Goal: Task Accomplishment & Management: Manage account settings

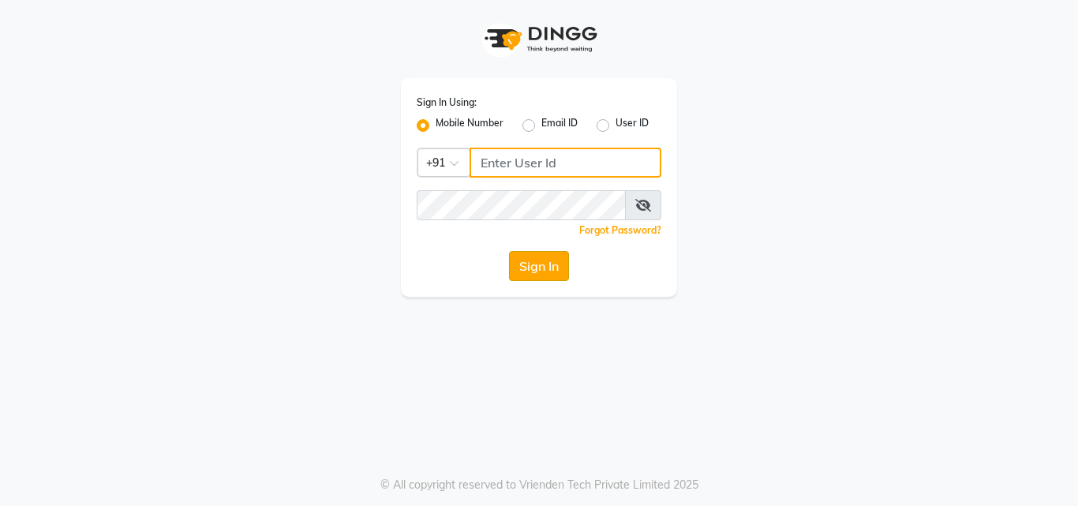
type input "8380014616"
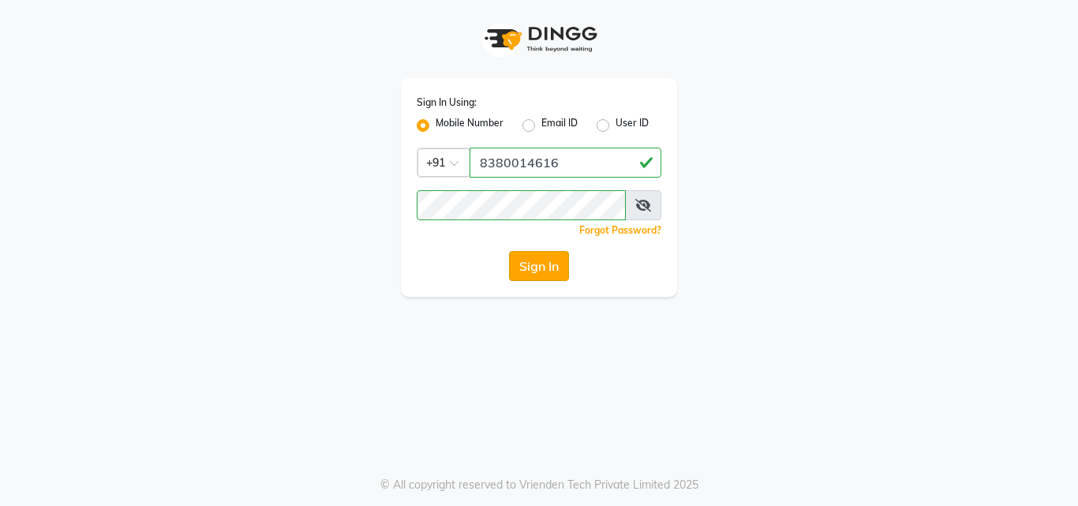
click at [560, 273] on button "Sign In" at bounding box center [539, 266] width 60 height 30
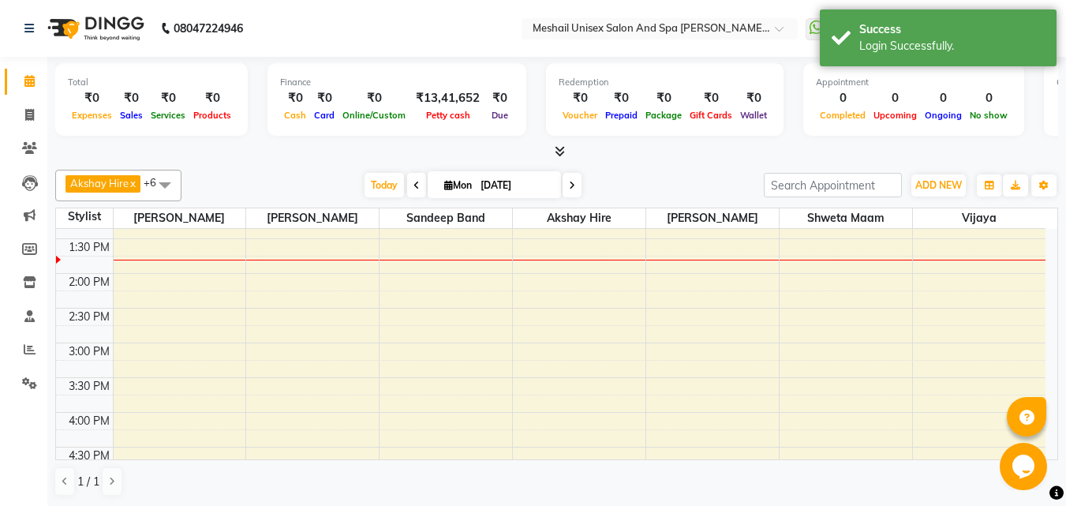
scroll to position [394, 0]
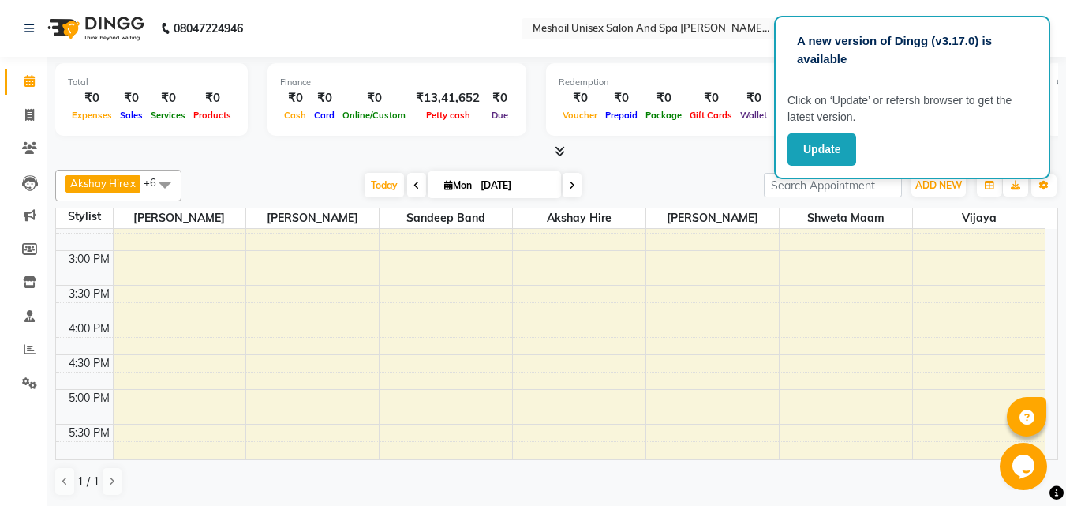
click at [669, 154] on div at bounding box center [556, 152] width 1003 height 17
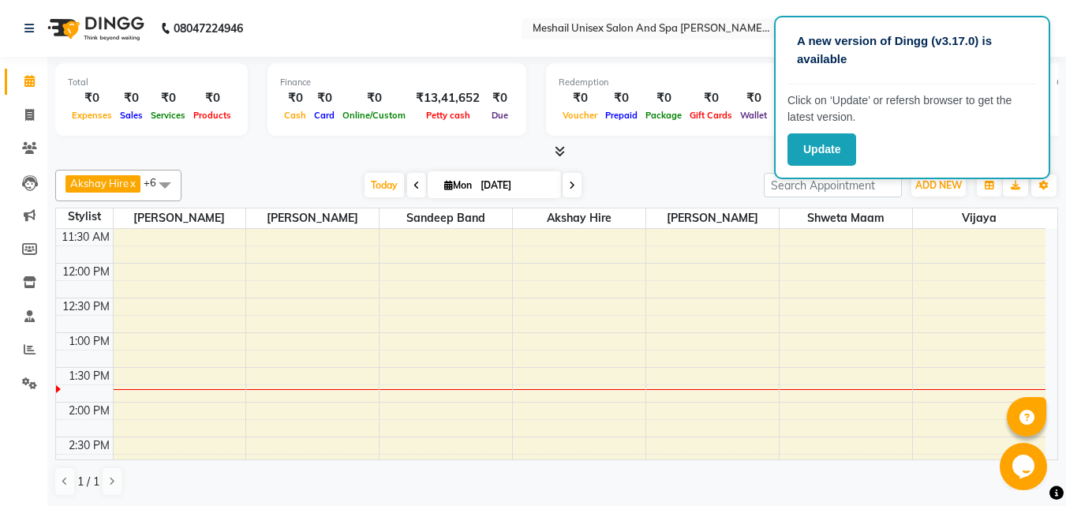
scroll to position [158, 0]
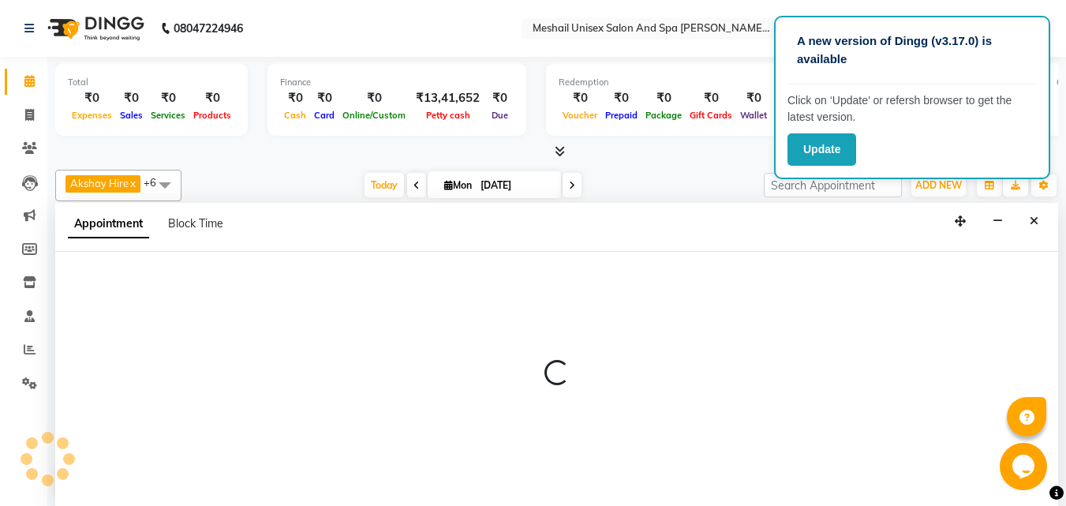
scroll to position [1, 0]
select select "52970"
select select "tentative"
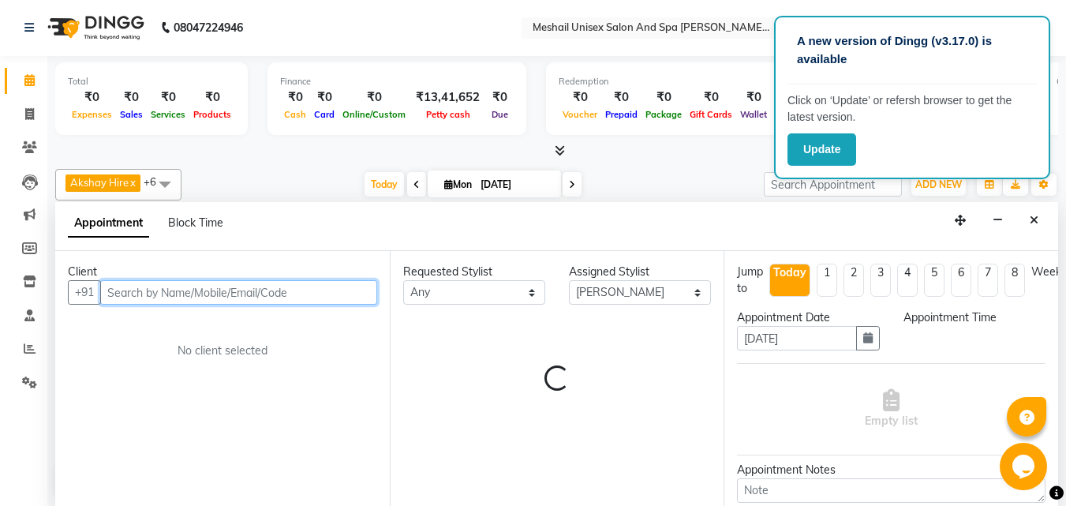
select select "690"
click at [331, 295] on input "text" at bounding box center [238, 292] width 277 height 24
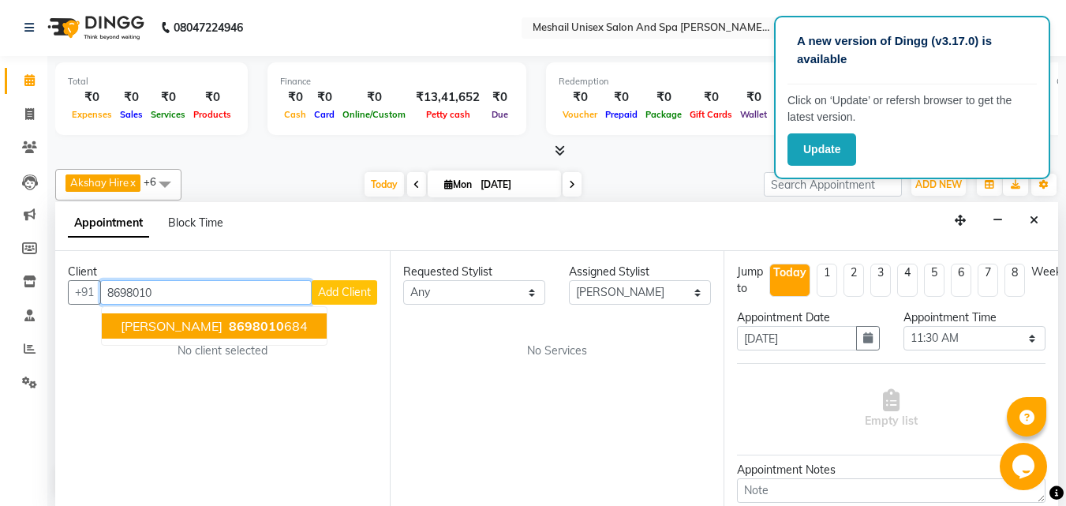
click at [147, 323] on span "[PERSON_NAME]" at bounding box center [172, 326] width 102 height 16
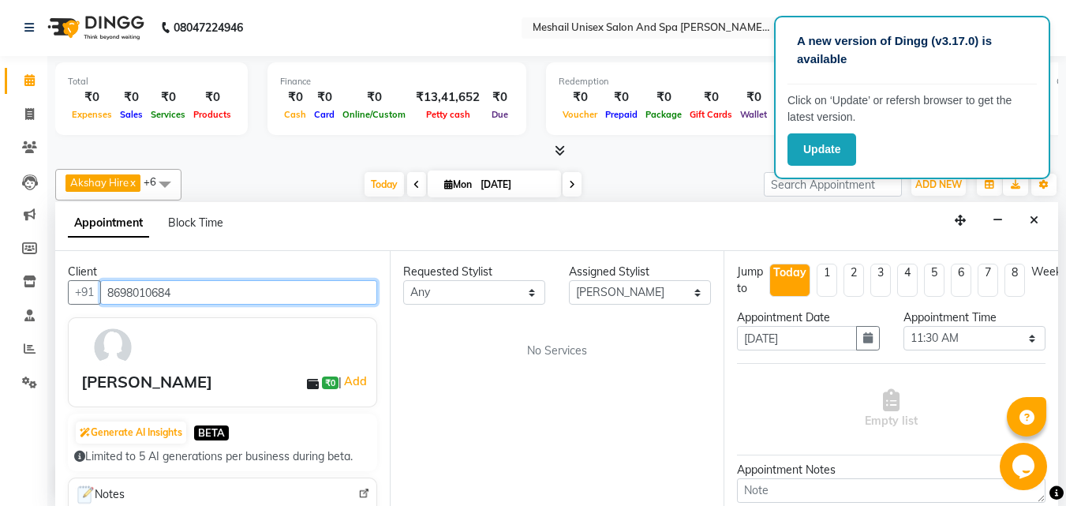
type input "8698010684"
click at [674, 183] on div "Today Mon 01-09-2025" at bounding box center [472, 185] width 566 height 24
click at [671, 183] on div "Today Mon 01-09-2025" at bounding box center [472, 185] width 566 height 24
click at [860, 138] on div "Update" at bounding box center [911, 149] width 249 height 32
drag, startPoint x: 793, startPoint y: 156, endPoint x: 500, endPoint y: 166, distance: 292.9
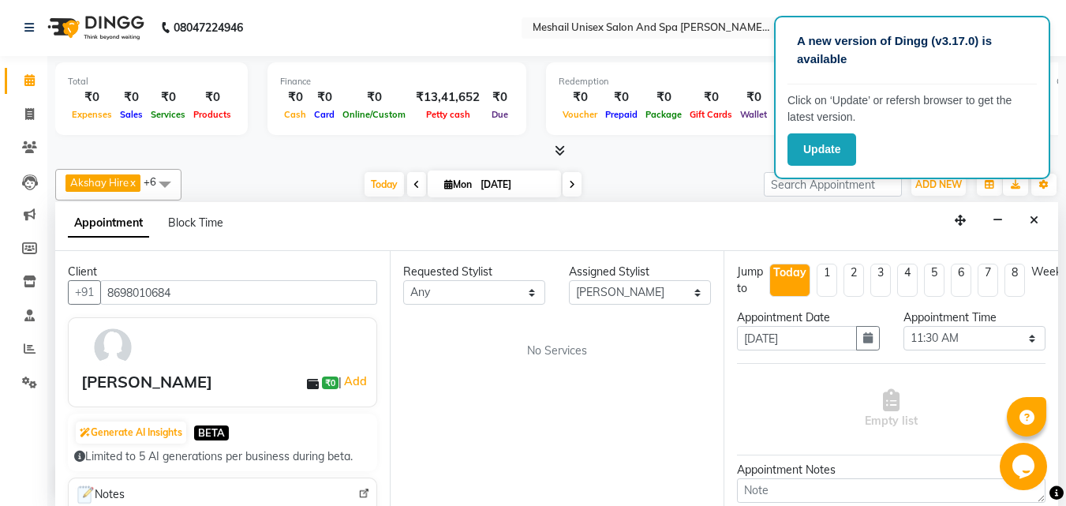
click at [782, 156] on div "A new version of Dingg (v3.17.0) is available Click on ‘Update’ or refersh brow…" at bounding box center [912, 97] width 276 height 163
click at [672, 178] on div "Today Mon 01-09-2025" at bounding box center [472, 185] width 566 height 24
drag, startPoint x: 651, startPoint y: 168, endPoint x: 574, endPoint y: 169, distance: 76.5
click at [574, 169] on div "Akshay Hire x Sandeep Band x Seema Lavangare x Shweta maam x Vijaya x Vikas Ksh…" at bounding box center [556, 185] width 1003 height 32
click at [593, 173] on div "Today Mon 01-09-2025" at bounding box center [472, 185] width 566 height 24
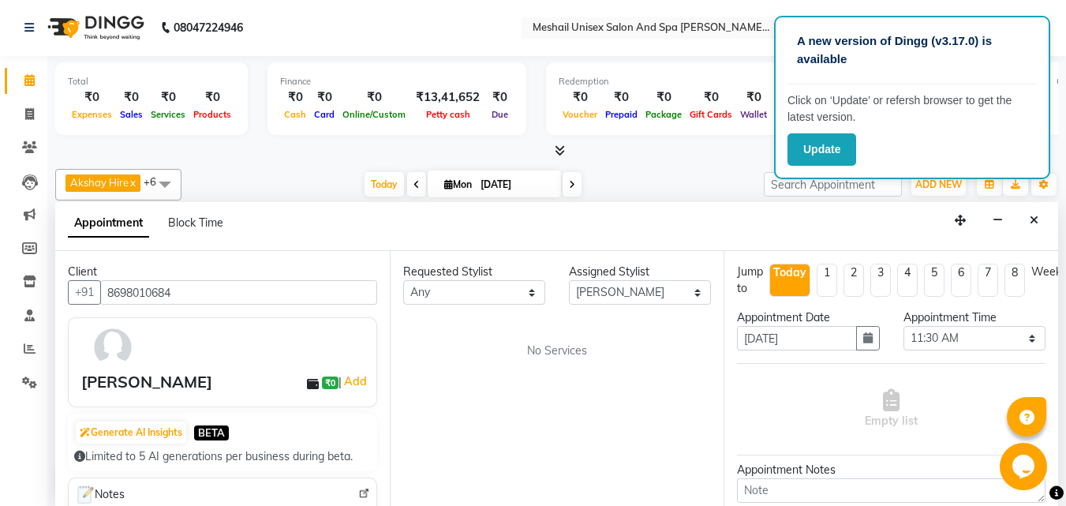
drag, startPoint x: 596, startPoint y: 174, endPoint x: 617, endPoint y: 178, distance: 20.9
click at [617, 178] on div "Today Mon 01-09-2025" at bounding box center [472, 185] width 566 height 24
click at [618, 179] on div "Today Mon 01-09-2025" at bounding box center [472, 185] width 566 height 24
click at [674, 154] on div at bounding box center [556, 151] width 1003 height 17
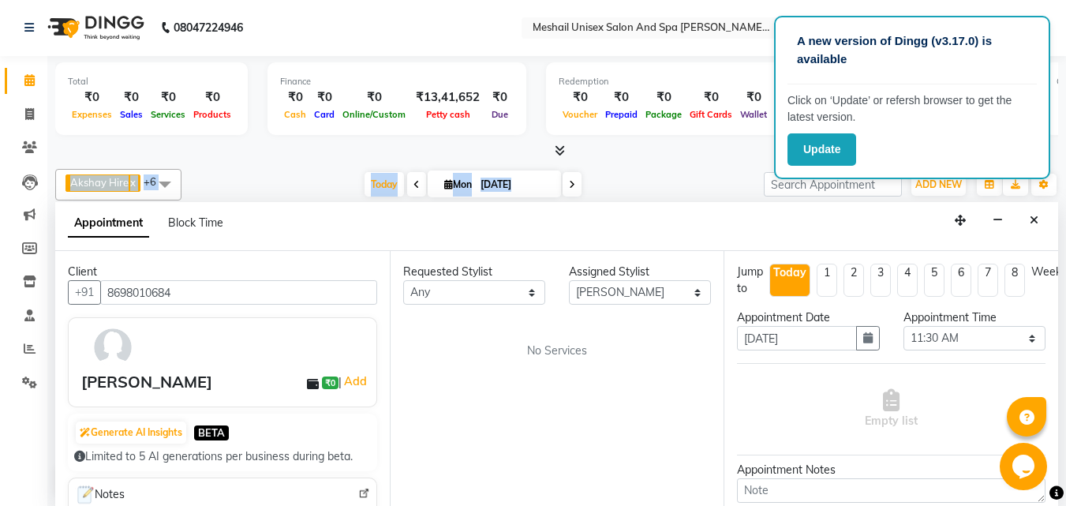
drag, startPoint x: 674, startPoint y: 154, endPoint x: 525, endPoint y: 316, distance: 220.5
click at [618, 227] on div "Total ₹0 Expenses ₹0 Sales ₹0 Services ₹0 Products Finance ₹0 Cash ₹0 Card ₹0 O…" at bounding box center [556, 281] width 1018 height 450
click at [635, 166] on div "Akshay Hire x Sandeep Band x Seema Lavangare x Shweta maam x Vijaya x Vikas Ksh…" at bounding box center [556, 332] width 1003 height 339
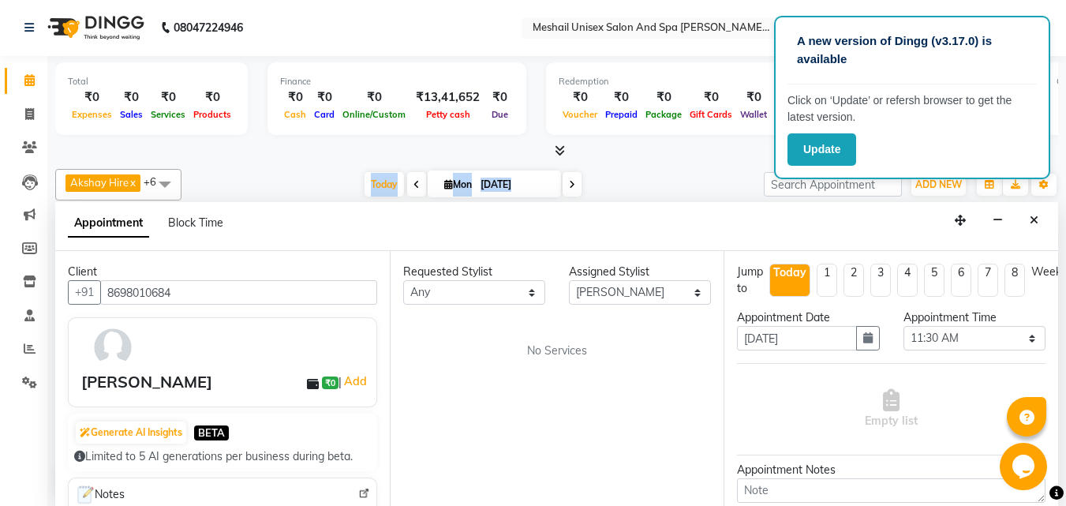
scroll to position [0, 0]
click at [809, 151] on button "Update" at bounding box center [821, 149] width 69 height 32
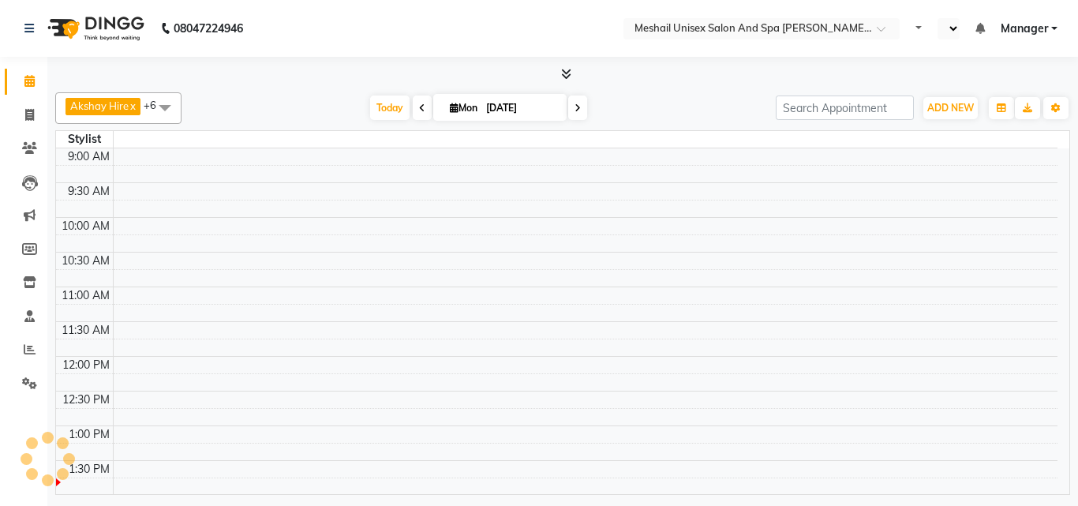
select select "en"
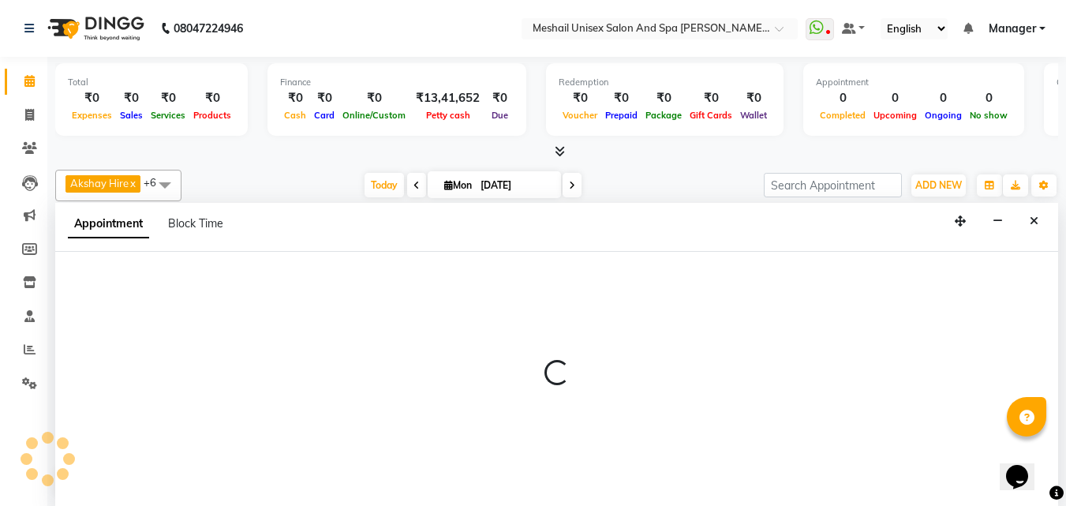
select select "52970"
select select "tentative"
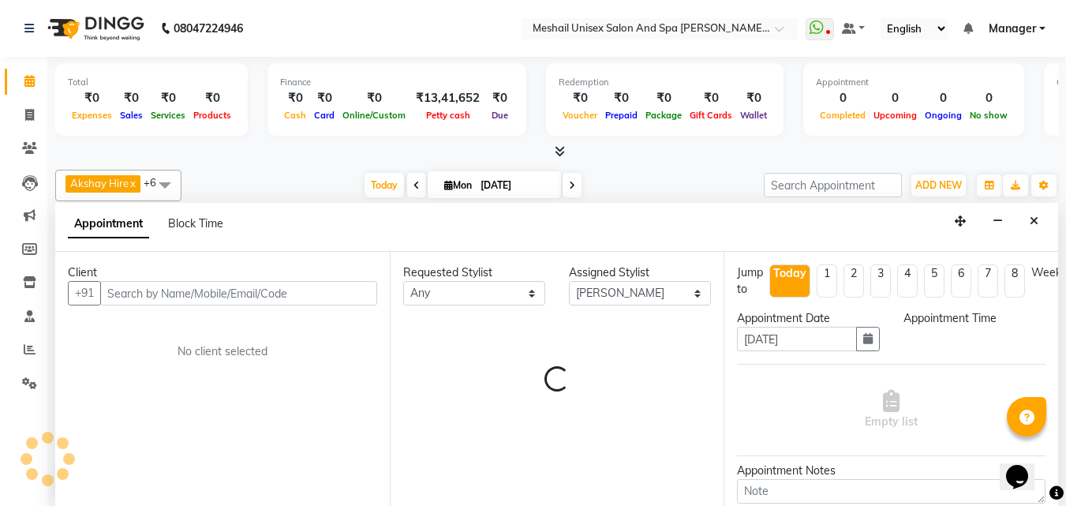
scroll to position [1, 0]
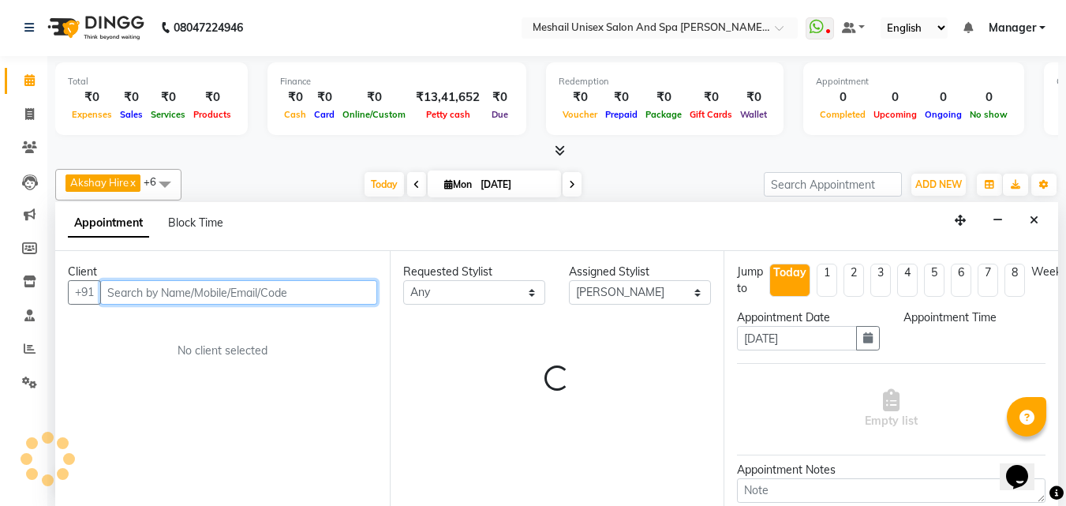
select select "690"
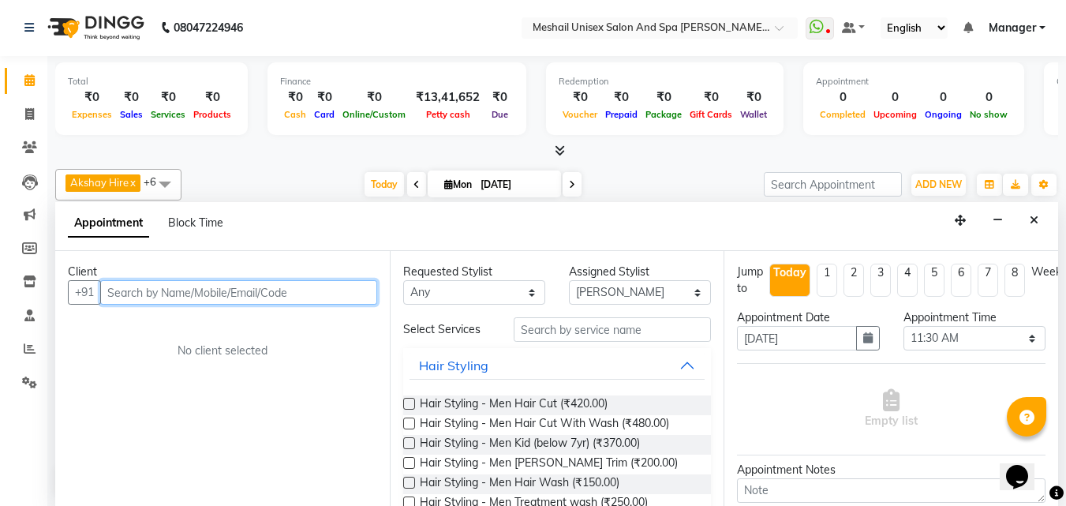
click at [254, 293] on input "text" at bounding box center [238, 292] width 277 height 24
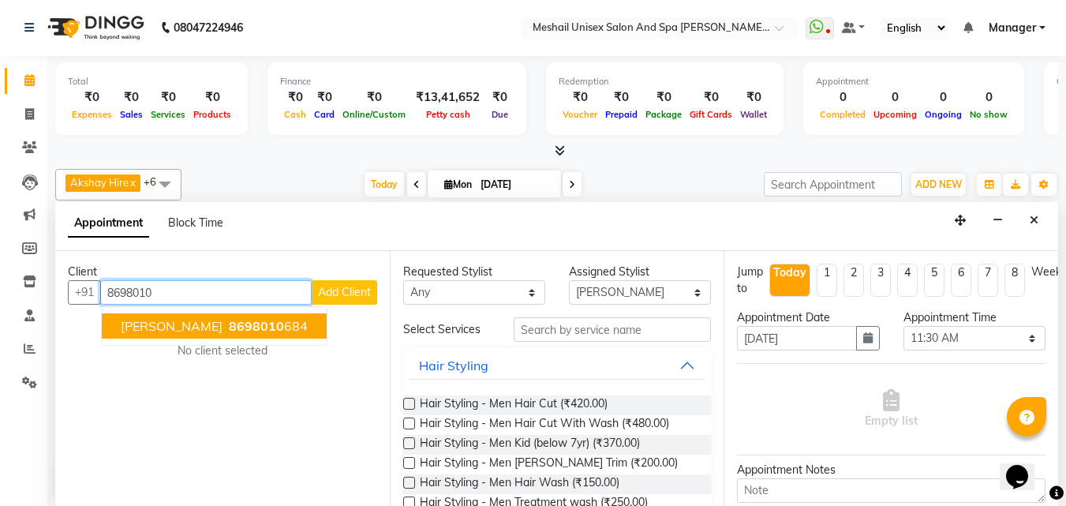
click at [252, 324] on span "8698010" at bounding box center [256, 326] width 55 height 16
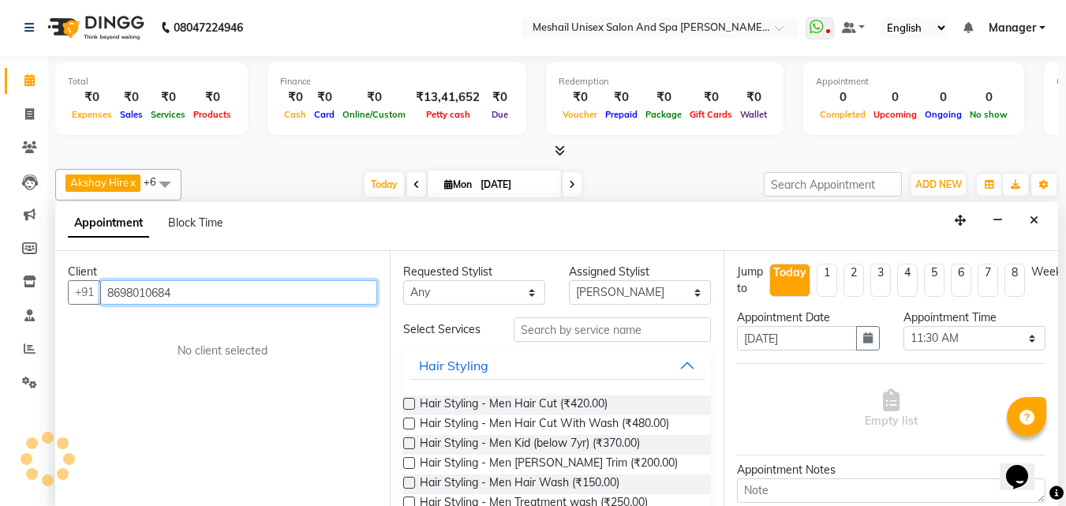
type input "8698010684"
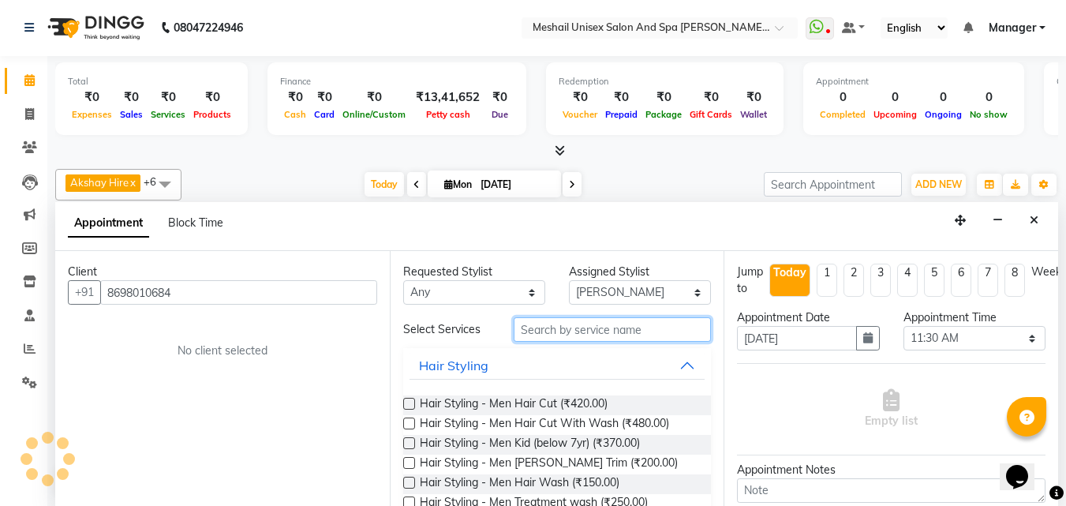
click at [544, 322] on input "text" at bounding box center [612, 329] width 197 height 24
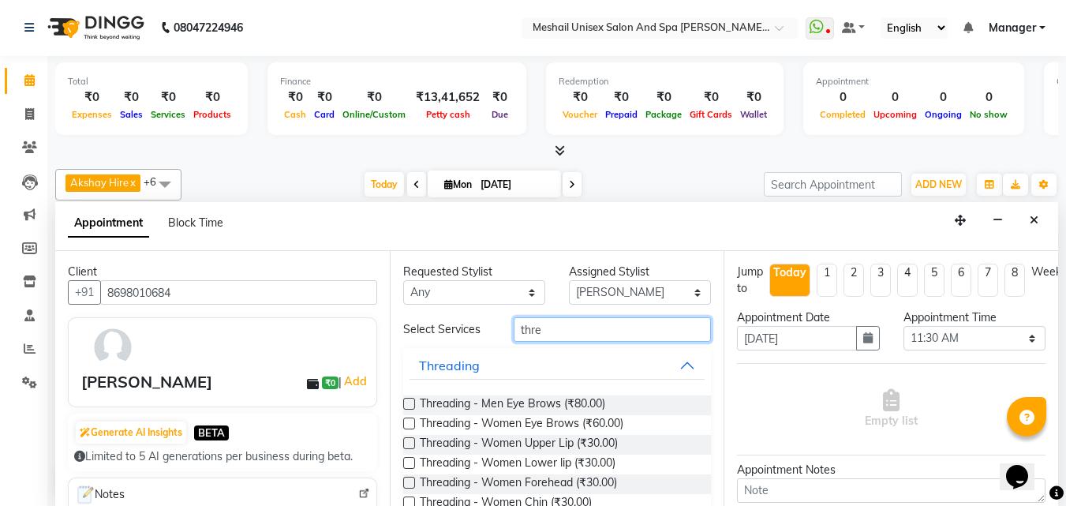
type input "thre"
click at [408, 421] on label at bounding box center [409, 423] width 12 height 12
click at [408, 421] on input "checkbox" at bounding box center [408, 425] width 10 height 10
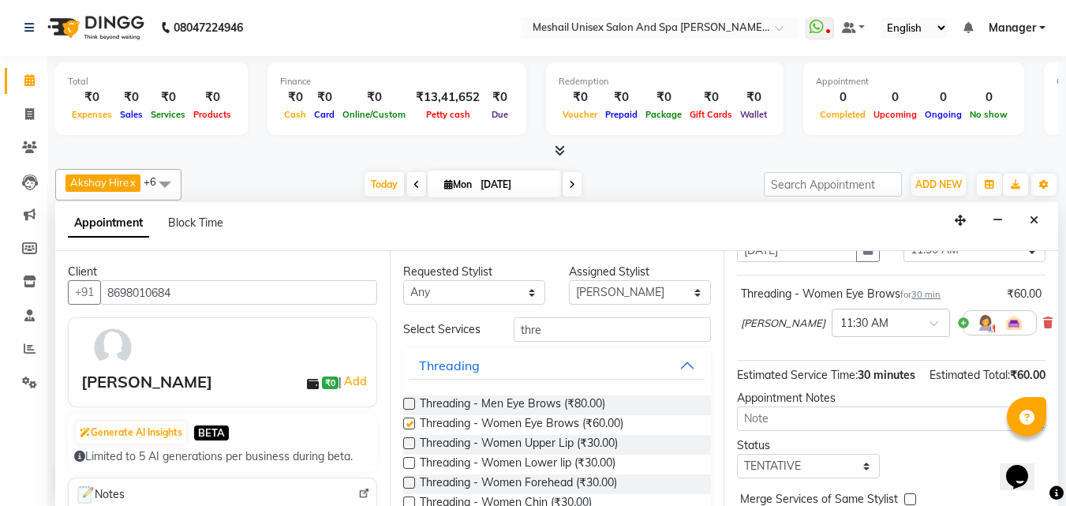
scroll to position [191, 0]
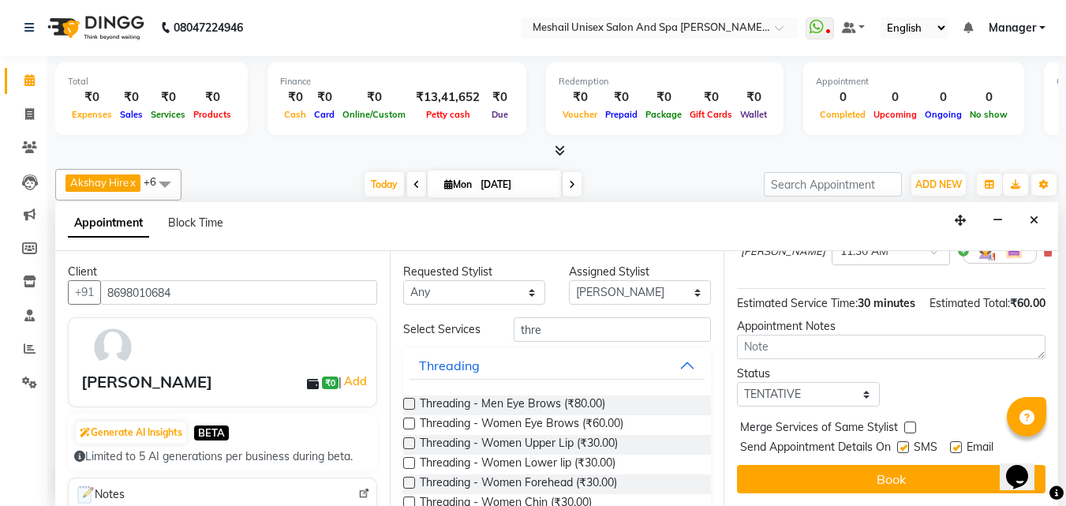
checkbox input "false"
click at [906, 441] on label at bounding box center [903, 447] width 12 height 12
click at [906, 443] on input "checkbox" at bounding box center [902, 448] width 10 height 10
checkbox input "false"
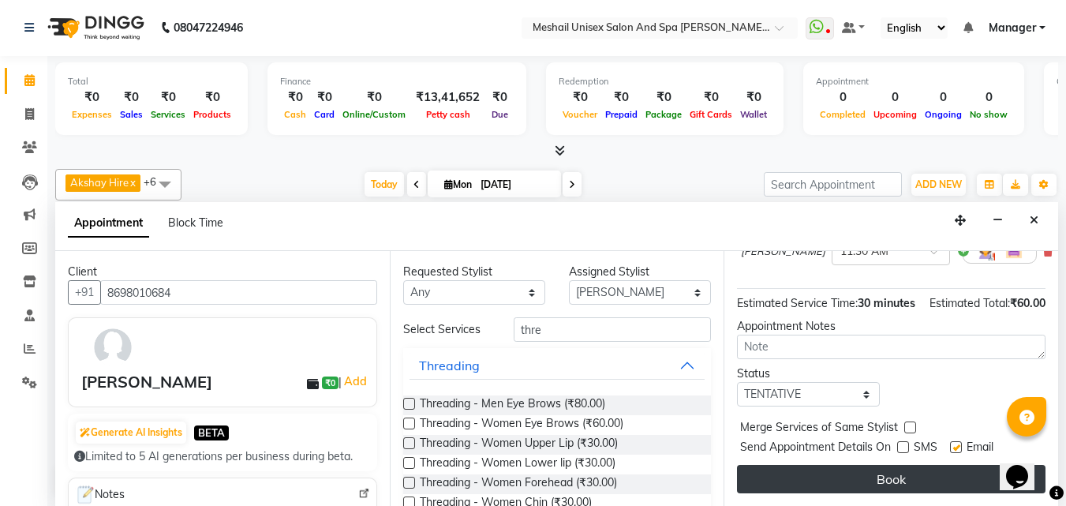
click at [904, 467] on button "Book" at bounding box center [891, 479] width 308 height 28
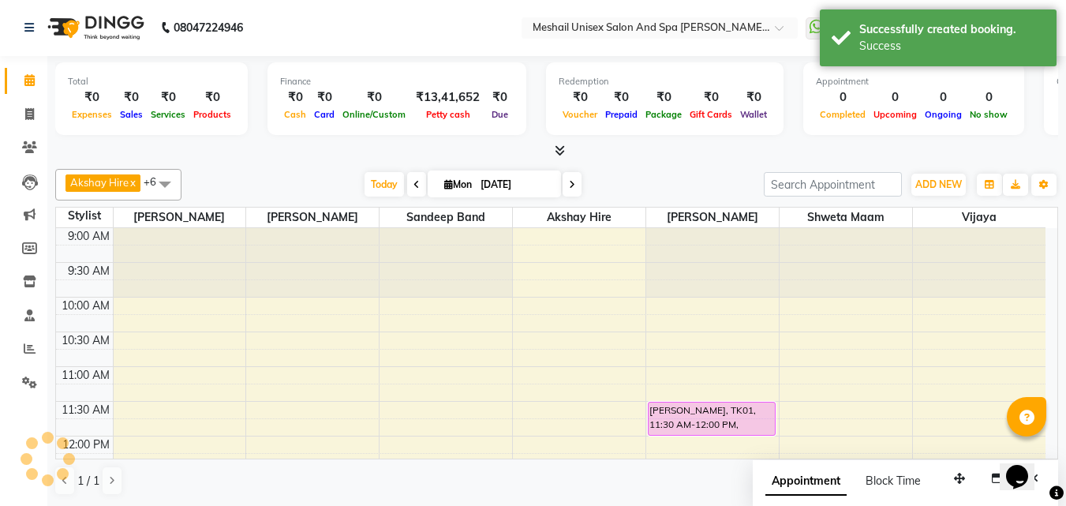
scroll to position [0, 0]
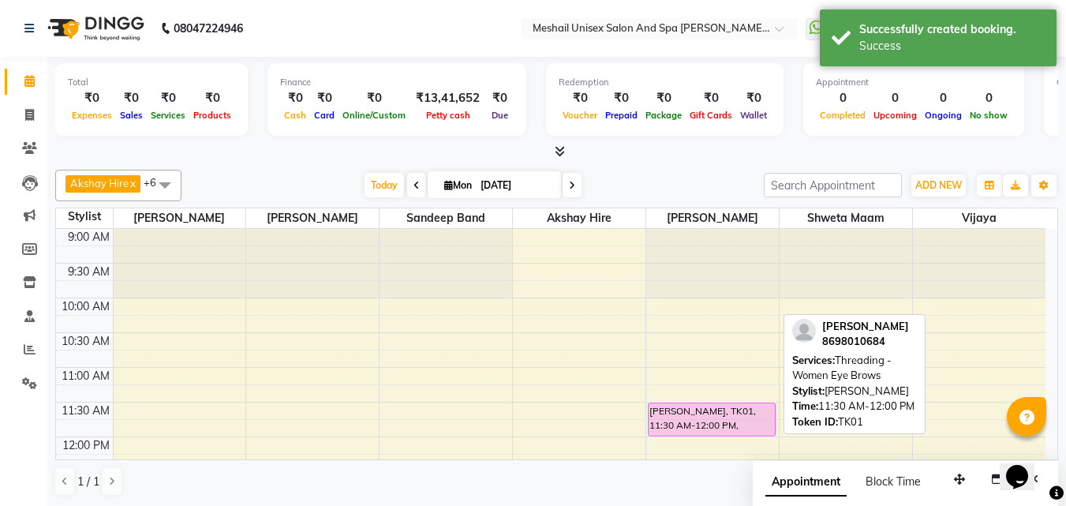
click at [685, 415] on div "[PERSON_NAME], TK01, 11:30 AM-12:00 PM, Threading - Women Eye Brows" at bounding box center [711, 419] width 126 height 32
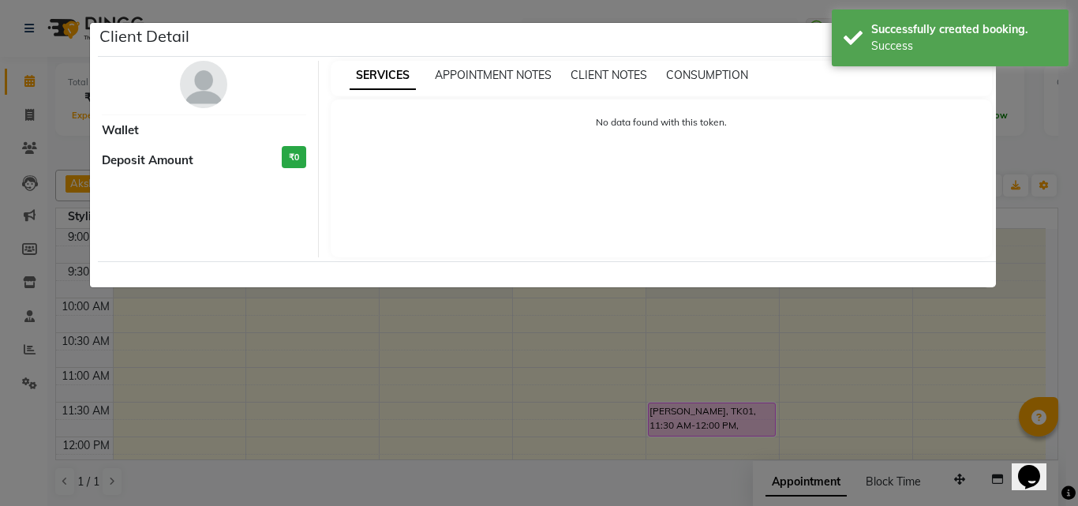
select select "7"
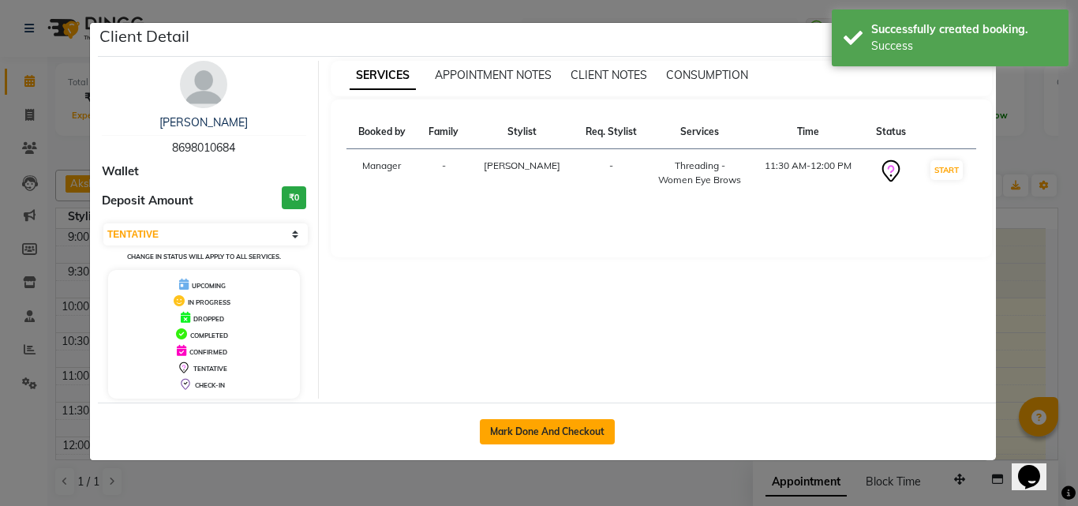
click at [571, 426] on button "Mark Done And Checkout" at bounding box center [547, 431] width 135 height 25
select select "service"
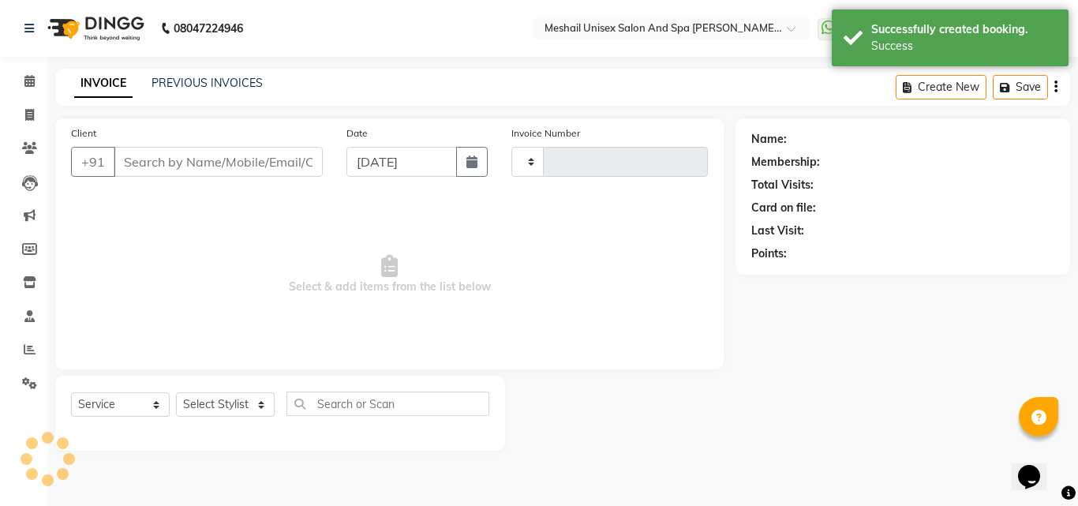
type input "2472"
select select "6713"
type input "8698010684"
select select "52970"
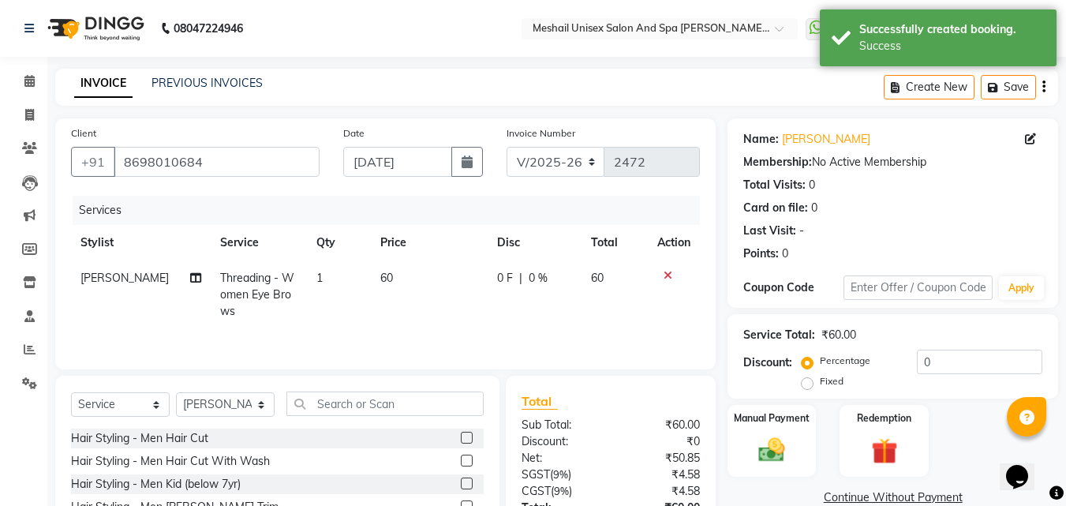
click at [380, 273] on span "60" at bounding box center [386, 278] width 13 height 14
select select "52970"
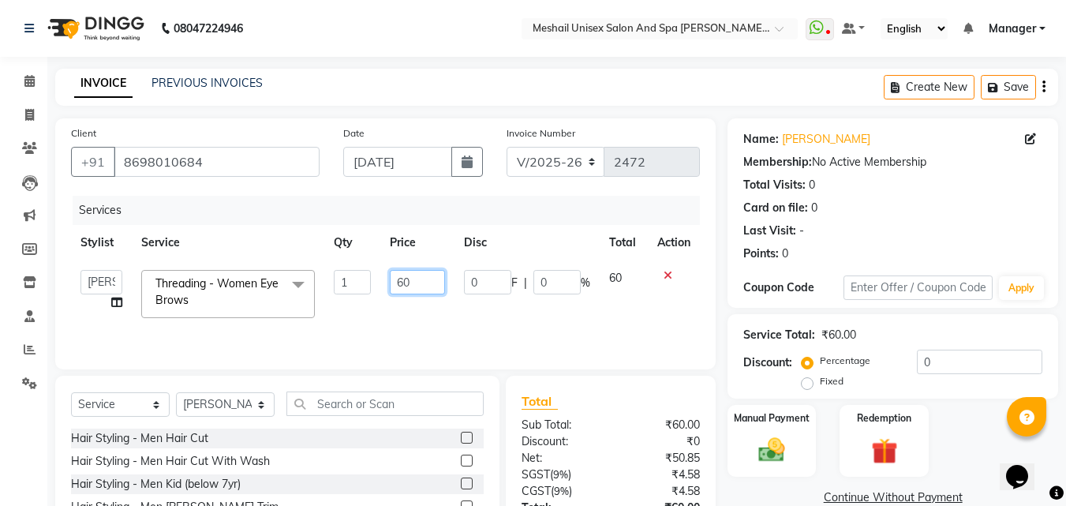
click at [404, 281] on input "60" at bounding box center [417, 282] width 54 height 24
type input "70"
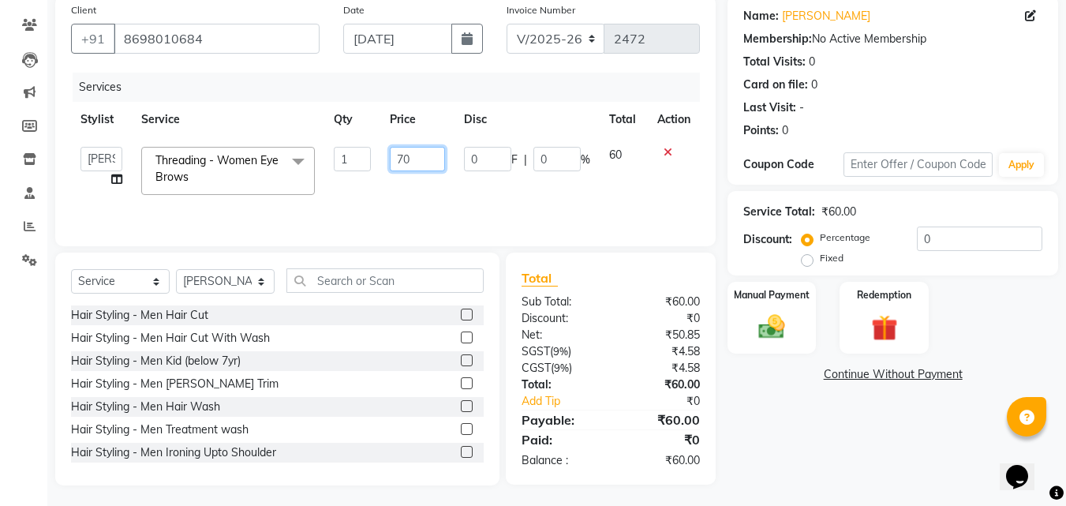
scroll to position [126, 0]
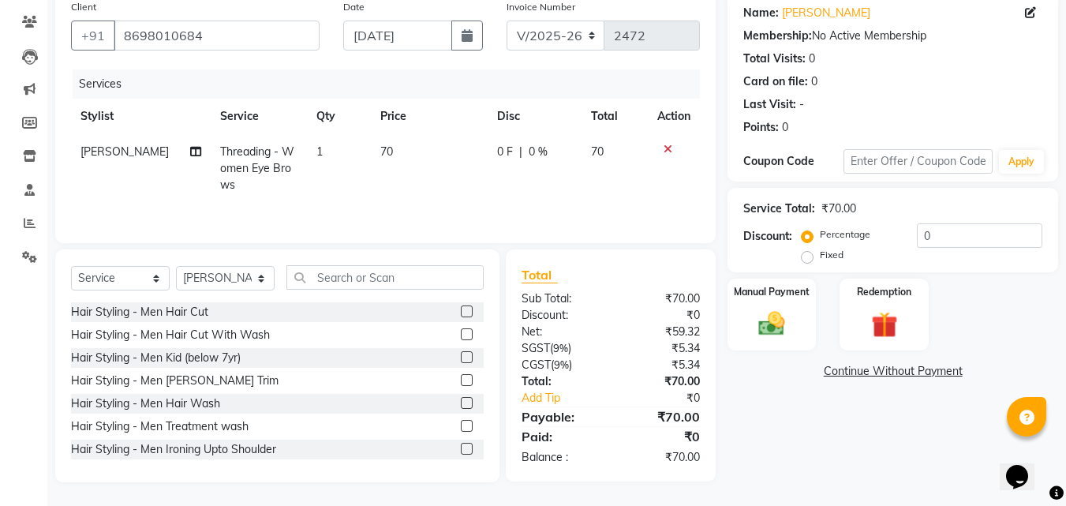
click at [671, 424] on div "₹70.00" at bounding box center [661, 416] width 101 height 19
click at [779, 319] on img at bounding box center [771, 324] width 44 height 32
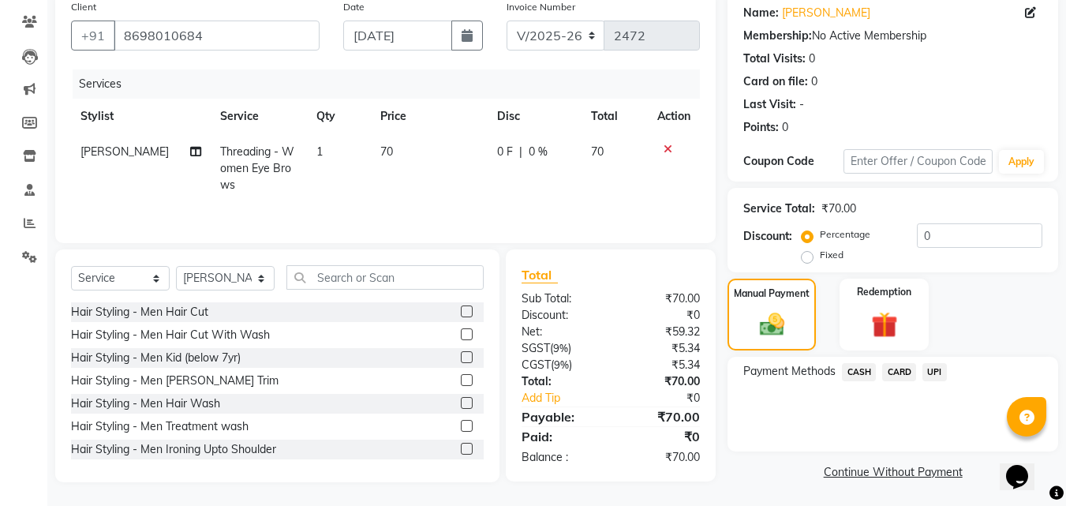
click at [936, 368] on span "UPI" at bounding box center [934, 372] width 24 height 18
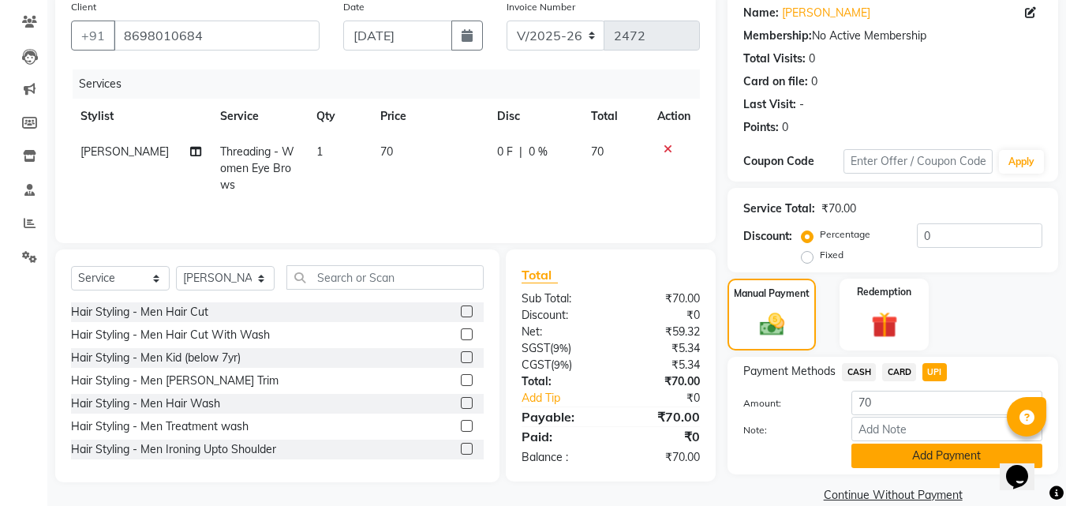
click at [910, 453] on button "Add Payment" at bounding box center [946, 455] width 191 height 24
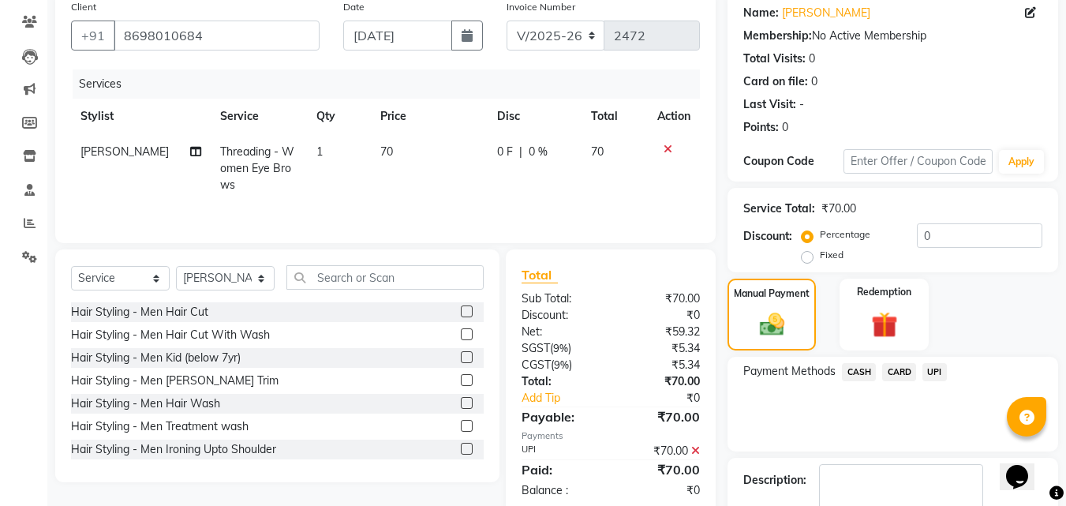
scroll to position [217, 0]
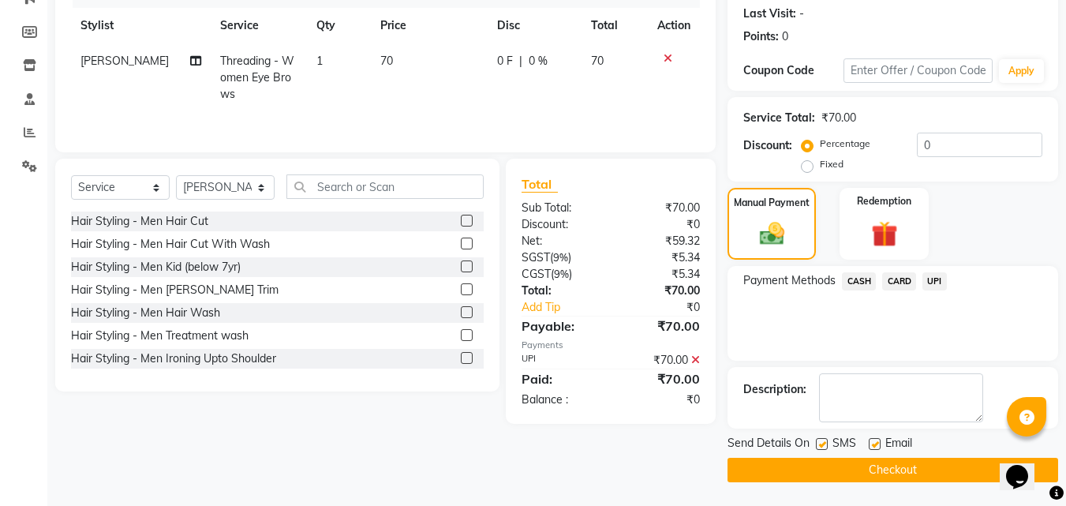
click at [827, 445] on label at bounding box center [822, 444] width 12 height 12
click at [826, 445] on input "checkbox" at bounding box center [821, 444] width 10 height 10
checkbox input "false"
click at [873, 446] on label at bounding box center [875, 444] width 12 height 12
click at [873, 446] on input "checkbox" at bounding box center [874, 444] width 10 height 10
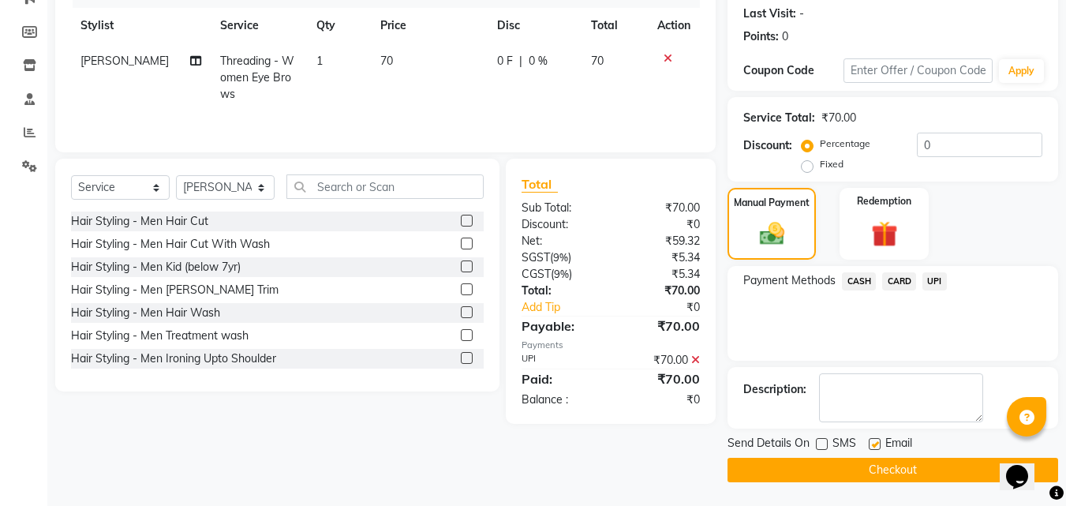
checkbox input "false"
click at [867, 461] on button "Checkout" at bounding box center [892, 470] width 331 height 24
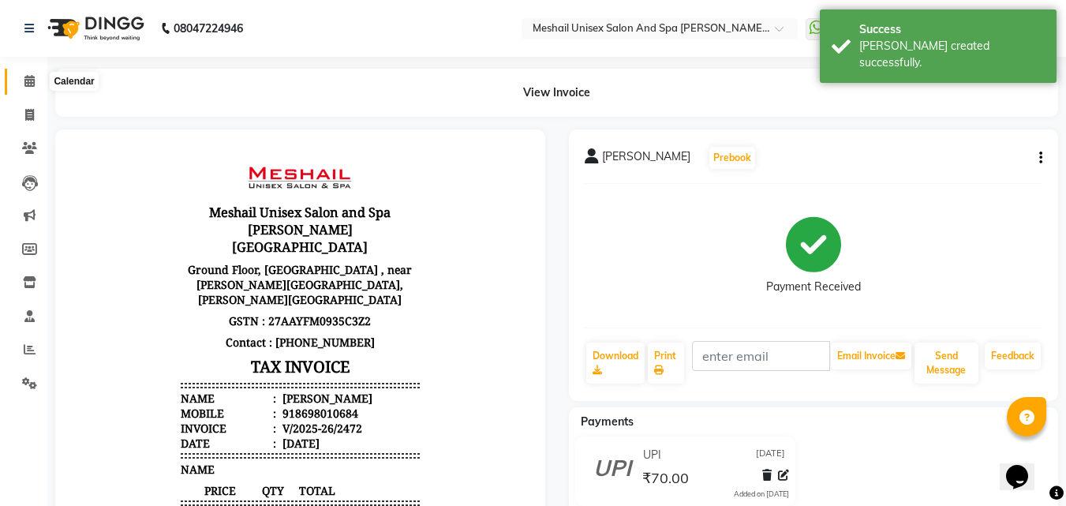
click at [31, 77] on icon at bounding box center [29, 81] width 10 height 12
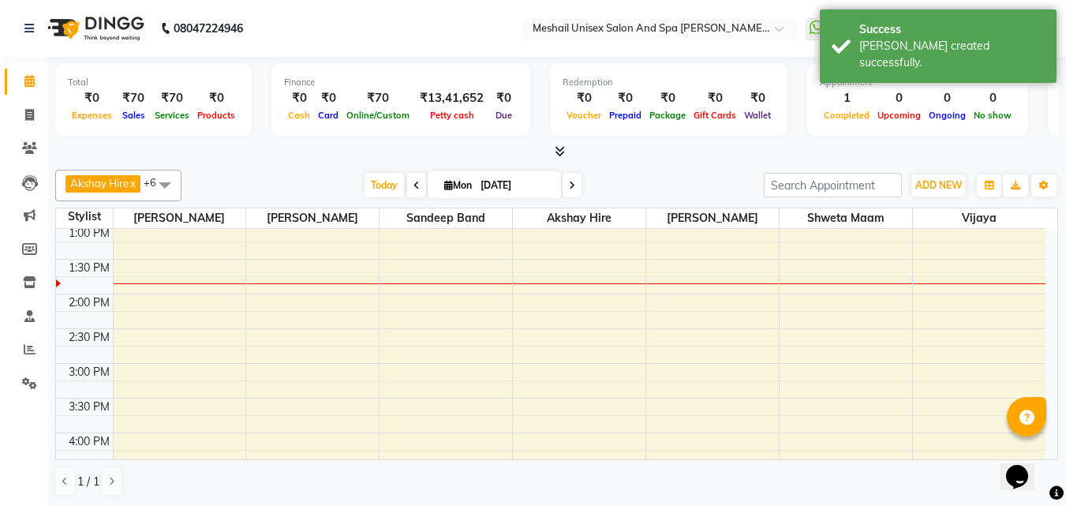
scroll to position [79, 0]
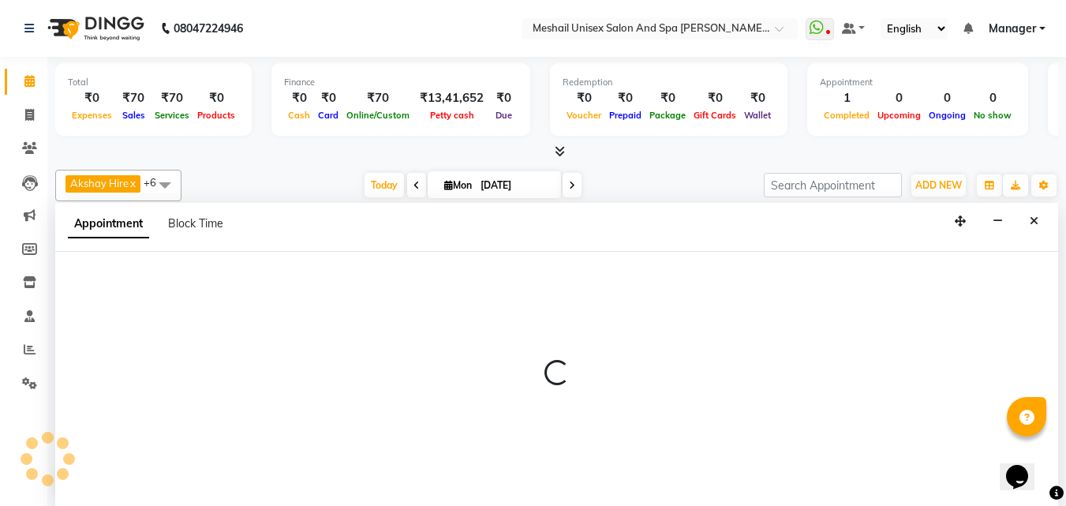
scroll to position [1, 0]
select select "52966"
select select "705"
select select "tentative"
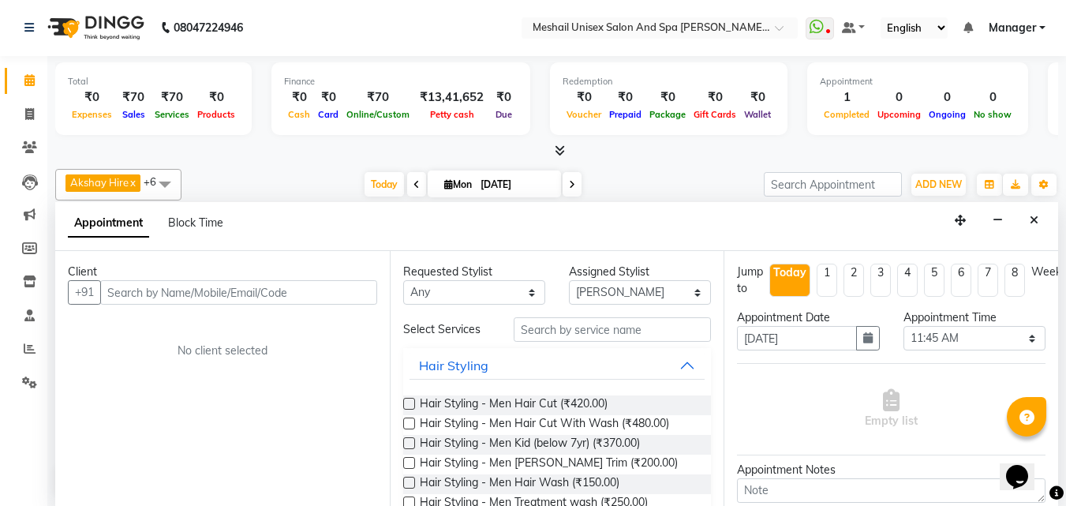
click at [213, 301] on input "text" at bounding box center [238, 292] width 277 height 24
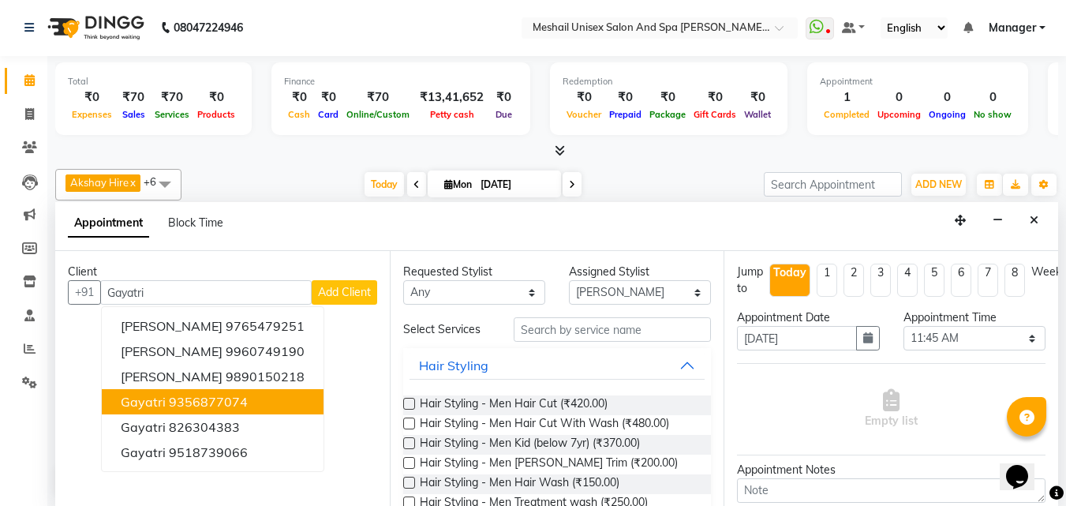
click at [204, 398] on ngb-highlight "9356877074" at bounding box center [208, 402] width 79 height 16
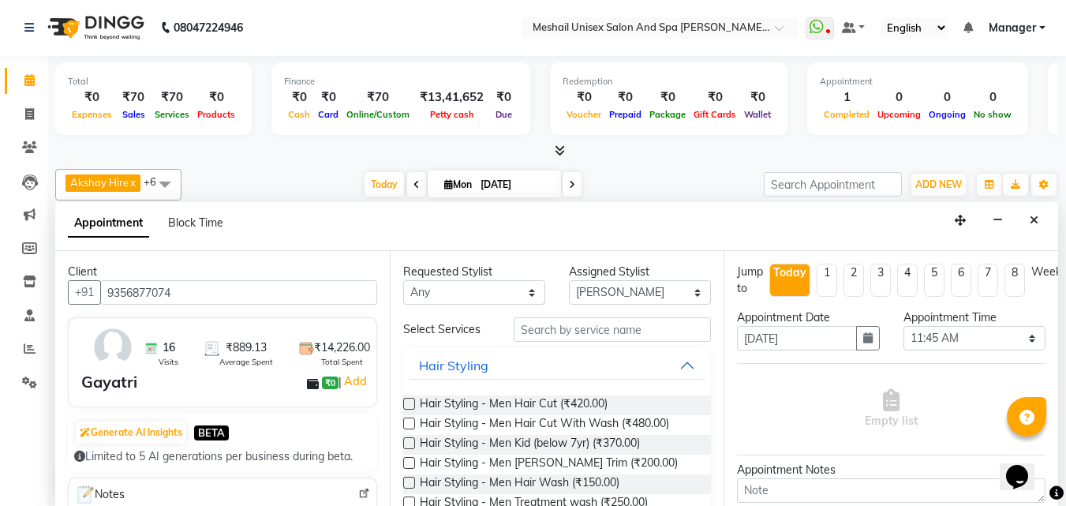
type input "9356877074"
click at [563, 332] on input "text" at bounding box center [612, 329] width 197 height 24
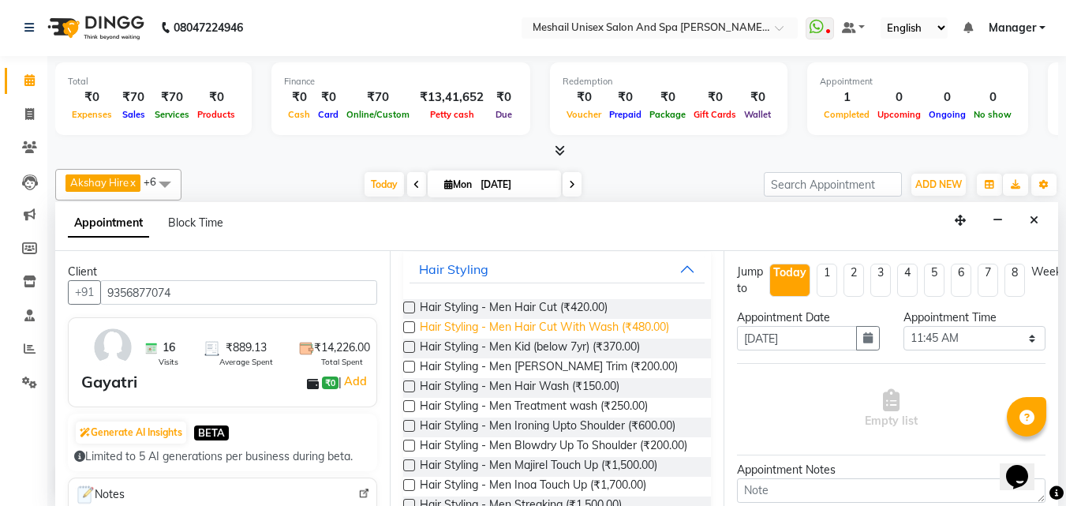
scroll to position [316, 0]
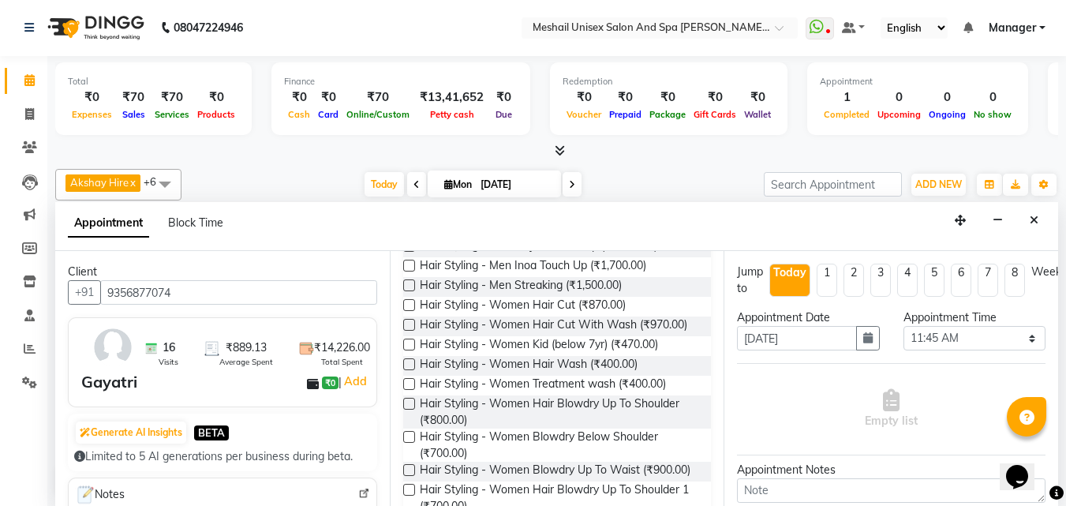
click at [407, 370] on label at bounding box center [409, 364] width 12 height 12
click at [407, 371] on input "checkbox" at bounding box center [408, 366] width 10 height 10
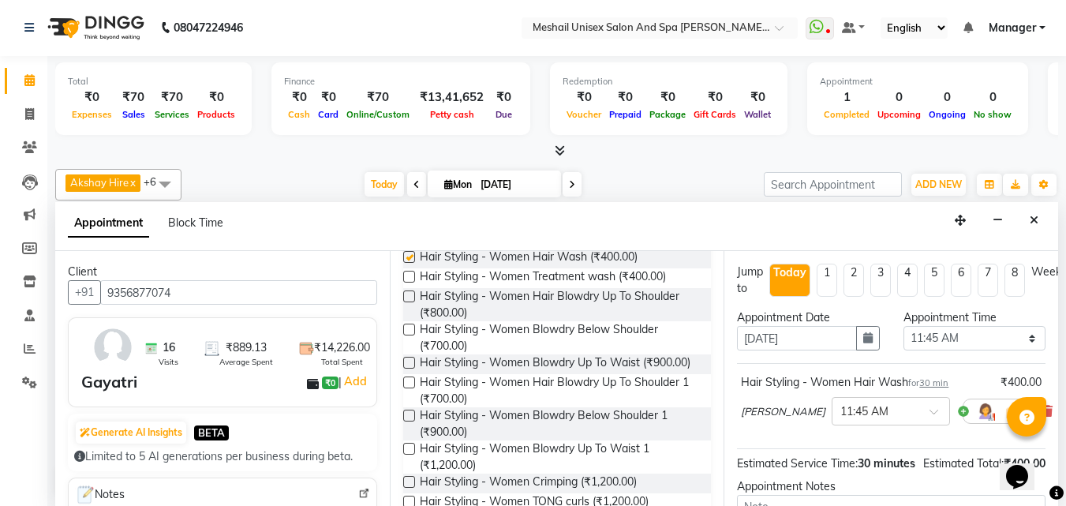
checkbox input "false"
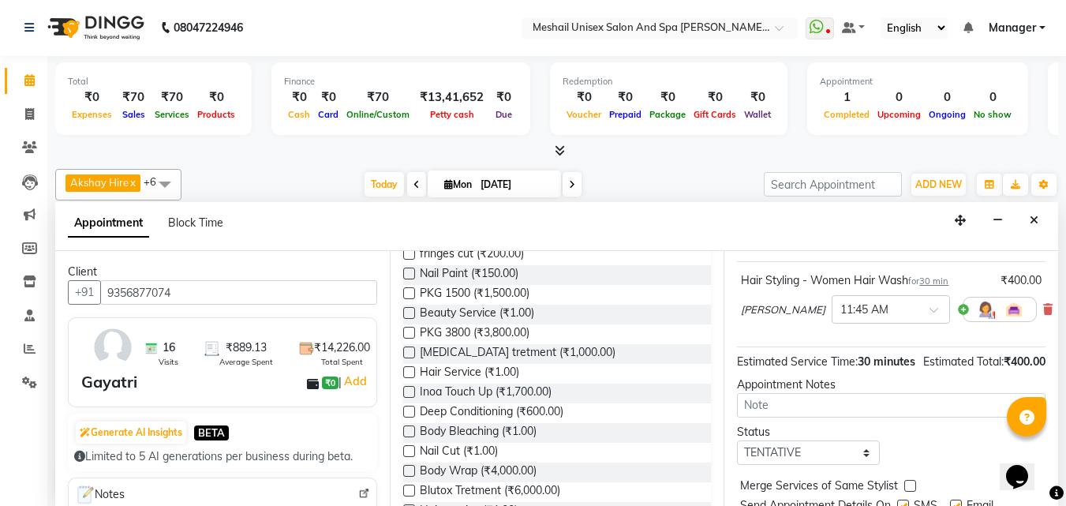
scroll to position [191, 0]
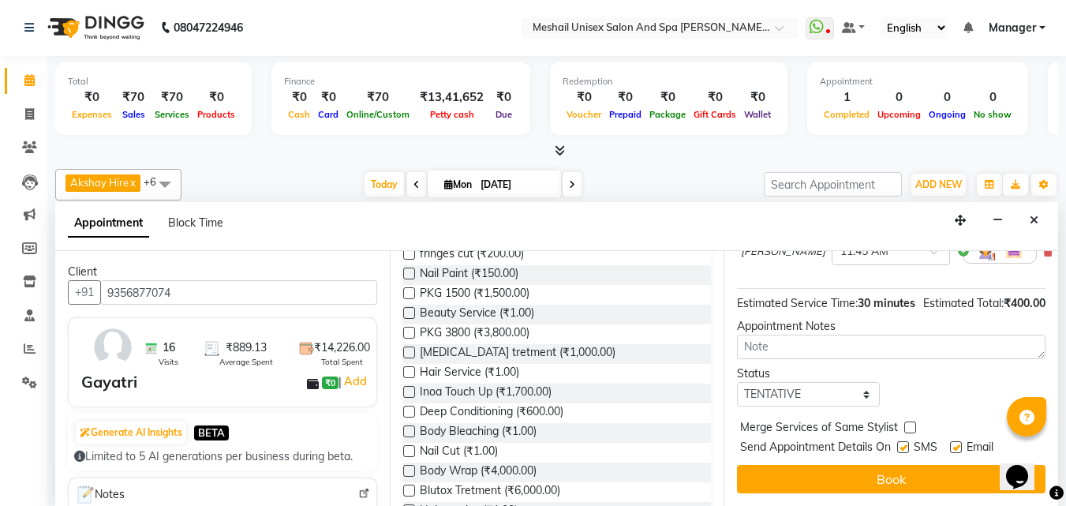
click at [906, 441] on label at bounding box center [903, 447] width 12 height 12
click at [906, 443] on input "checkbox" at bounding box center [902, 448] width 10 height 10
checkbox input "false"
drag, startPoint x: 914, startPoint y: 467, endPoint x: 832, endPoint y: 443, distance: 85.4
click at [910, 466] on button "Book" at bounding box center [891, 479] width 308 height 28
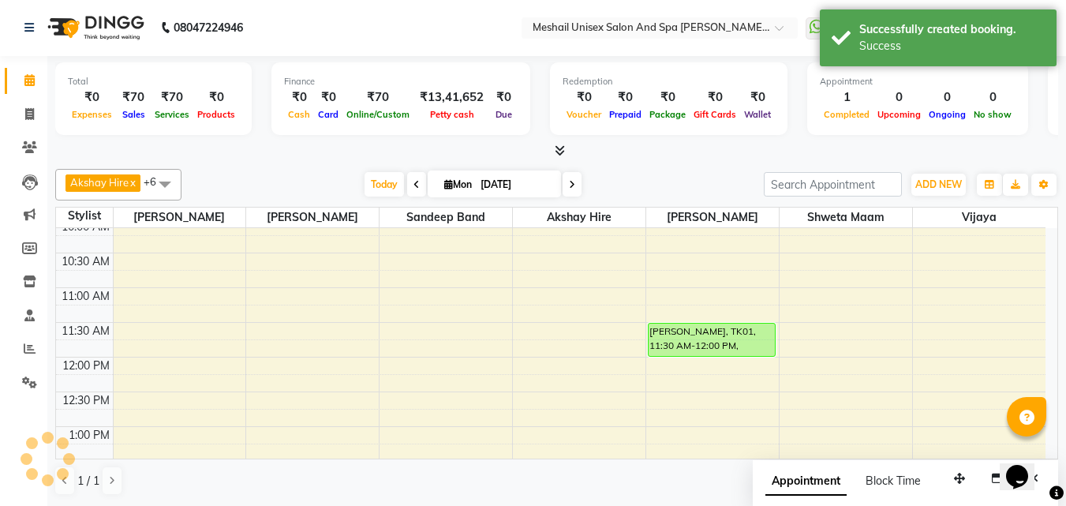
scroll to position [0, 0]
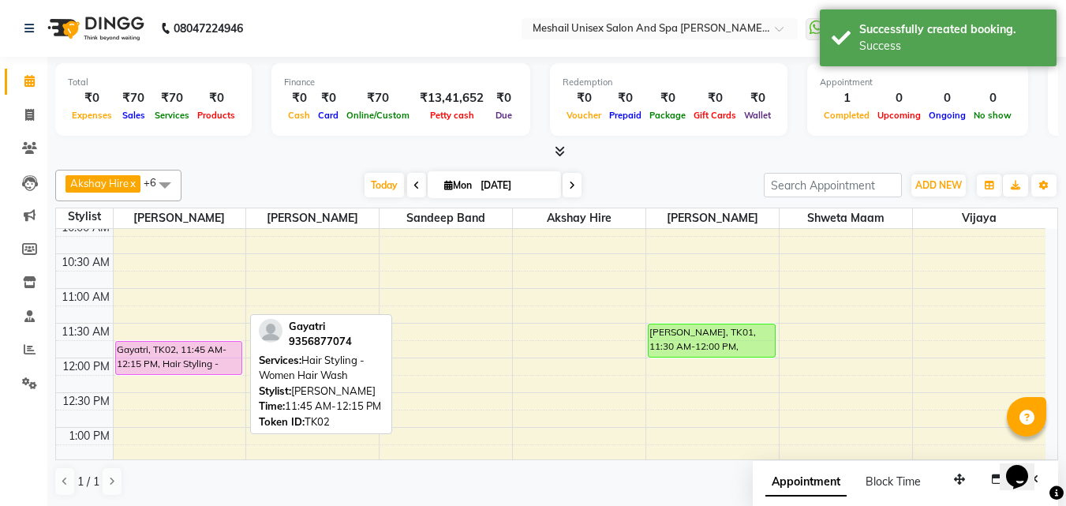
click at [170, 355] on div "Gayatri, TK02, 11:45 AM-12:15 PM, Hair Styling - Women Hair Wash" at bounding box center [179, 358] width 126 height 32
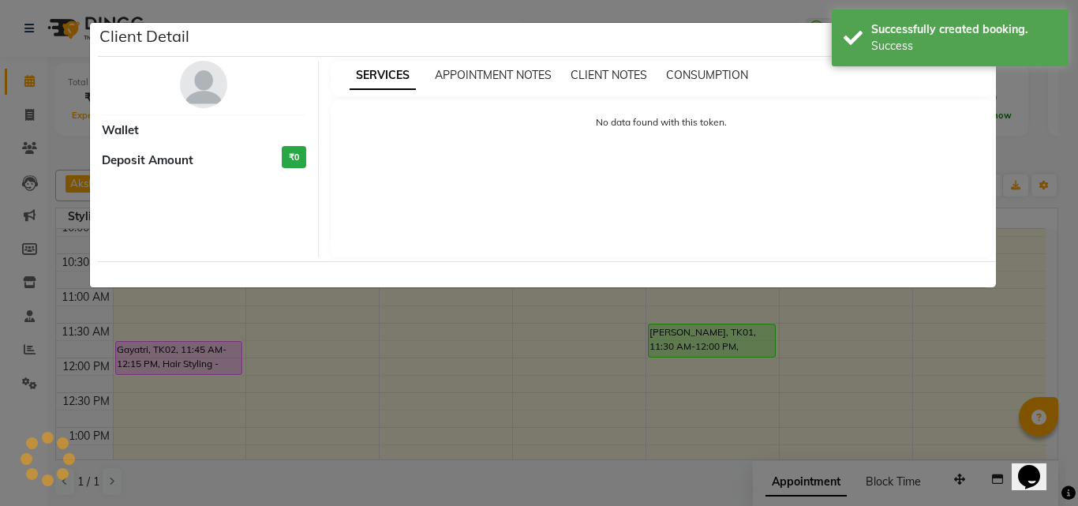
select select "7"
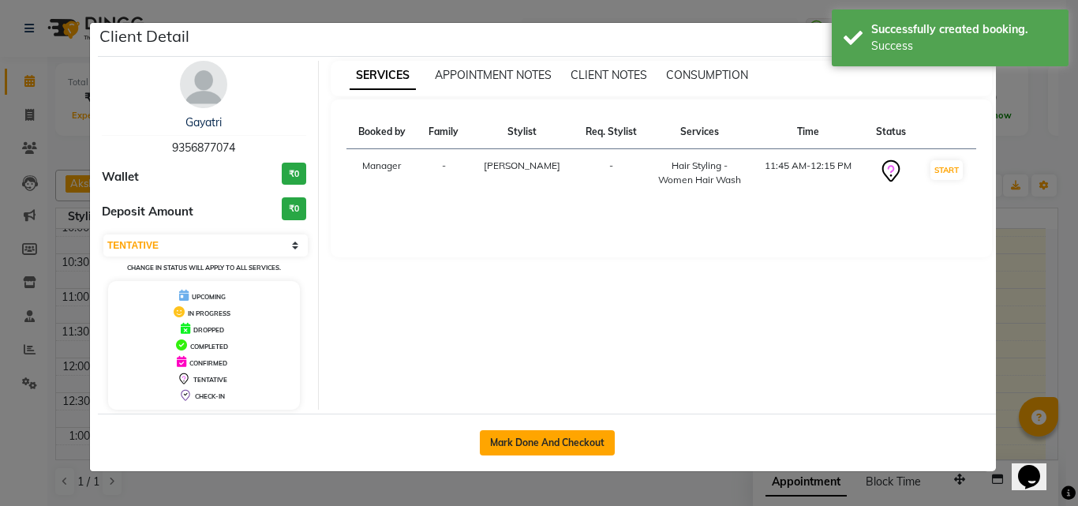
click at [497, 430] on button "Mark Done And Checkout" at bounding box center [547, 442] width 135 height 25
select select "service"
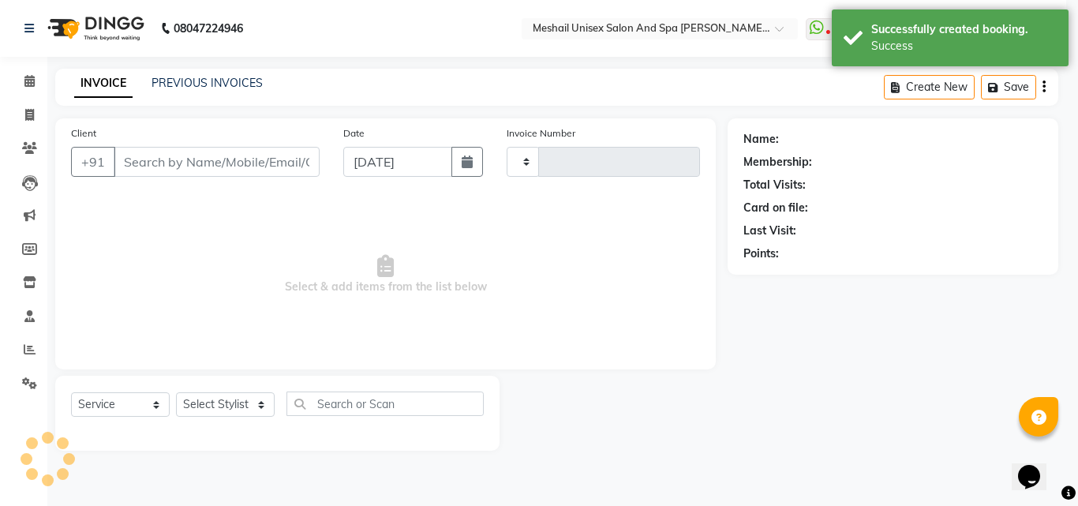
type input "2473"
select select "6713"
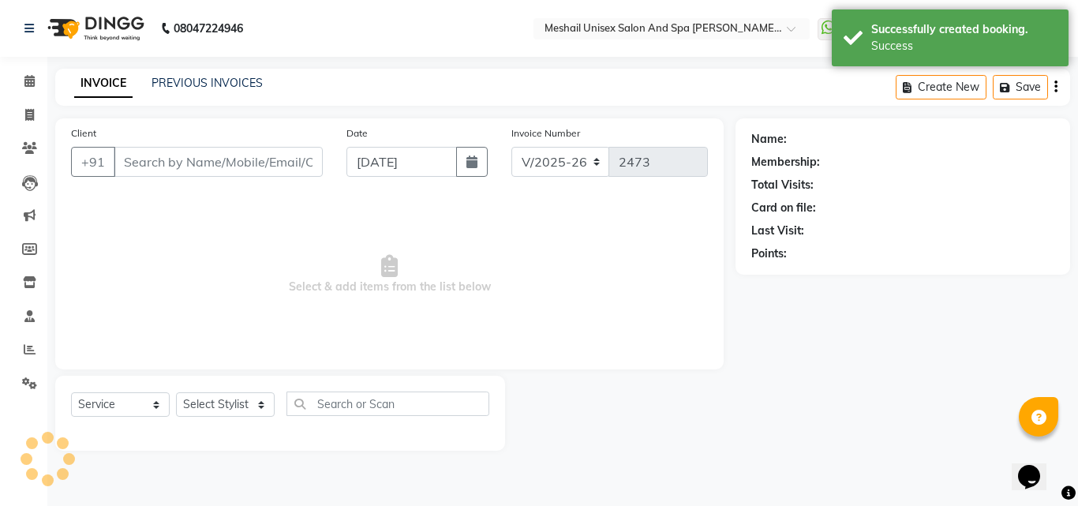
type input "9356877074"
select select "52966"
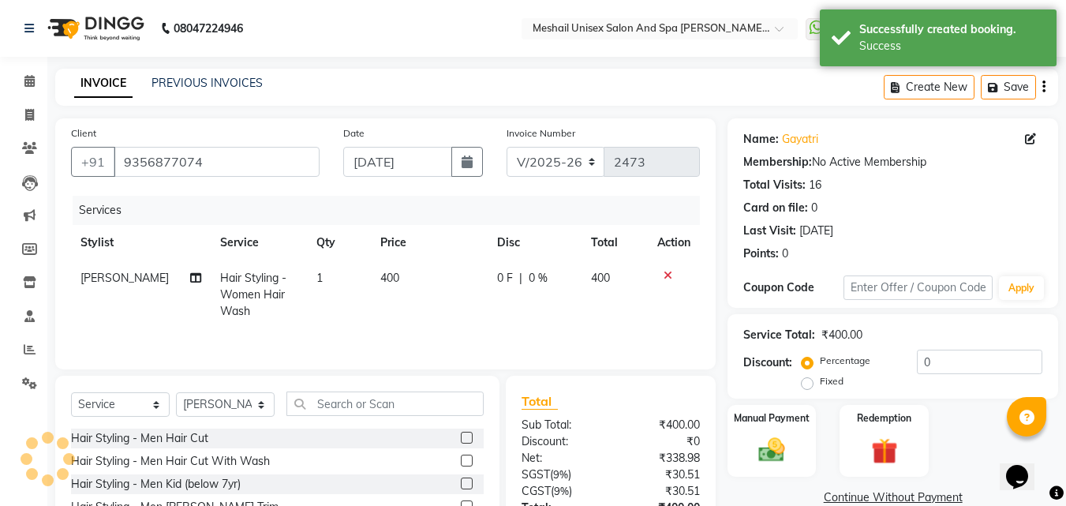
click at [1044, 87] on icon "button" at bounding box center [1043, 87] width 3 height 1
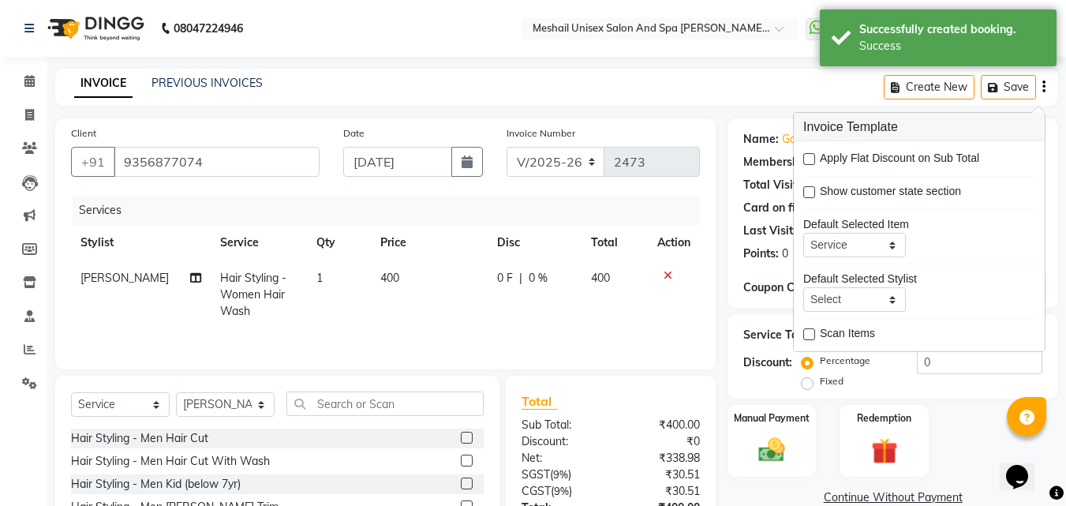
click at [606, 99] on div "INVOICE PREVIOUS INVOICES Create New Save" at bounding box center [556, 87] width 1003 height 37
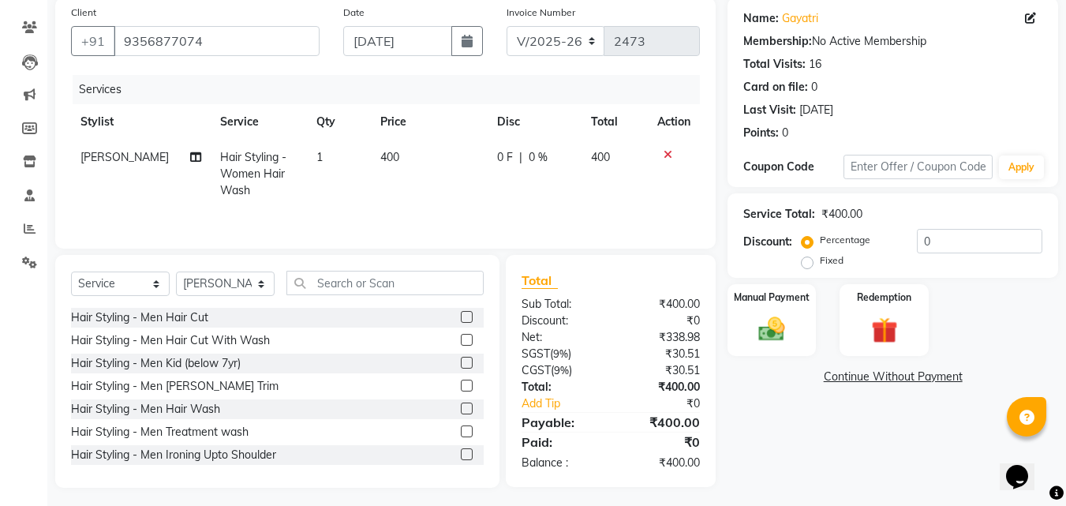
scroll to position [126, 0]
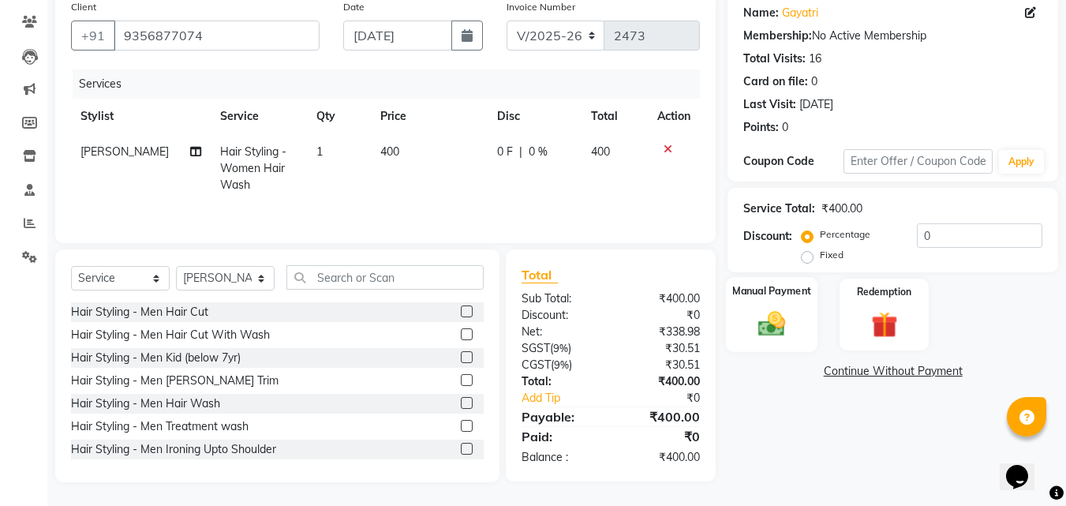
click at [746, 313] on div "Manual Payment" at bounding box center [772, 314] width 92 height 75
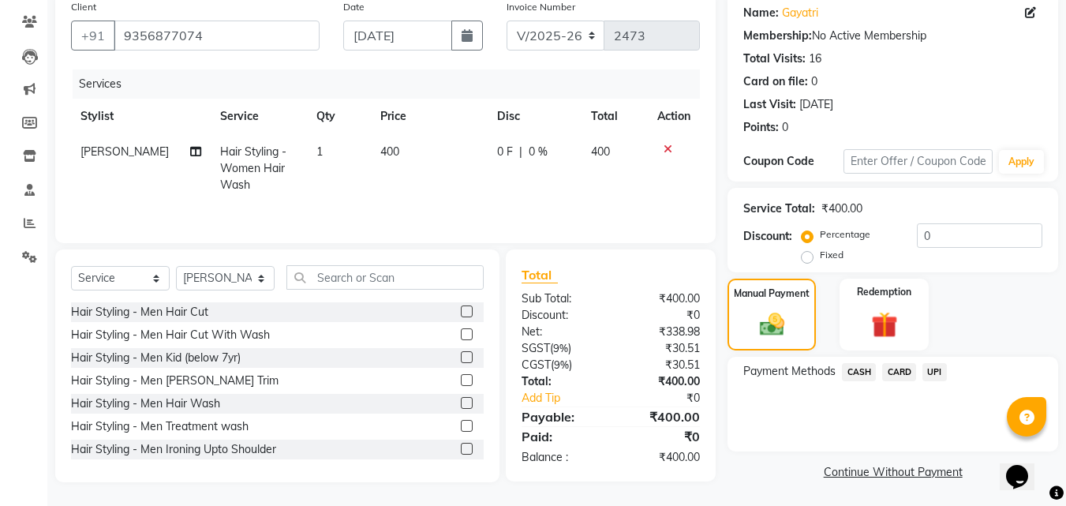
click at [931, 365] on span "UPI" at bounding box center [934, 372] width 24 height 18
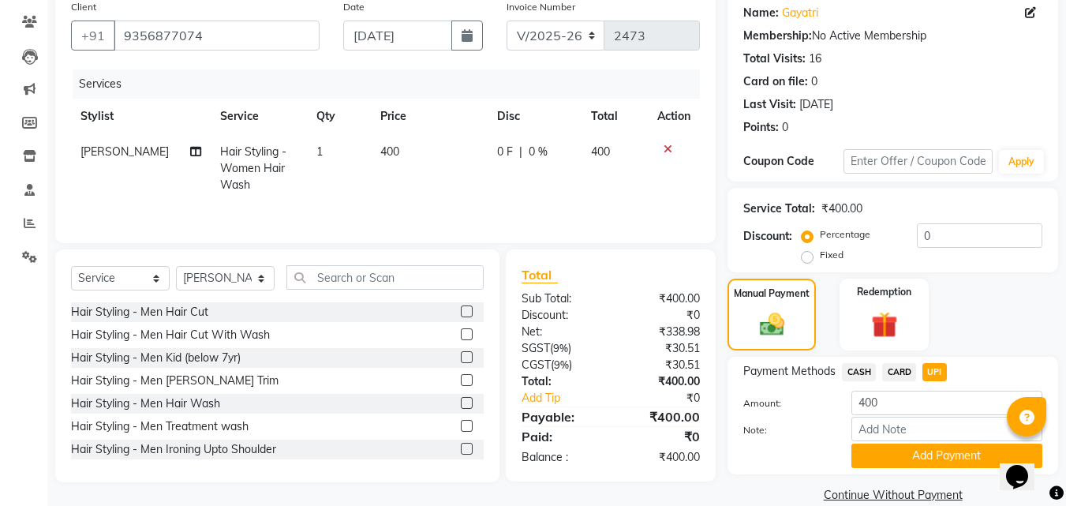
scroll to position [151, 0]
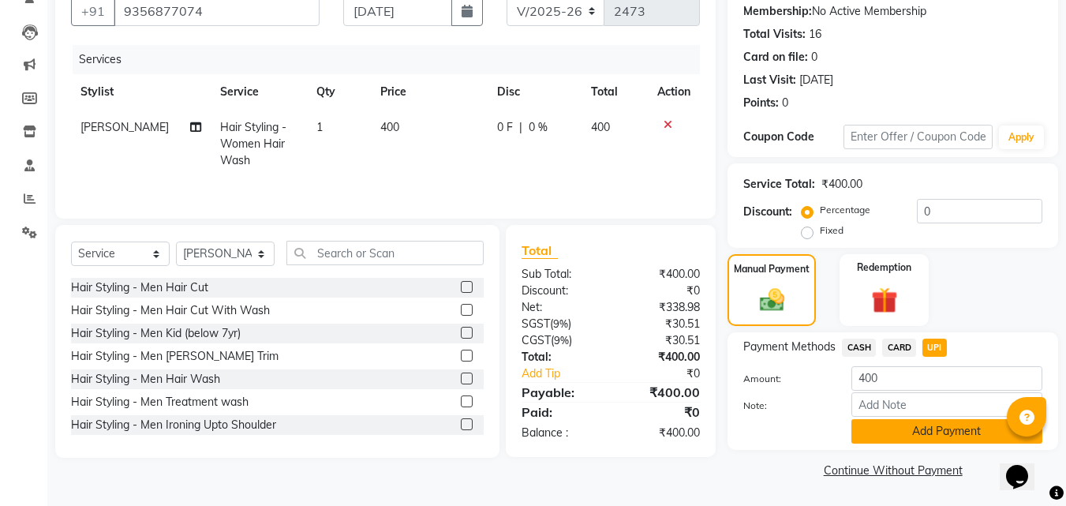
click at [891, 428] on button "Add Payment" at bounding box center [946, 431] width 191 height 24
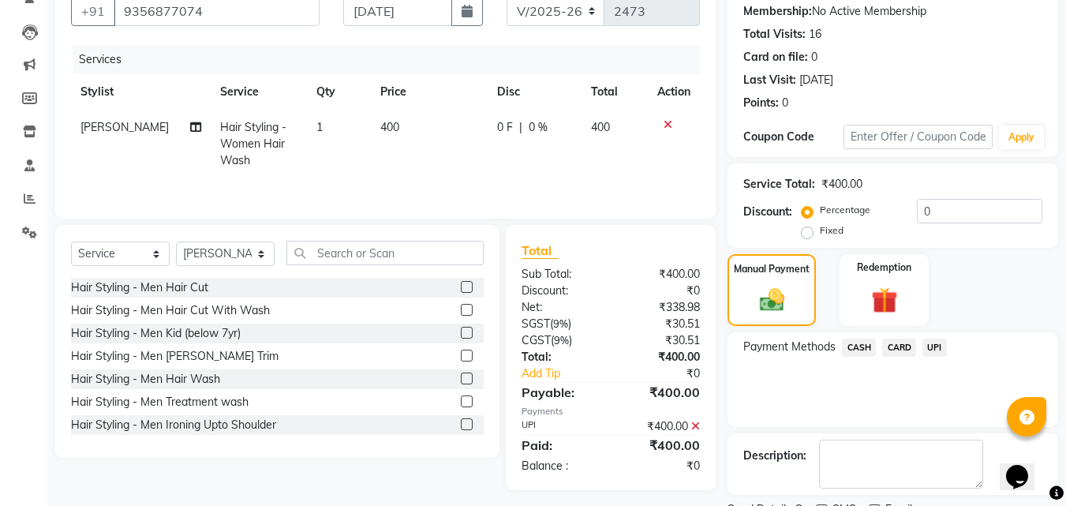
scroll to position [217, 0]
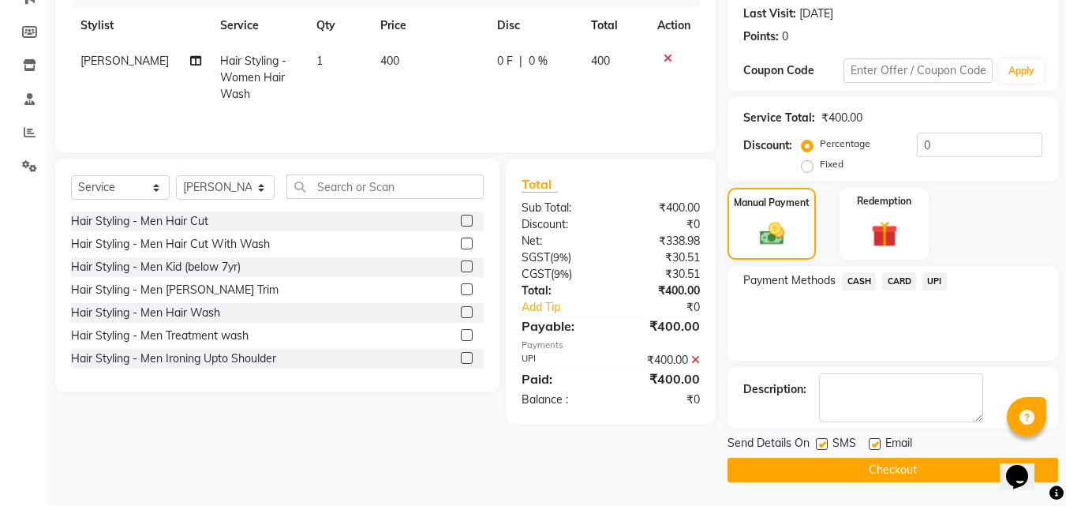
click at [823, 440] on label at bounding box center [822, 444] width 12 height 12
click at [823, 440] on input "checkbox" at bounding box center [821, 444] width 10 height 10
checkbox input "false"
click at [876, 447] on label at bounding box center [875, 444] width 12 height 12
click at [876, 447] on input "checkbox" at bounding box center [874, 444] width 10 height 10
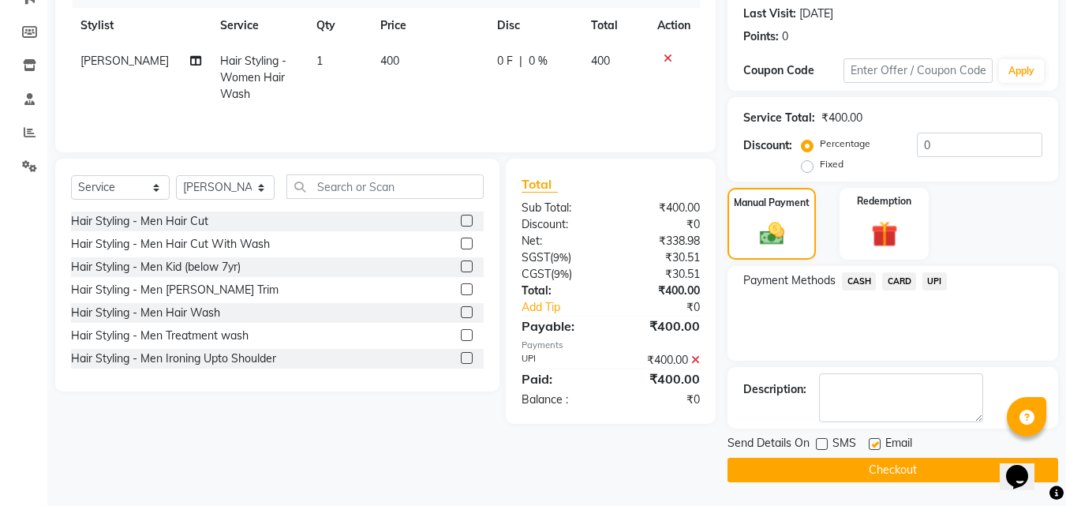
checkbox input "false"
click at [880, 463] on button "Checkout" at bounding box center [892, 470] width 331 height 24
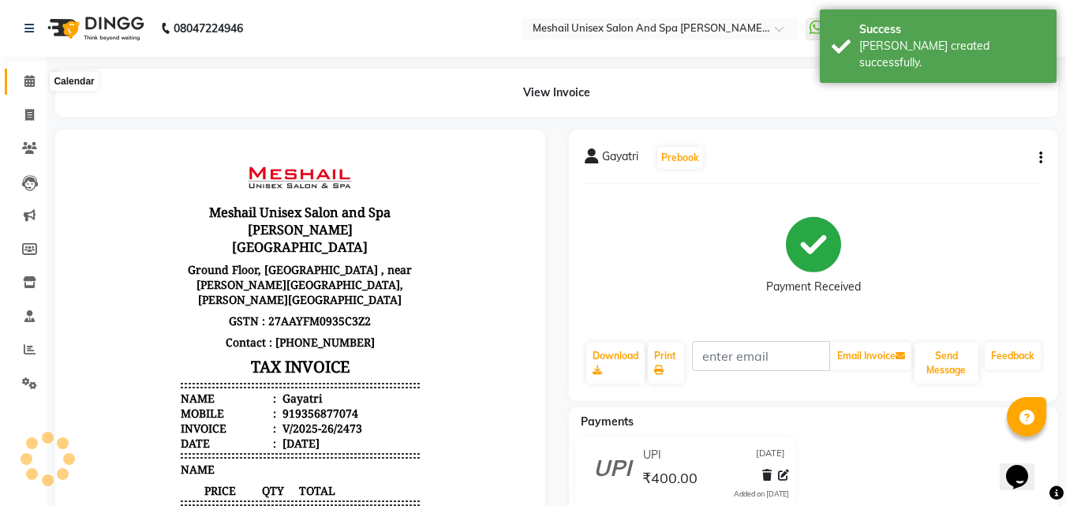
click at [26, 78] on icon at bounding box center [29, 81] width 10 height 12
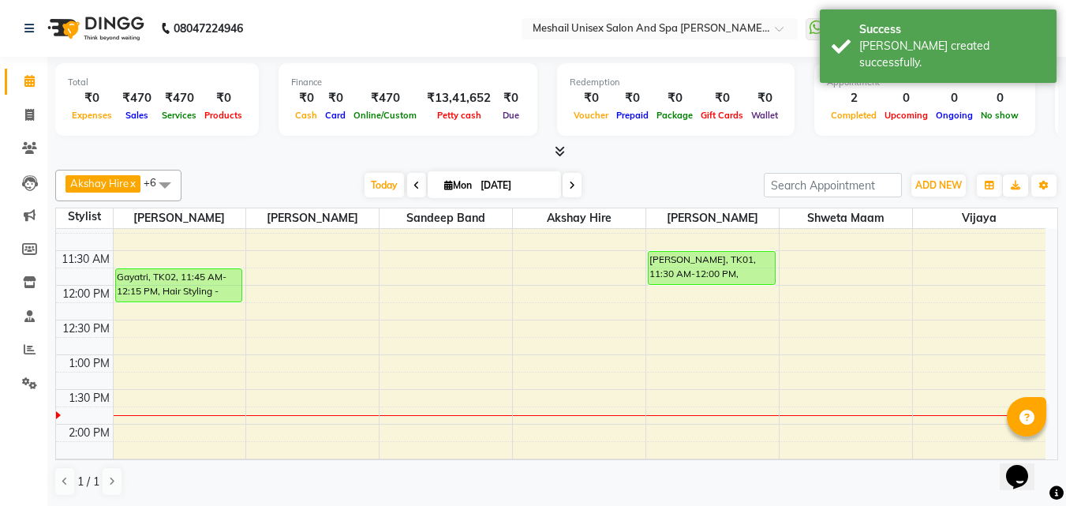
scroll to position [158, 0]
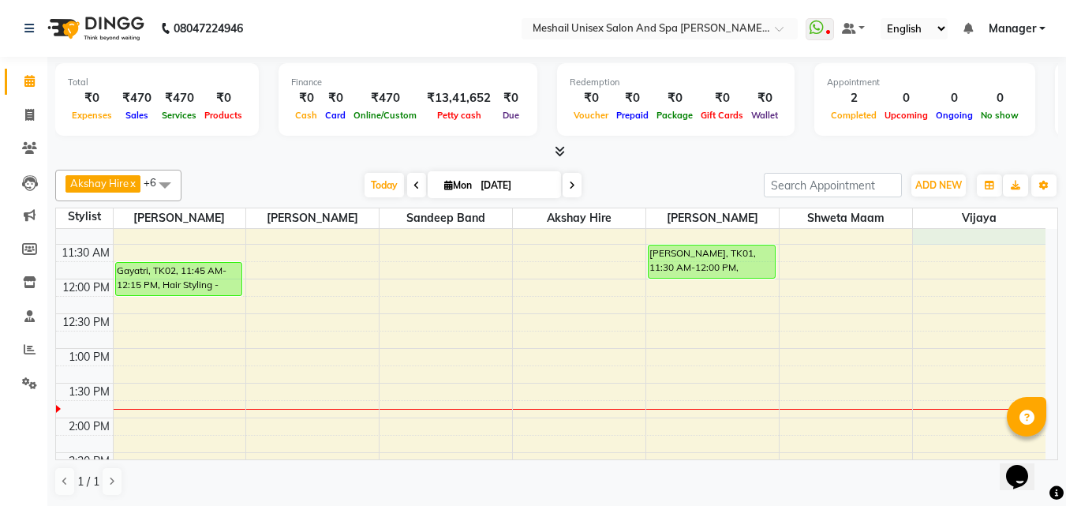
select select "86543"
select select "675"
select select "tentative"
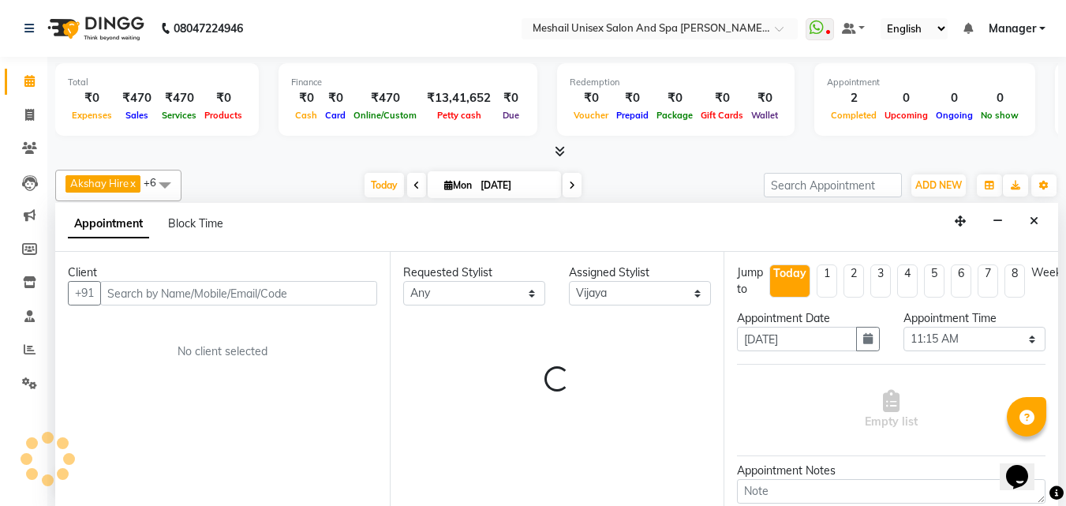
scroll to position [1, 0]
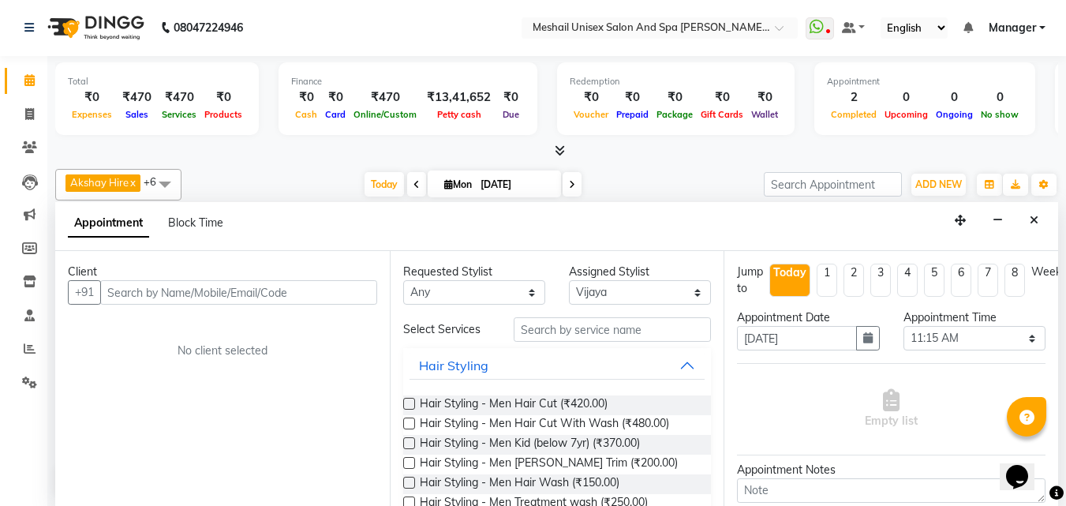
click at [291, 287] on input "text" at bounding box center [238, 292] width 277 height 24
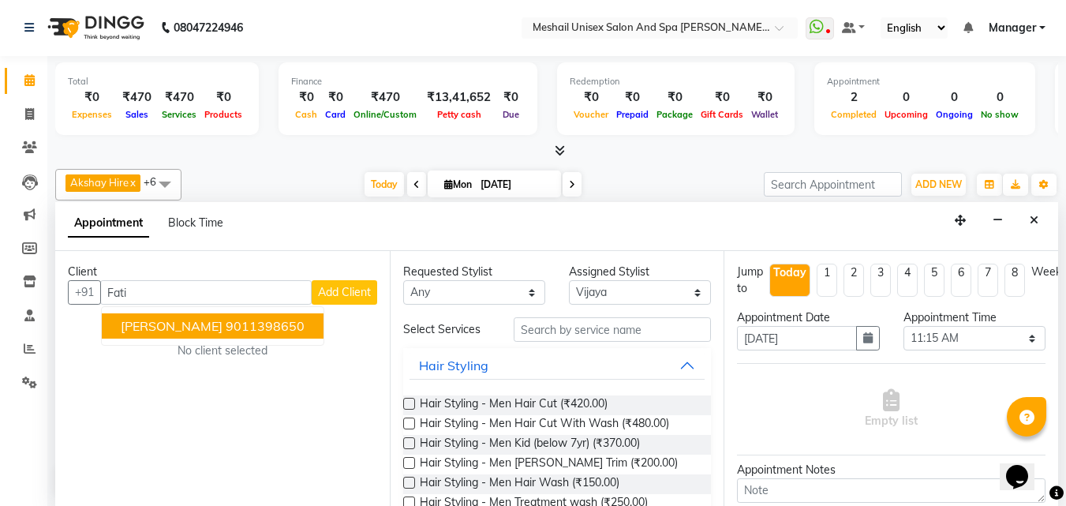
click at [308, 314] on button "[PERSON_NAME] 9011398650" at bounding box center [213, 325] width 222 height 25
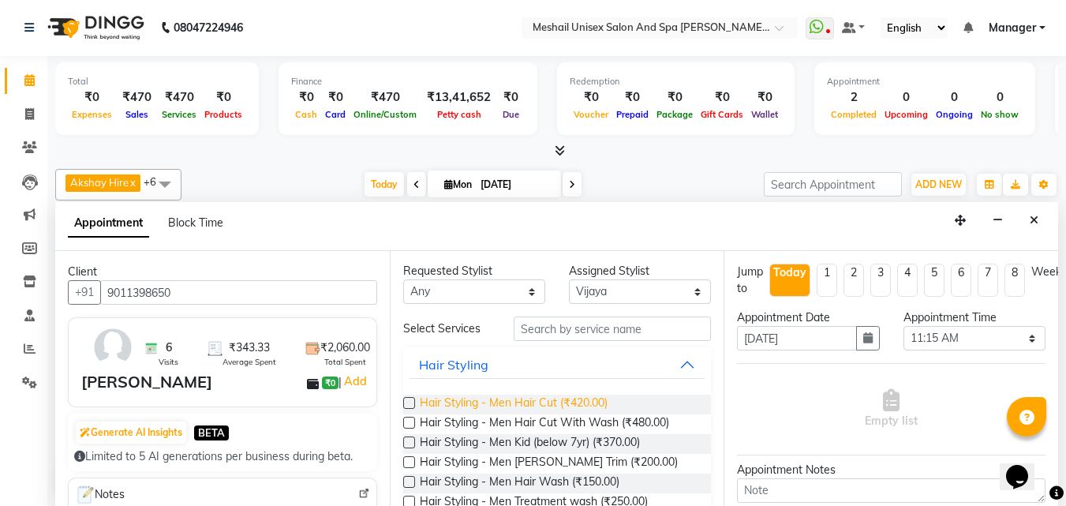
scroll to position [0, 0]
type input "9011398650"
click at [558, 329] on input "text" at bounding box center [612, 329] width 197 height 24
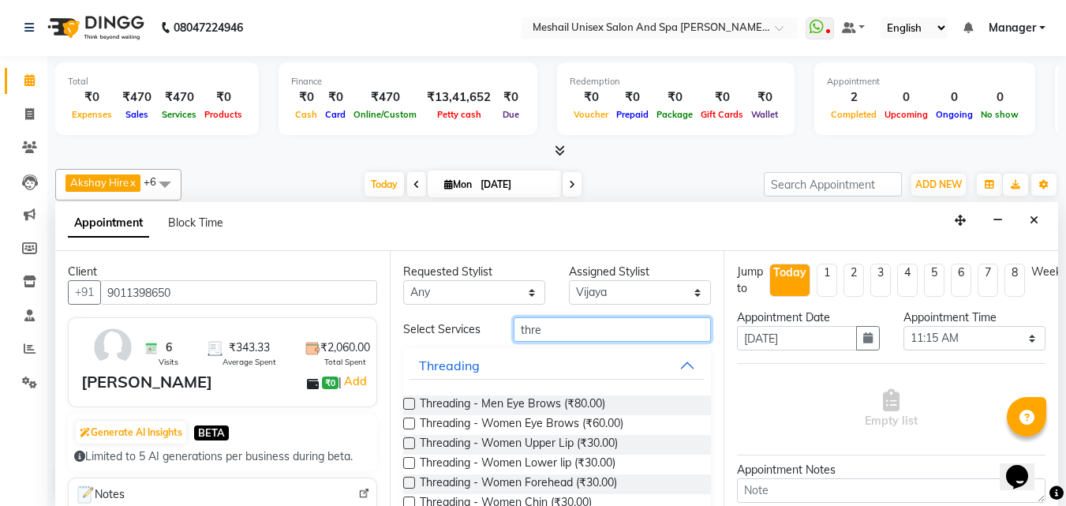
type input "thre"
click at [411, 422] on label at bounding box center [409, 423] width 12 height 12
click at [411, 422] on input "checkbox" at bounding box center [408, 425] width 10 height 10
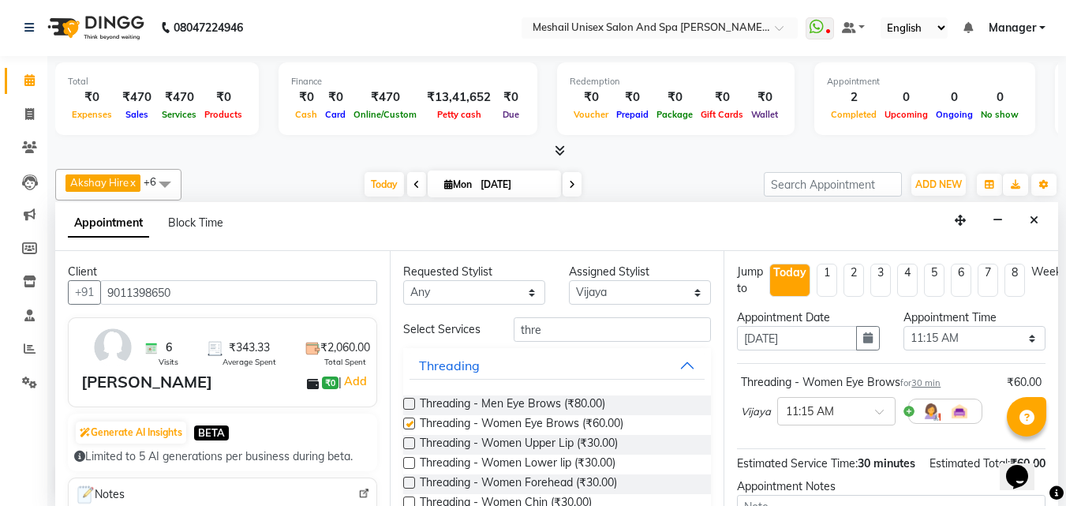
checkbox input "false"
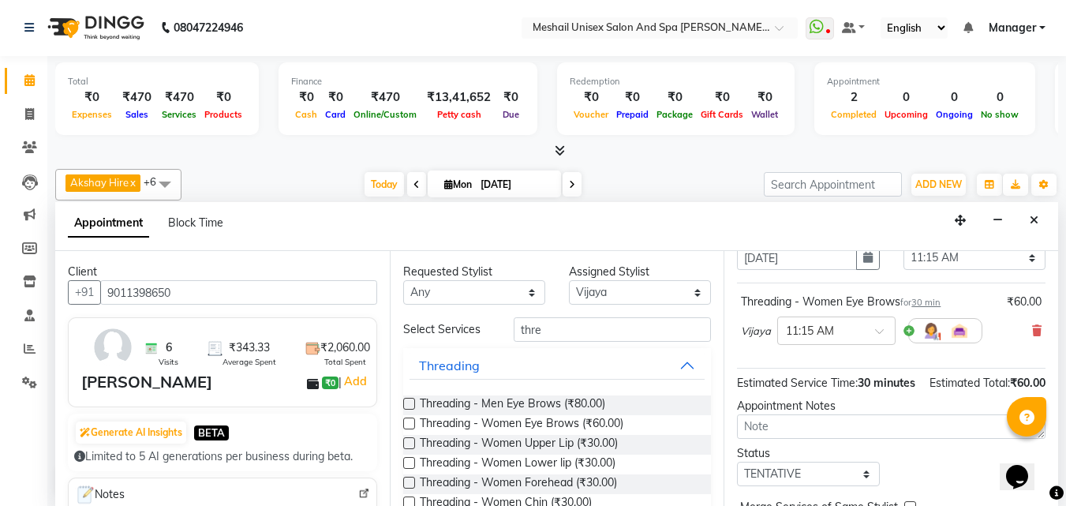
scroll to position [189, 0]
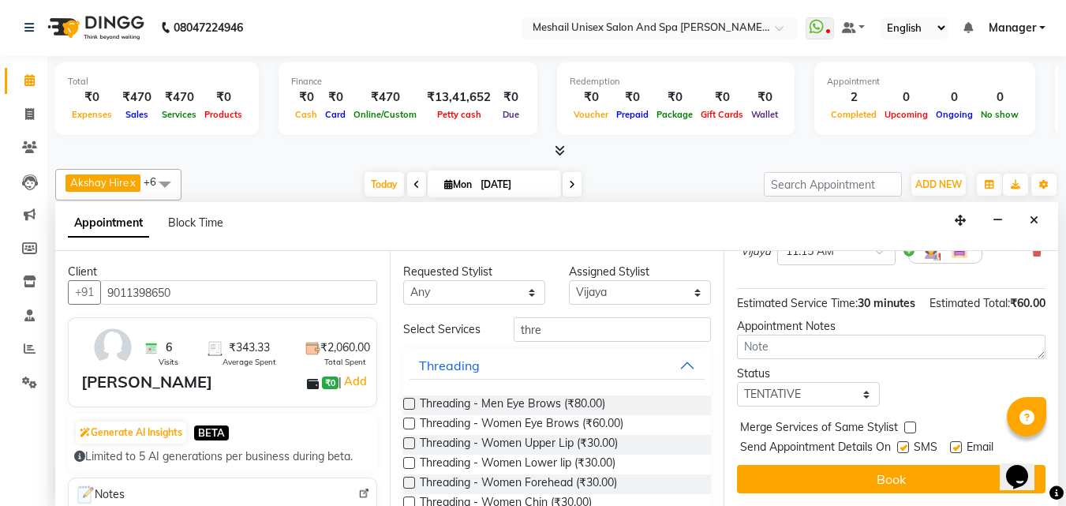
click at [906, 441] on label at bounding box center [903, 447] width 12 height 12
click at [906, 443] on input "checkbox" at bounding box center [902, 448] width 10 height 10
checkbox input "false"
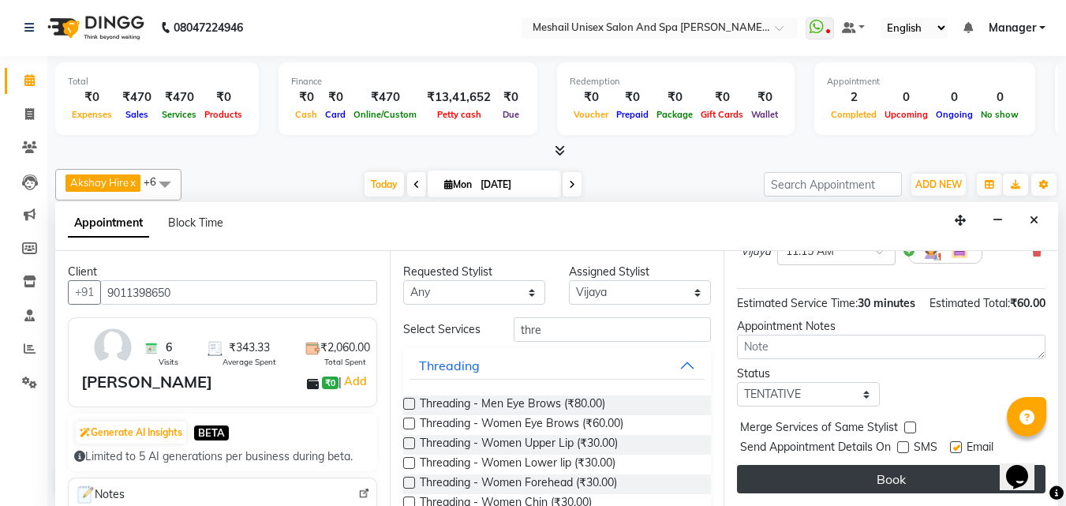
click at [923, 470] on button "Book" at bounding box center [891, 479] width 308 height 28
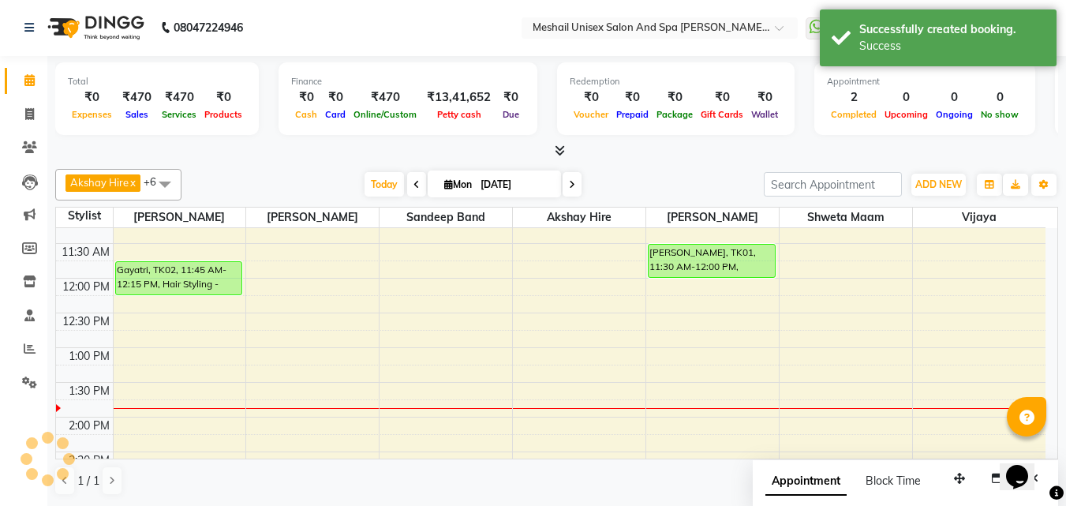
scroll to position [0, 0]
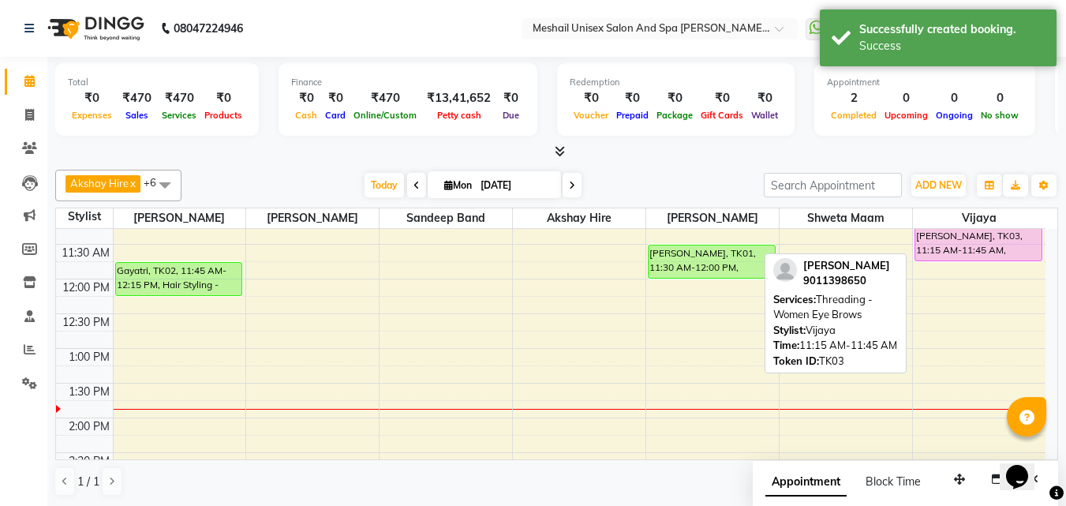
click at [966, 254] on div "[PERSON_NAME], TK03, 11:15 AM-11:45 AM, Threading - Women Eye Brows" at bounding box center [978, 244] width 126 height 32
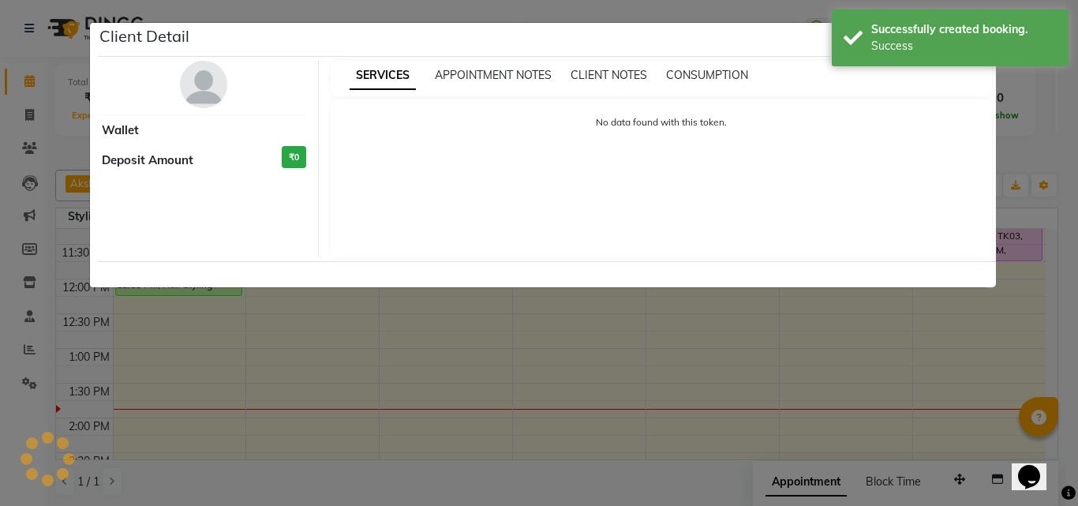
select select "7"
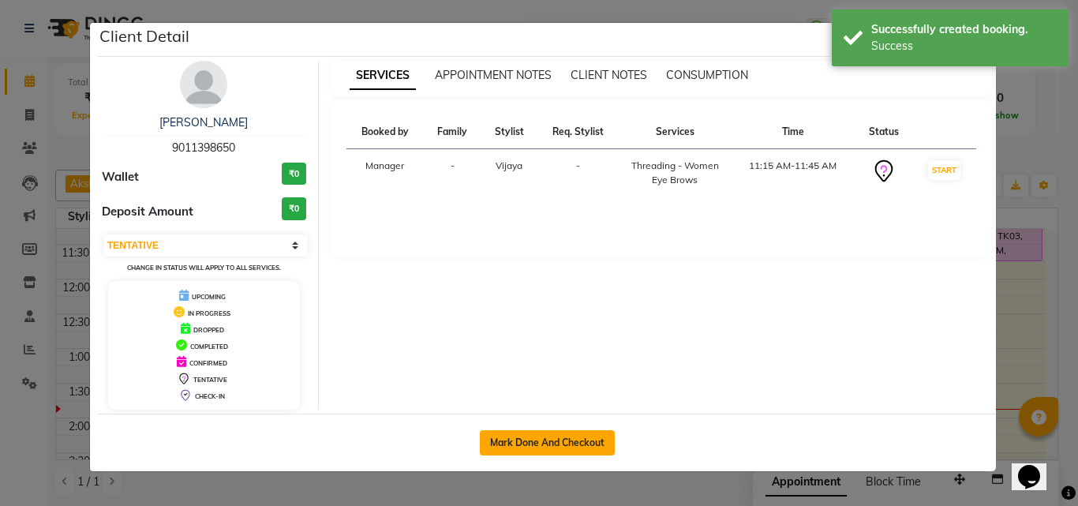
click at [580, 443] on button "Mark Done And Checkout" at bounding box center [547, 442] width 135 height 25
select select "service"
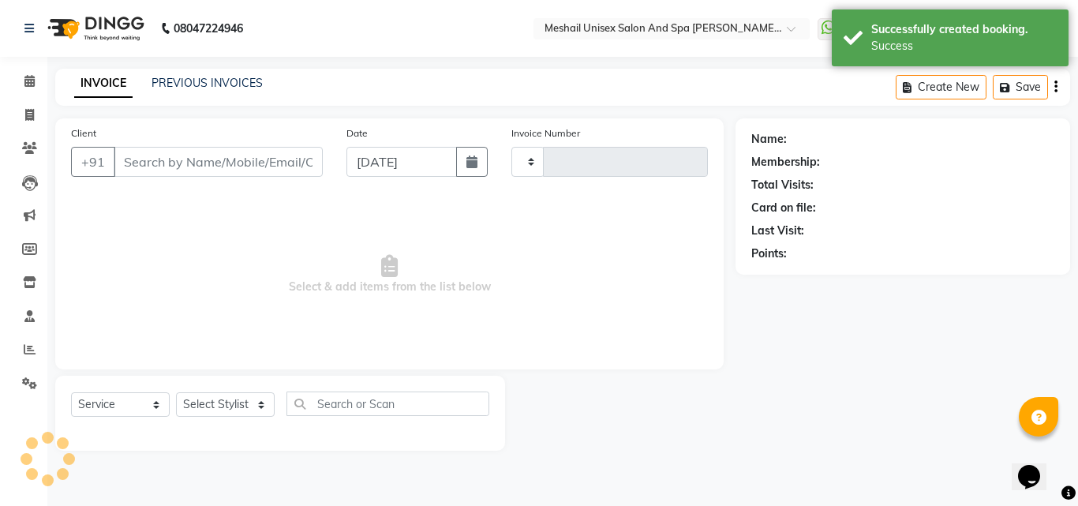
type input "2474"
select select "6713"
type input "9011398650"
select select "86543"
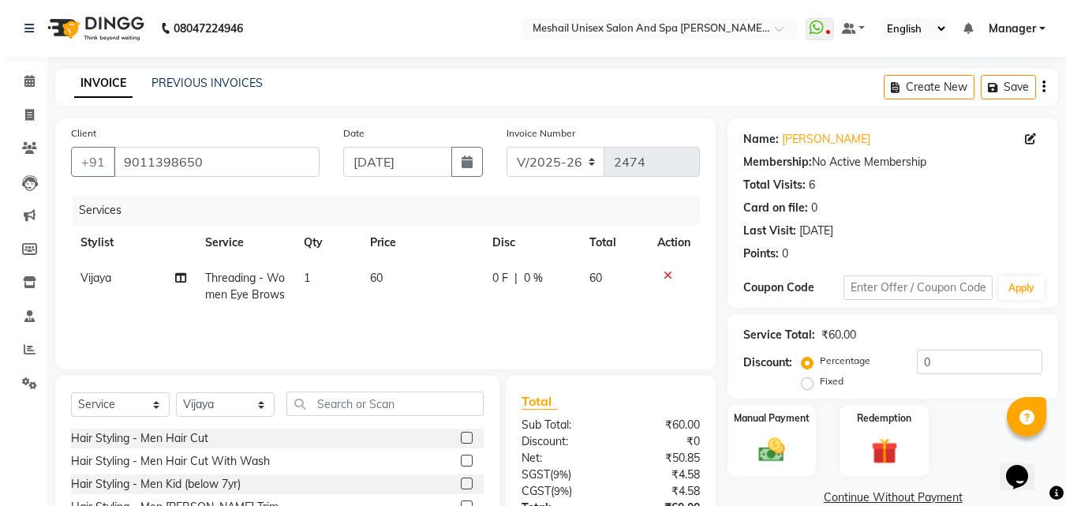
click at [375, 276] on span "60" at bounding box center [376, 278] width 13 height 14
select select "86543"
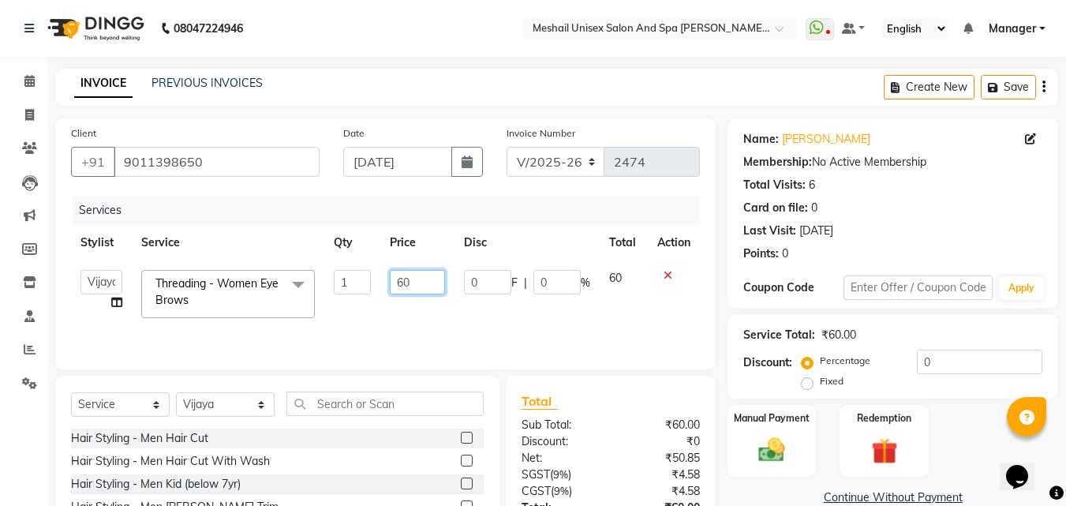
click at [402, 282] on input "60" at bounding box center [417, 282] width 54 height 24
type input "70"
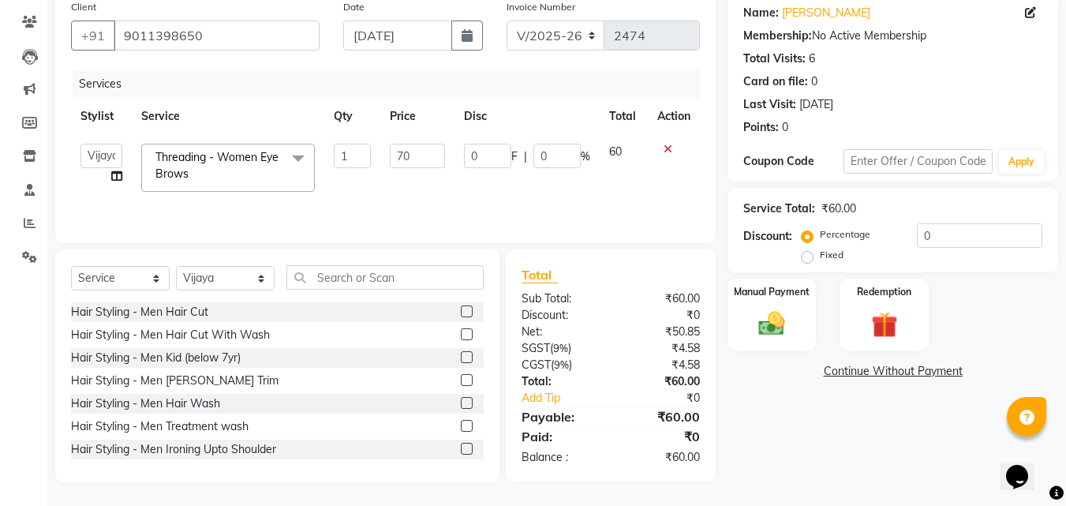
click at [663, 437] on div "₹0" at bounding box center [661, 436] width 101 height 19
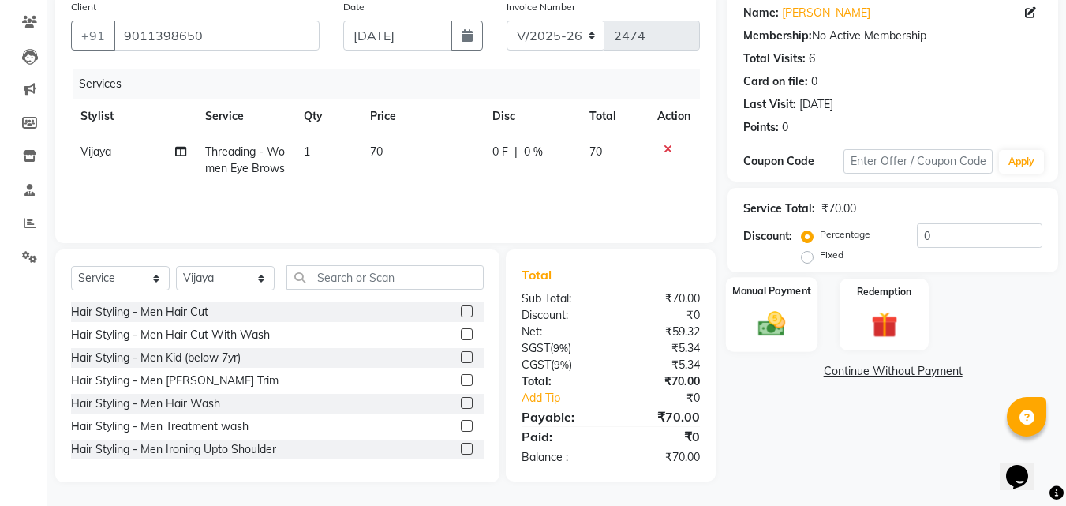
click at [752, 328] on img at bounding box center [771, 324] width 44 height 32
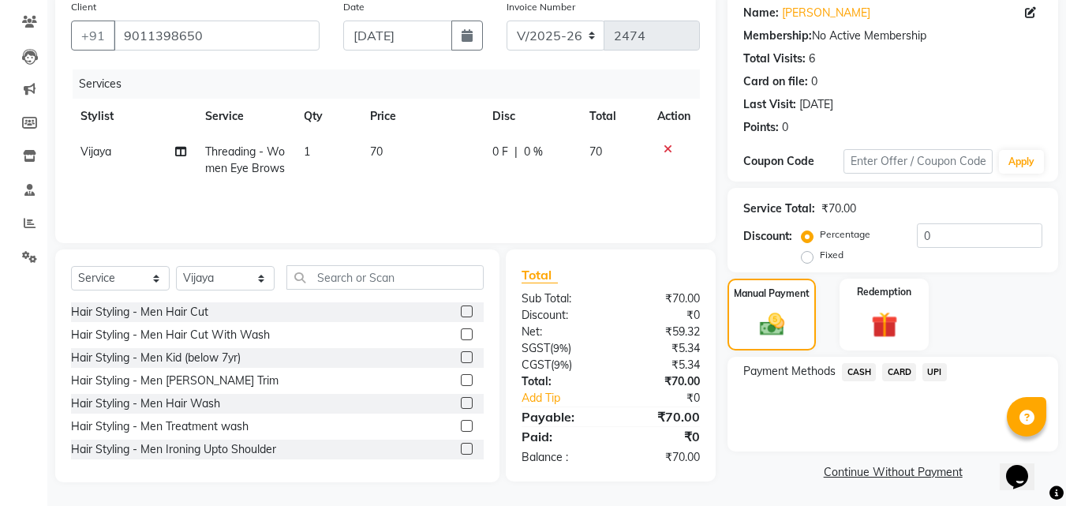
click at [865, 369] on span "CASH" at bounding box center [859, 372] width 34 height 18
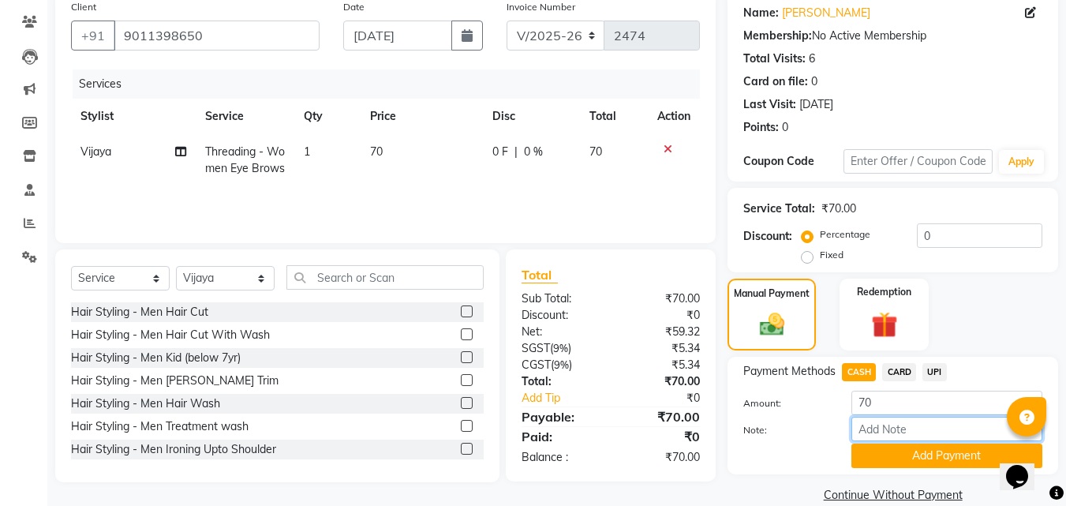
click at [898, 438] on input "Note:" at bounding box center [946, 429] width 191 height 24
click at [898, 454] on button "Add Payment" at bounding box center [946, 455] width 191 height 24
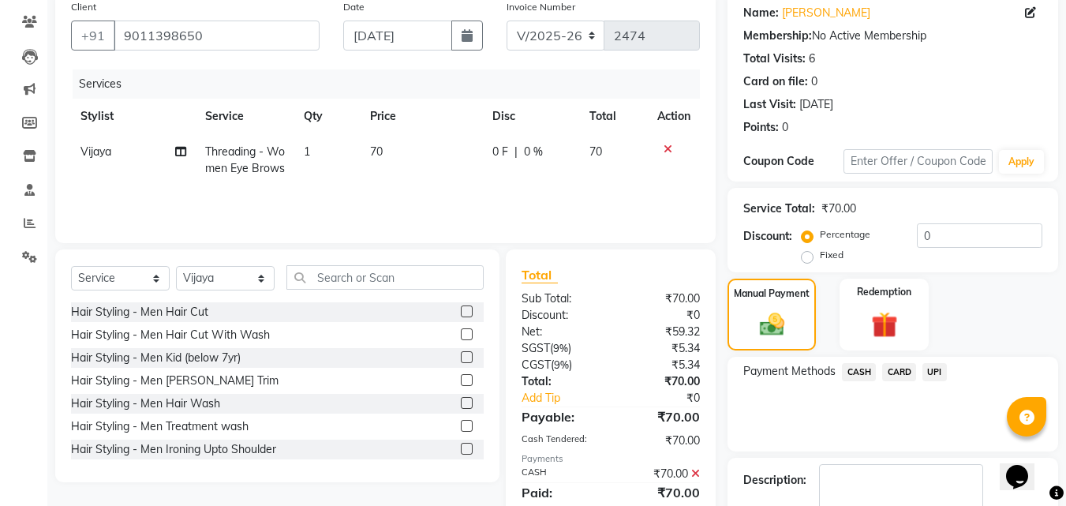
scroll to position [217, 0]
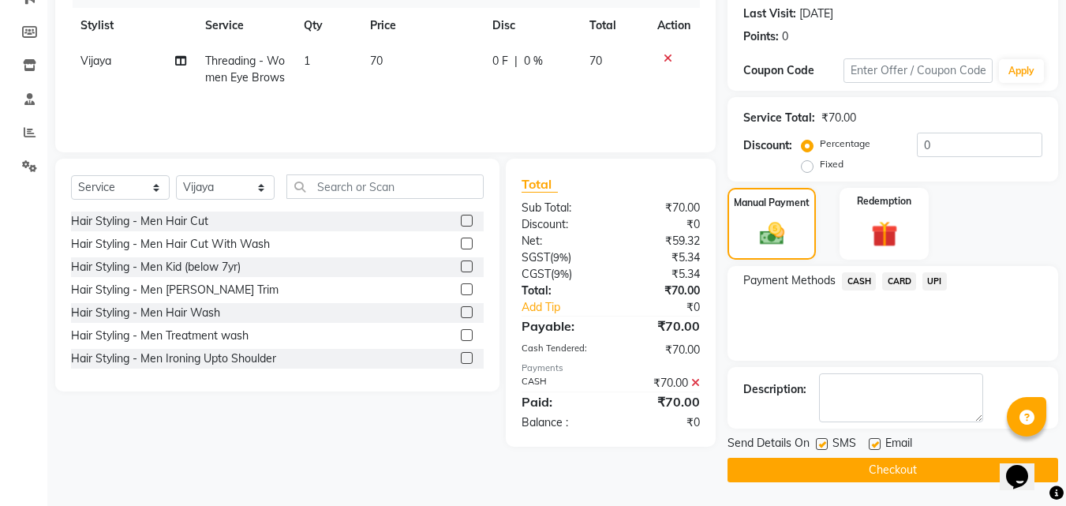
click at [817, 446] on label at bounding box center [822, 444] width 12 height 12
click at [817, 446] on input "checkbox" at bounding box center [821, 444] width 10 height 10
checkbox input "false"
click at [881, 446] on div "Email" at bounding box center [897, 445] width 56 height 20
click at [873, 436] on div "Email" at bounding box center [897, 445] width 56 height 20
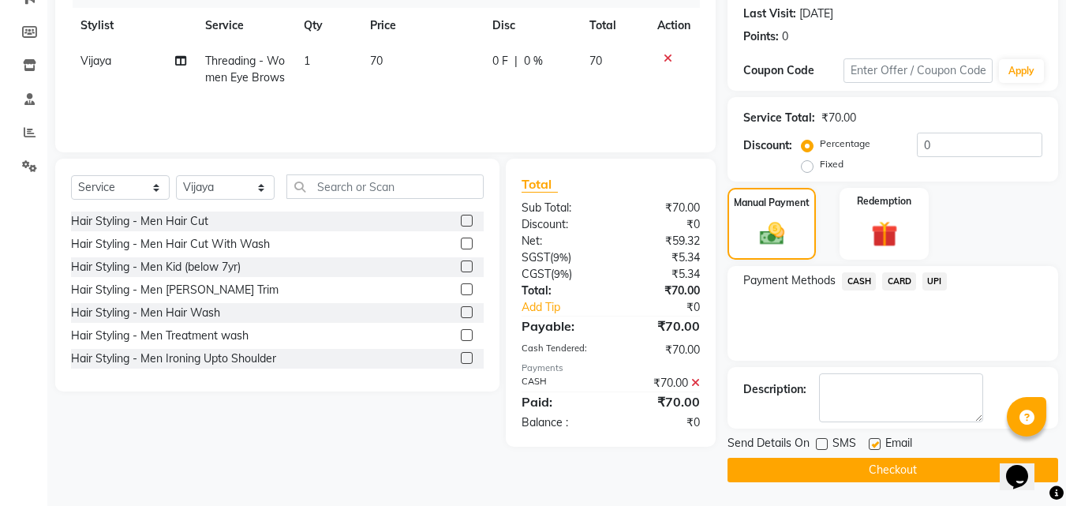
click at [873, 444] on label at bounding box center [875, 444] width 12 height 12
click at [873, 444] on input "checkbox" at bounding box center [874, 444] width 10 height 10
checkbox input "false"
click at [875, 480] on button "Checkout" at bounding box center [892, 470] width 331 height 24
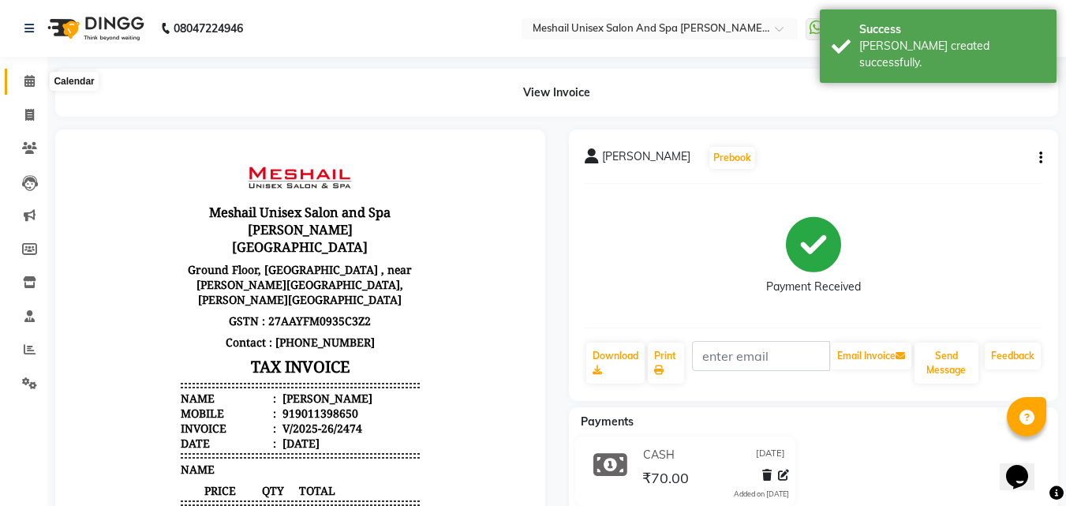
click at [28, 86] on icon at bounding box center [29, 81] width 10 height 12
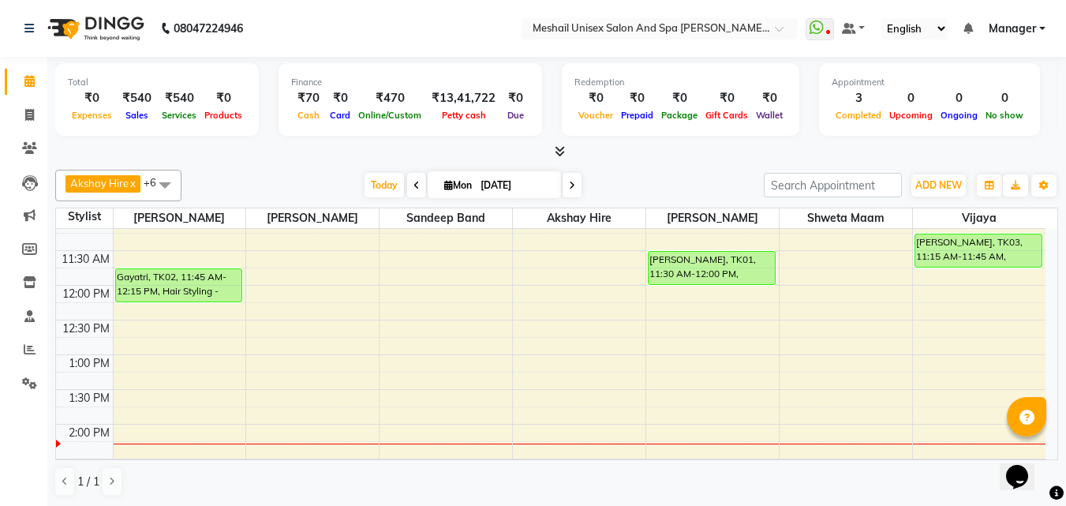
scroll to position [158, 0]
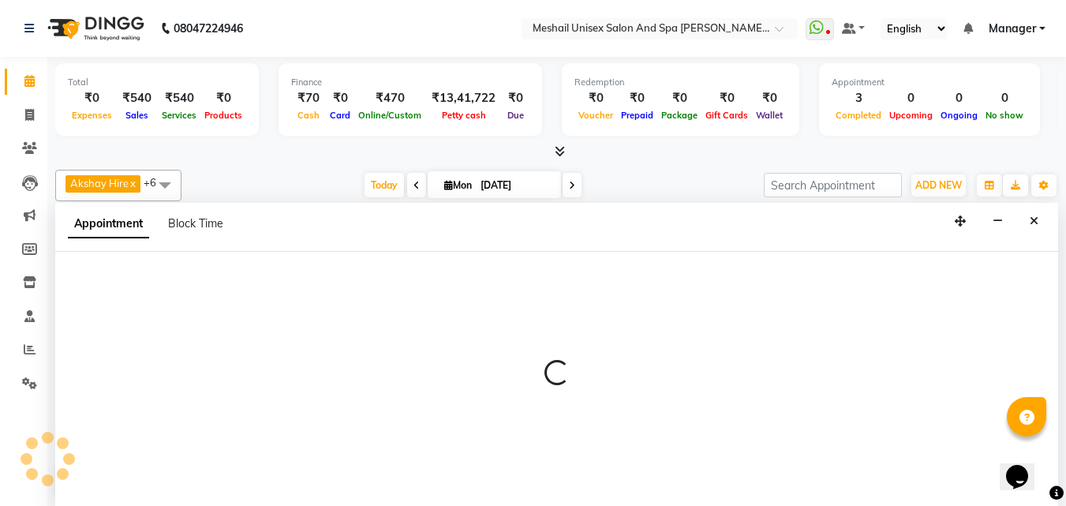
scroll to position [1, 0]
select select "52968"
select select "750"
select select "tentative"
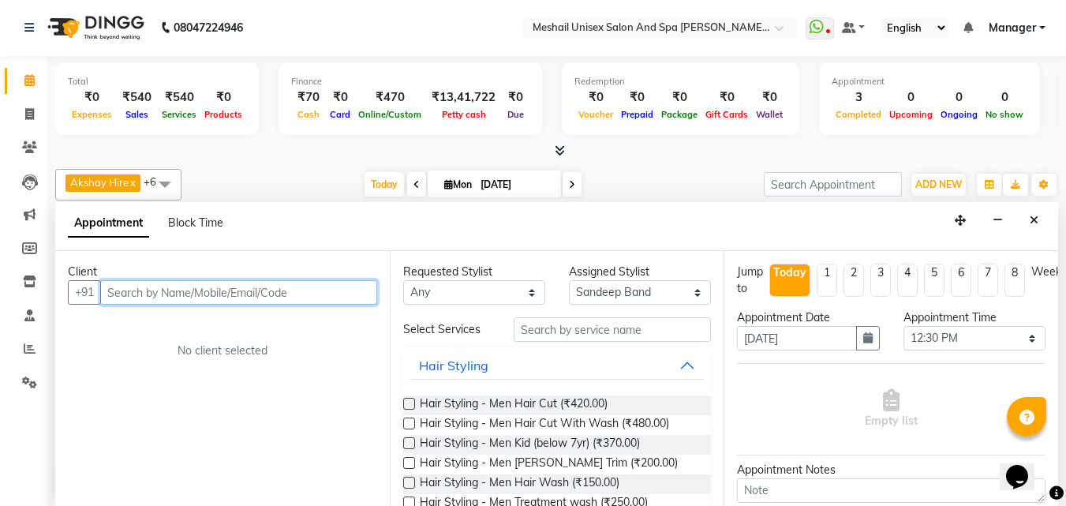
click at [292, 293] on input "text" at bounding box center [238, 292] width 277 height 24
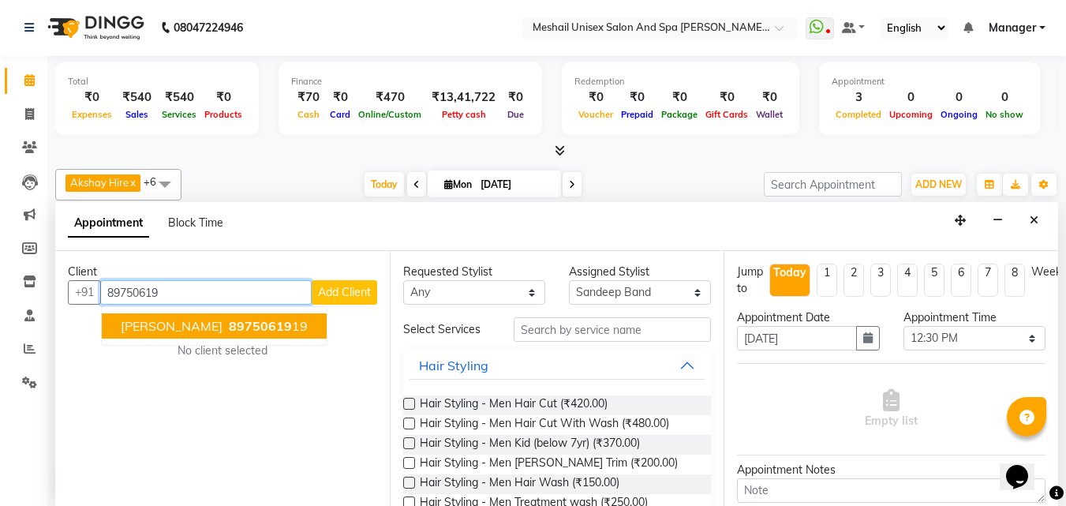
click at [274, 322] on span "89750619" at bounding box center [260, 326] width 63 height 16
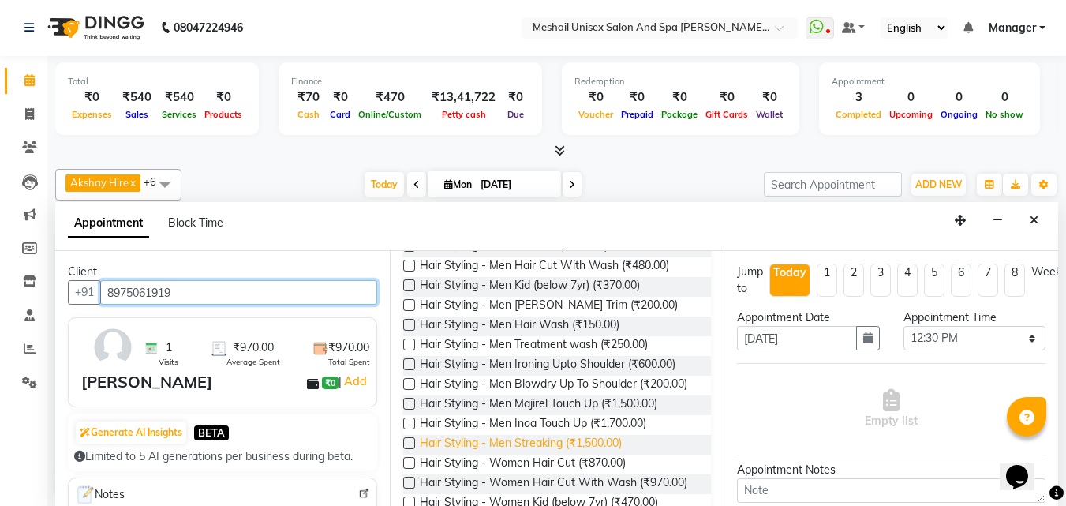
scroll to position [237, 0]
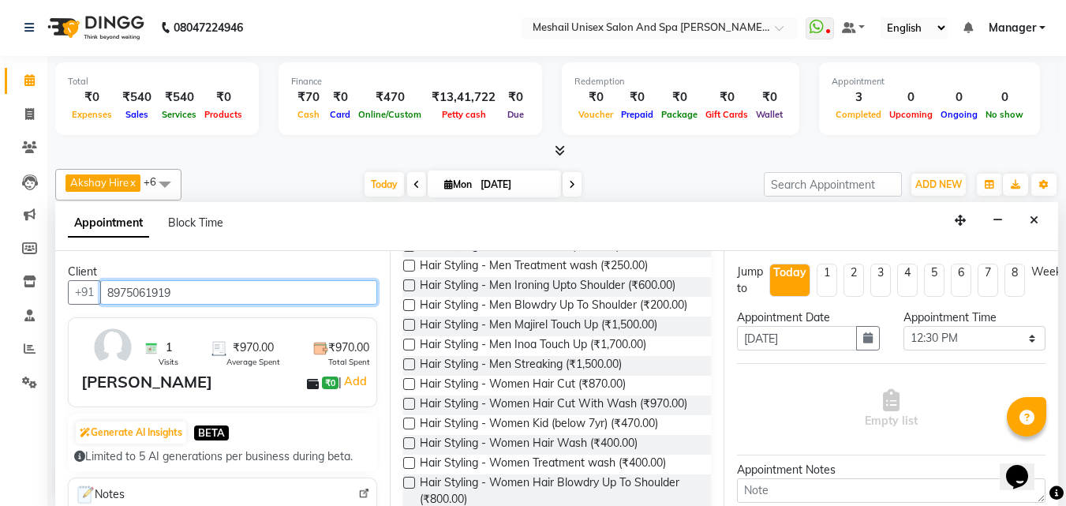
type input "8975061919"
click at [412, 390] on label at bounding box center [409, 384] width 12 height 12
click at [412, 390] on input "checkbox" at bounding box center [408, 385] width 10 height 10
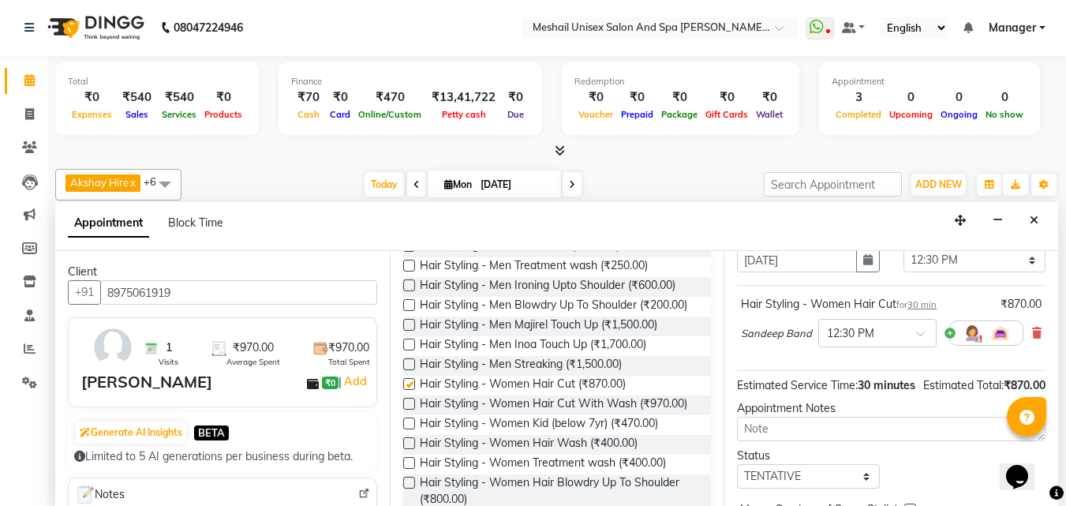
checkbox input "false"
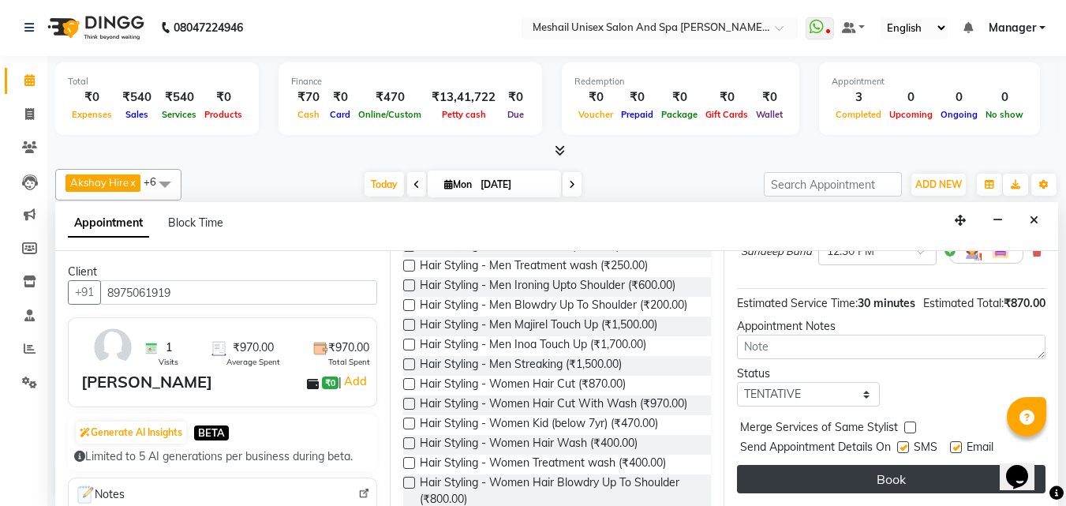
scroll to position [191, 0]
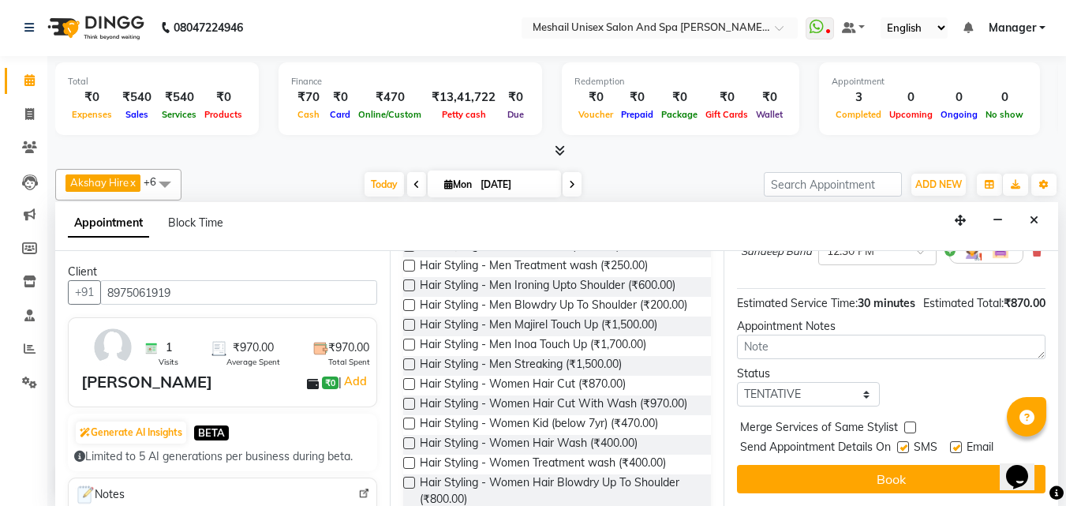
click at [904, 441] on label at bounding box center [903, 447] width 12 height 12
click at [904, 443] on input "checkbox" at bounding box center [902, 448] width 10 height 10
checkbox input "false"
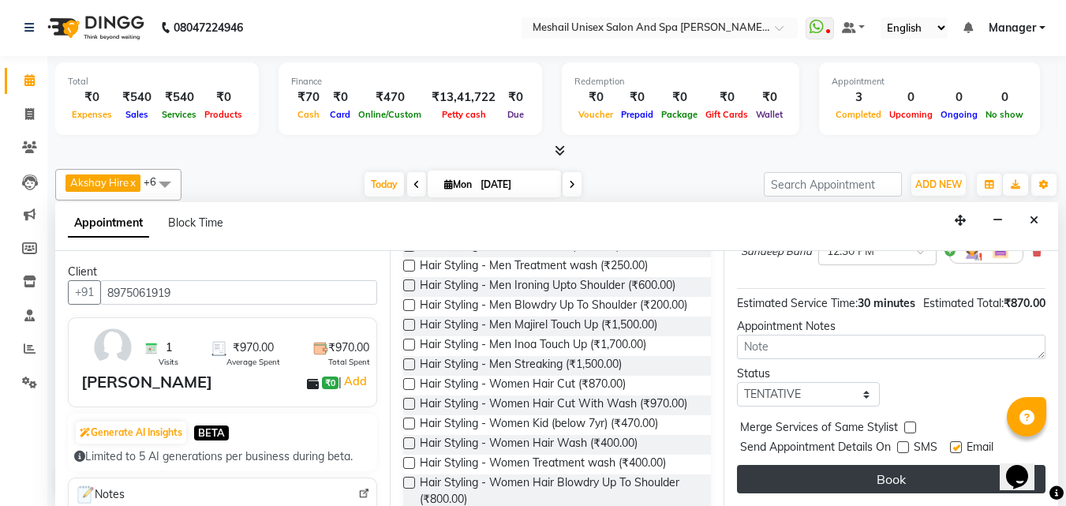
click at [905, 465] on button "Book" at bounding box center [891, 479] width 308 height 28
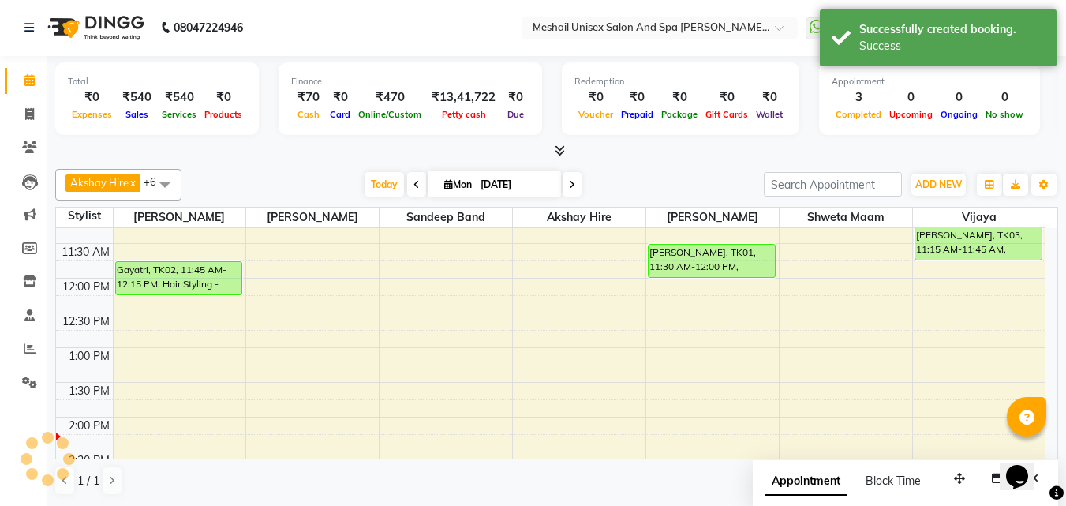
scroll to position [0, 0]
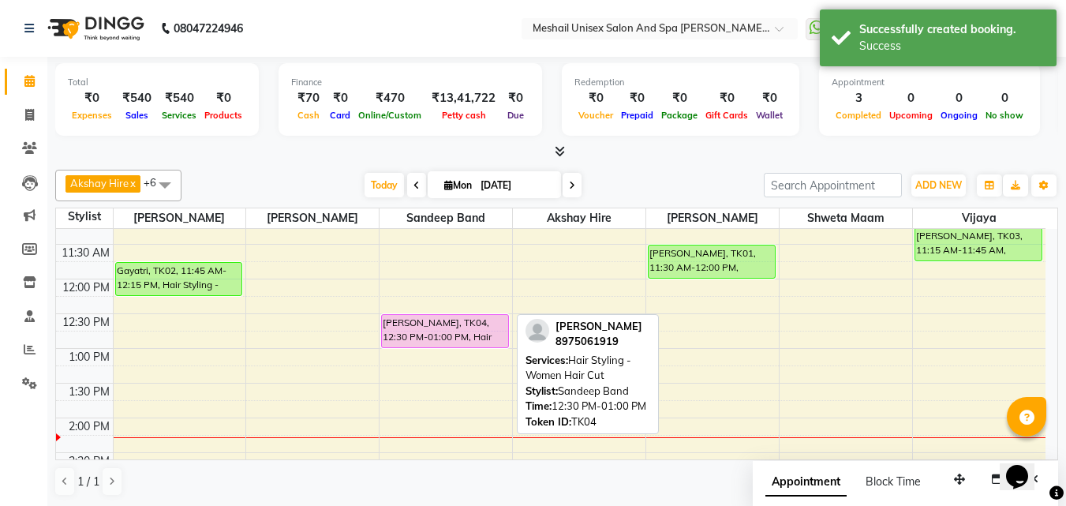
click at [431, 333] on div "[PERSON_NAME], TK04, 12:30 PM-01:00 PM, Hair Styling - Women Hair Cut" at bounding box center [445, 331] width 126 height 32
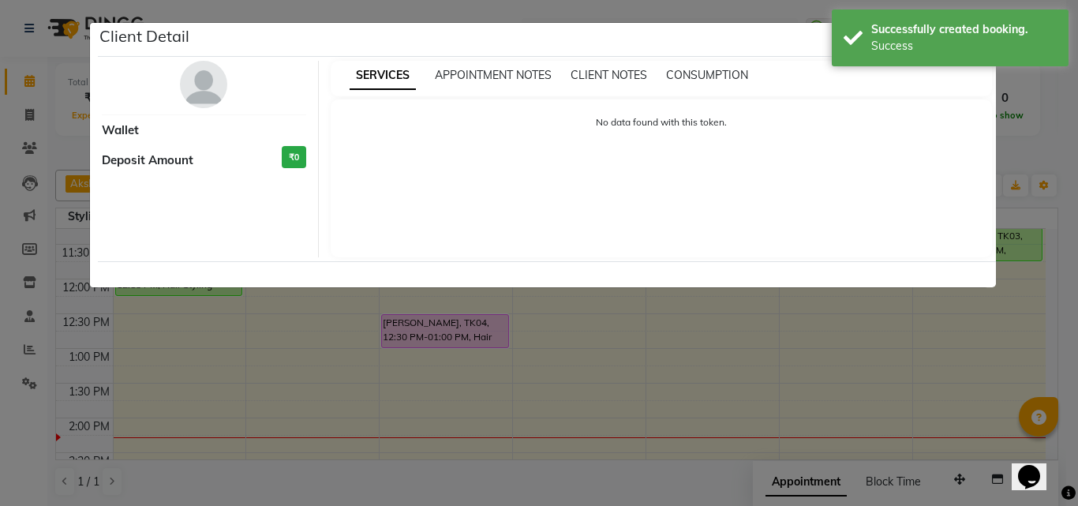
select select "7"
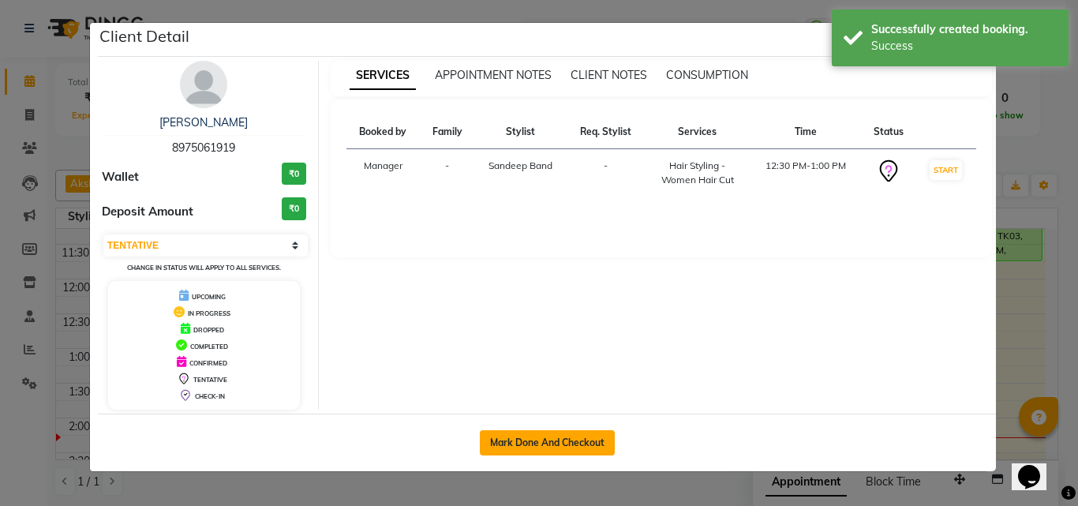
click at [560, 439] on button "Mark Done And Checkout" at bounding box center [547, 442] width 135 height 25
select select "service"
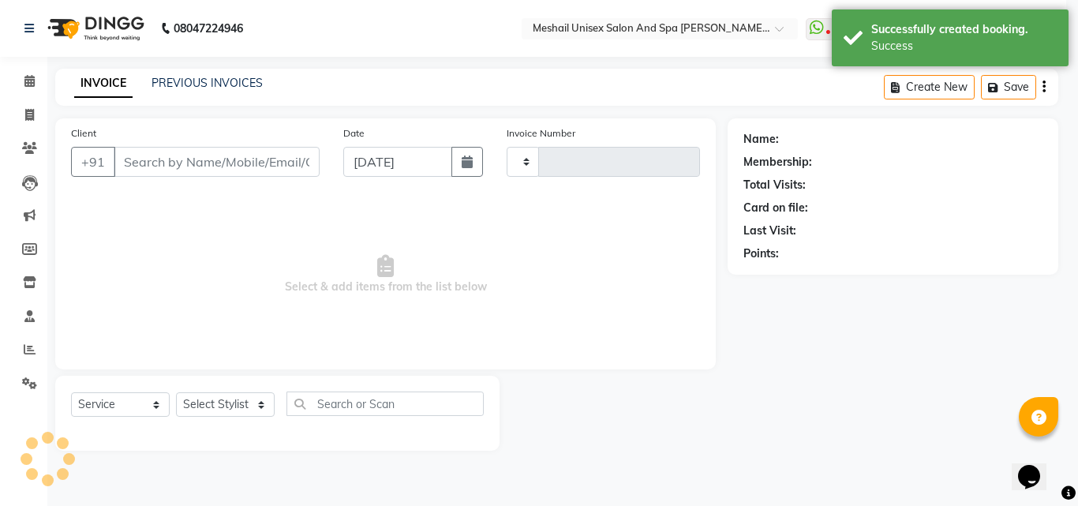
type input "2475"
select select "6713"
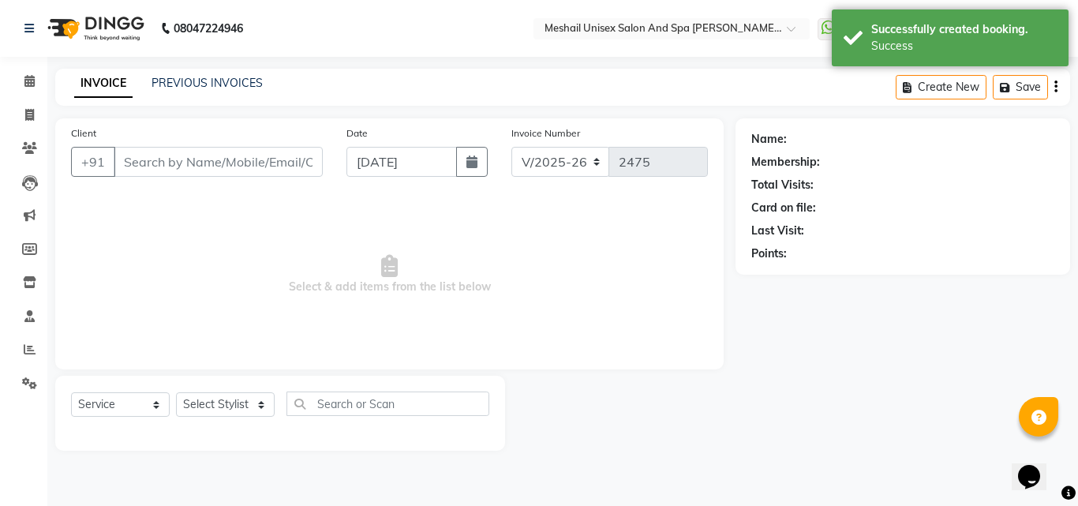
type input "8975061919"
select select "52968"
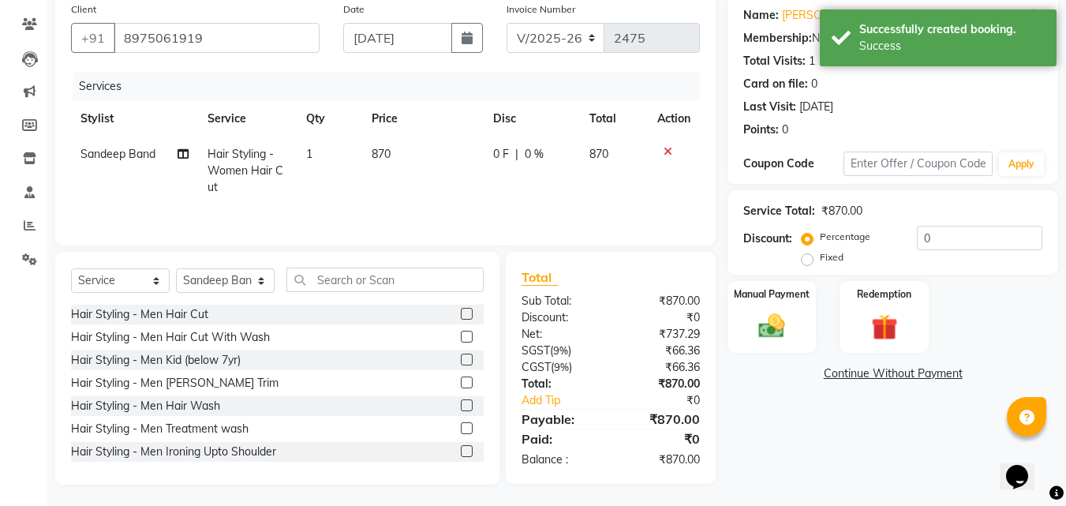
scroll to position [126, 0]
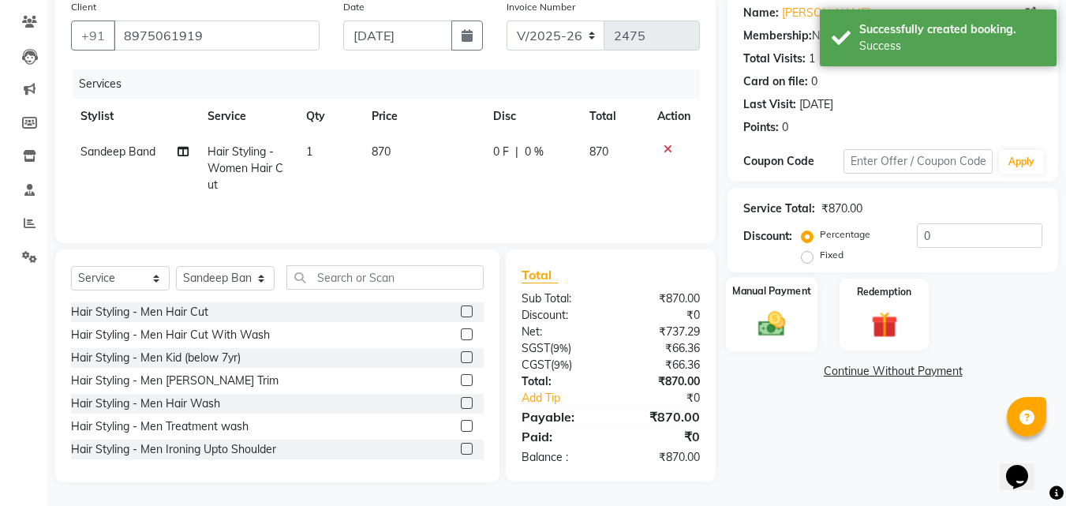
click at [734, 308] on div "Manual Payment" at bounding box center [772, 314] width 92 height 75
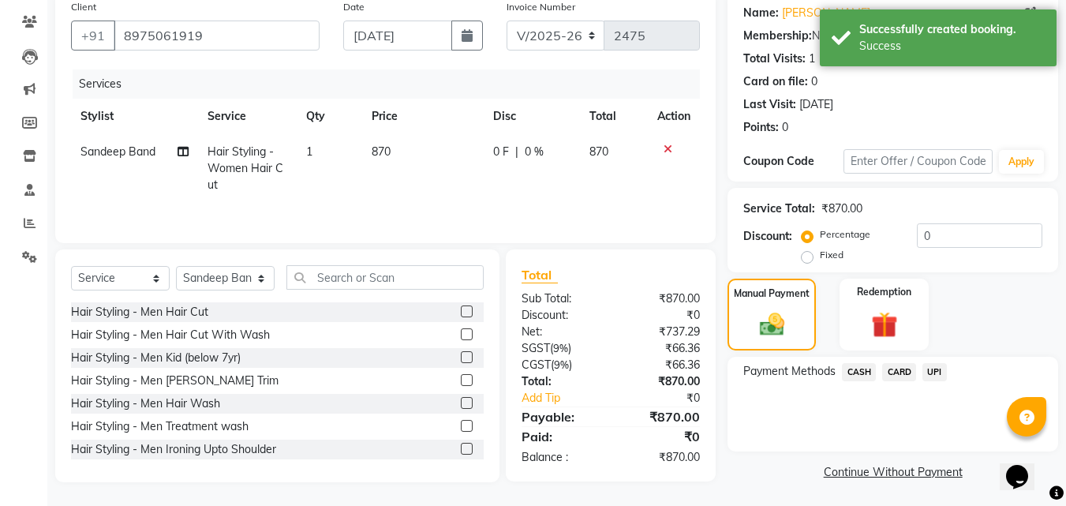
click at [932, 372] on span "UPI" at bounding box center [934, 372] width 24 height 18
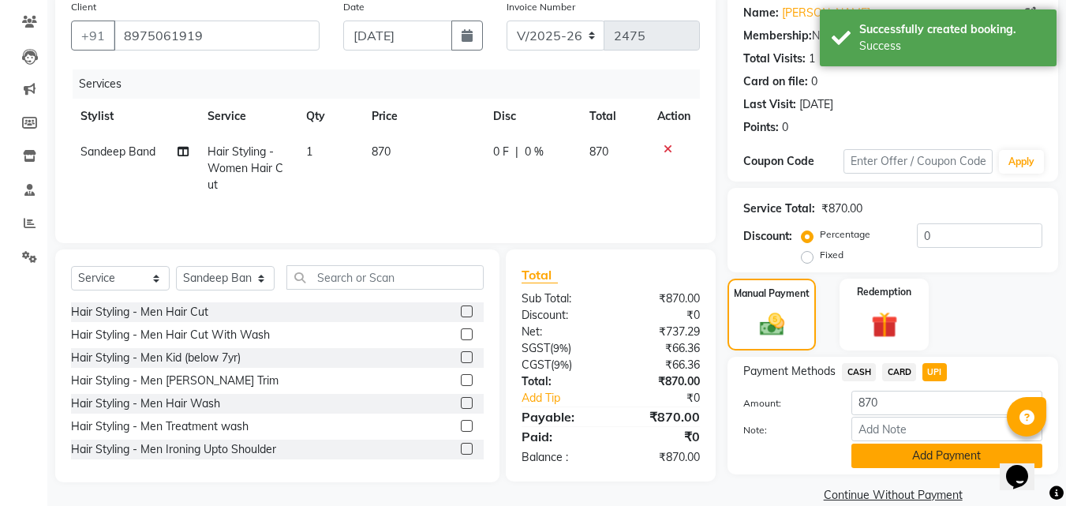
click at [898, 451] on button "Add Payment" at bounding box center [946, 455] width 191 height 24
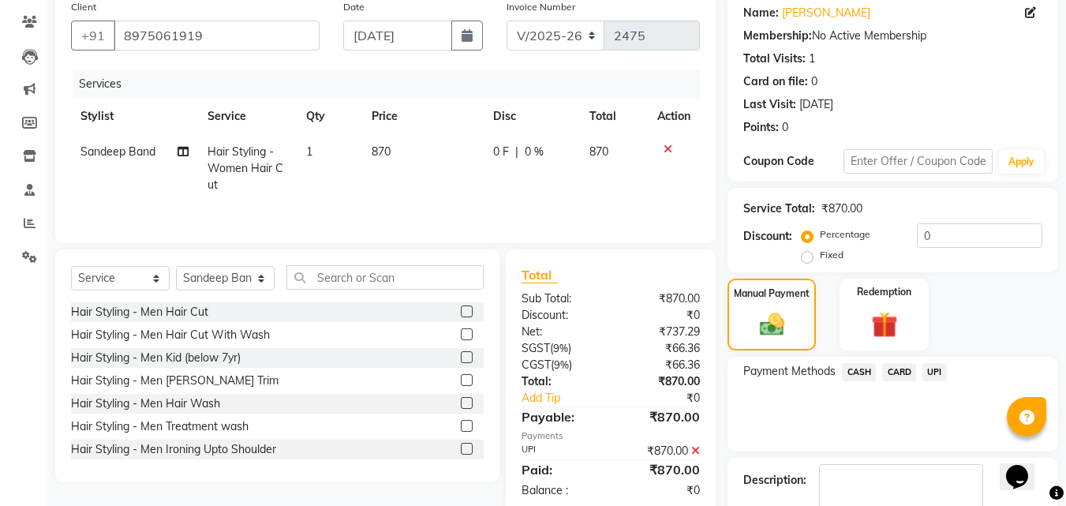
scroll to position [217, 0]
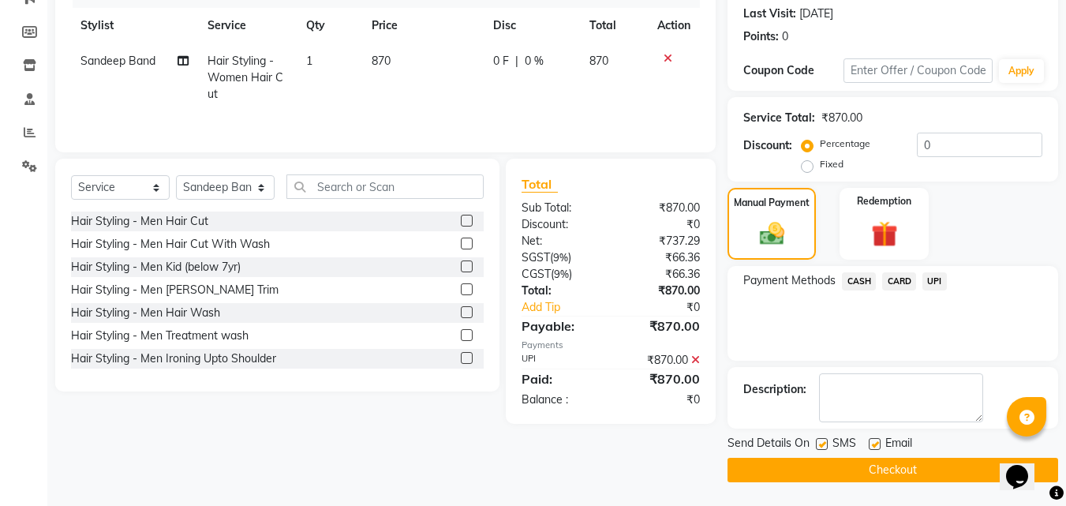
click at [826, 441] on label at bounding box center [822, 444] width 12 height 12
click at [826, 441] on input "checkbox" at bounding box center [821, 444] width 10 height 10
checkbox input "false"
click at [873, 444] on label at bounding box center [875, 444] width 12 height 12
click at [873, 444] on input "checkbox" at bounding box center [874, 444] width 10 height 10
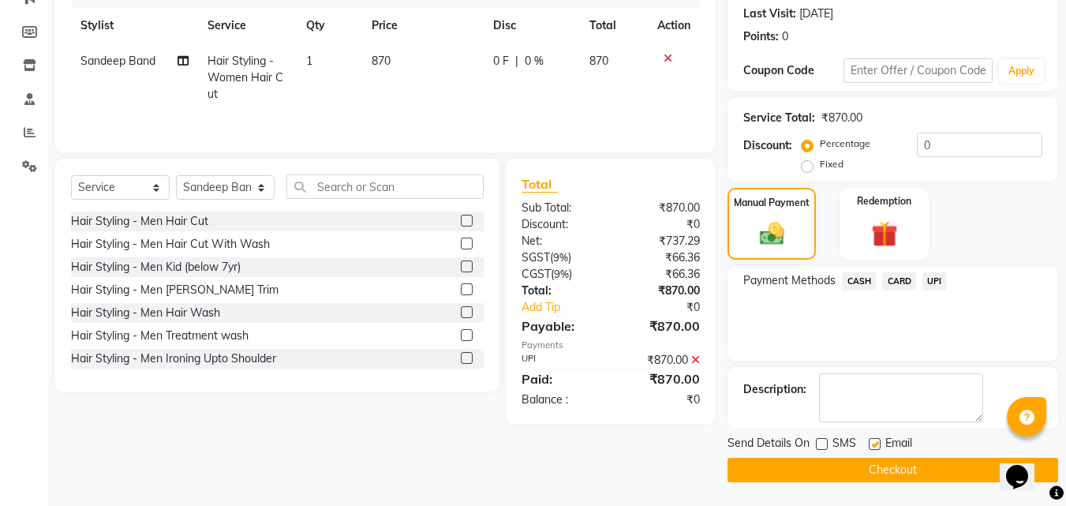
checkbox input "false"
click at [875, 482] on main "INVOICE PREVIOUS INVOICES Create New Save Client [PHONE_NUMBER] Date [DATE] Inv…" at bounding box center [556, 179] width 1018 height 654
click at [865, 465] on button "Checkout" at bounding box center [892, 470] width 331 height 24
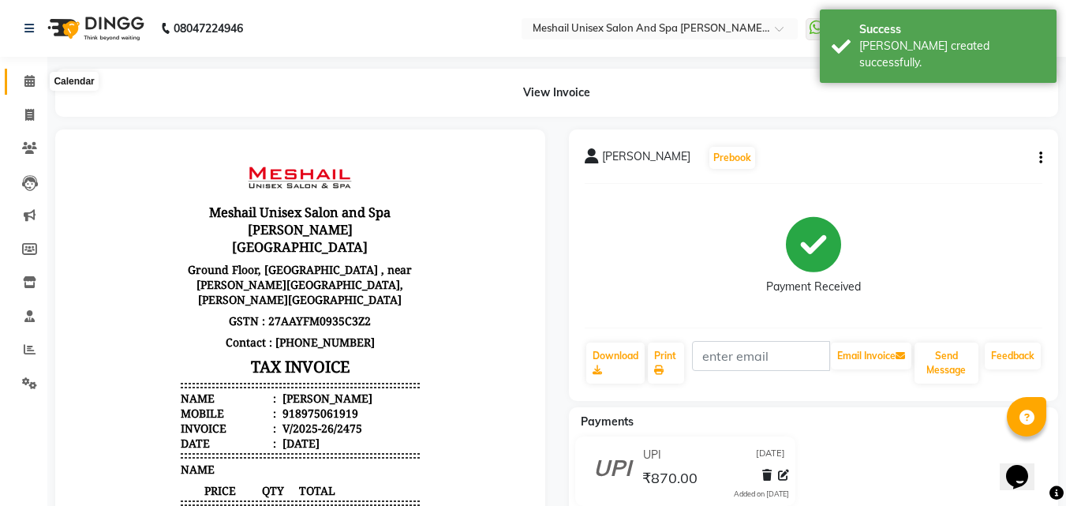
click at [32, 80] on icon at bounding box center [29, 81] width 10 height 12
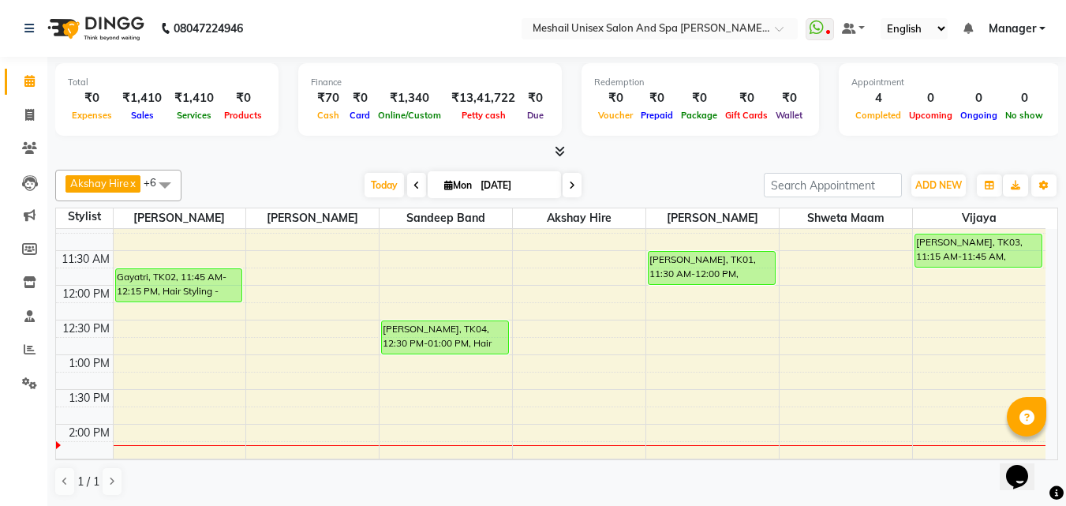
scroll to position [158, 0]
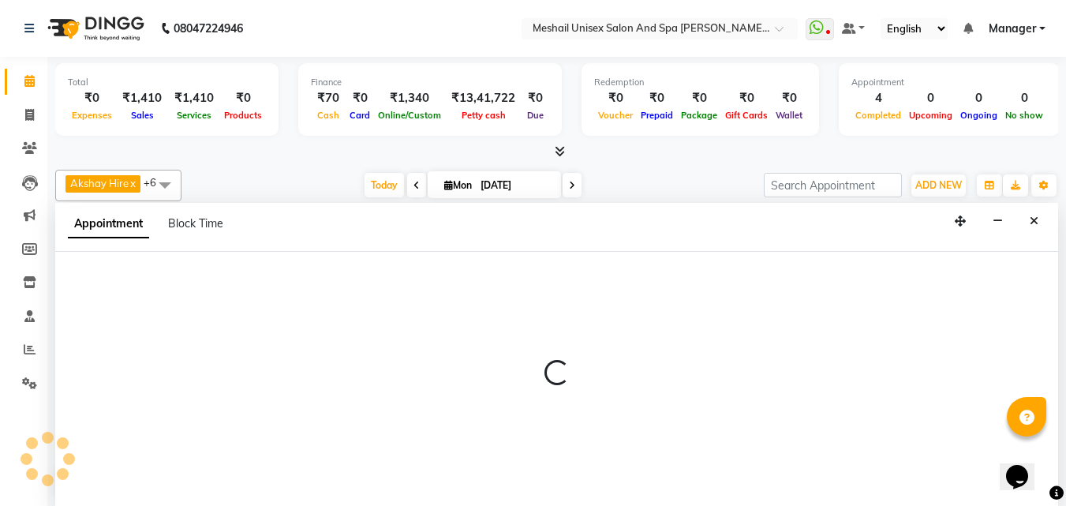
scroll to position [1, 0]
select select "52966"
select select "750"
select select "tentative"
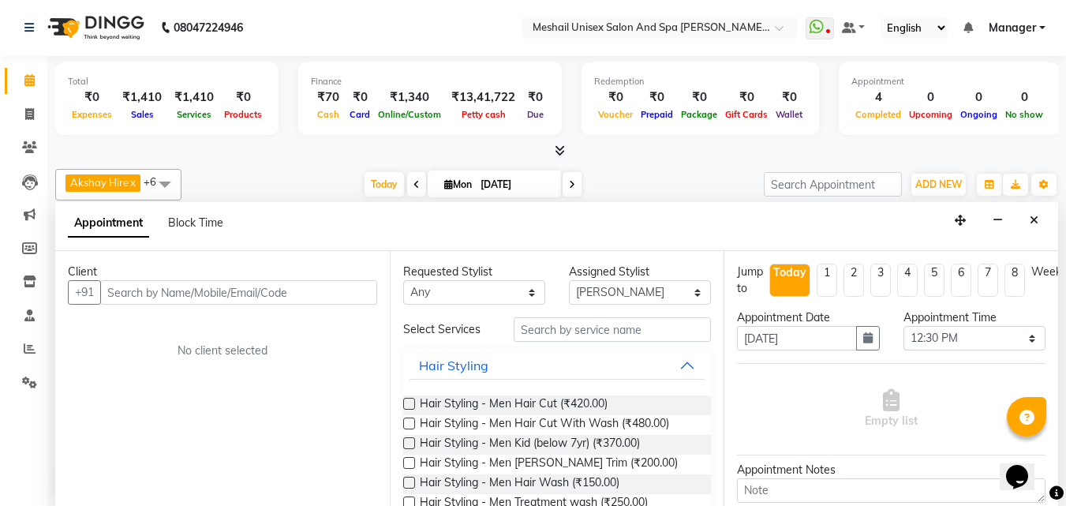
click at [189, 298] on input "text" at bounding box center [238, 292] width 277 height 24
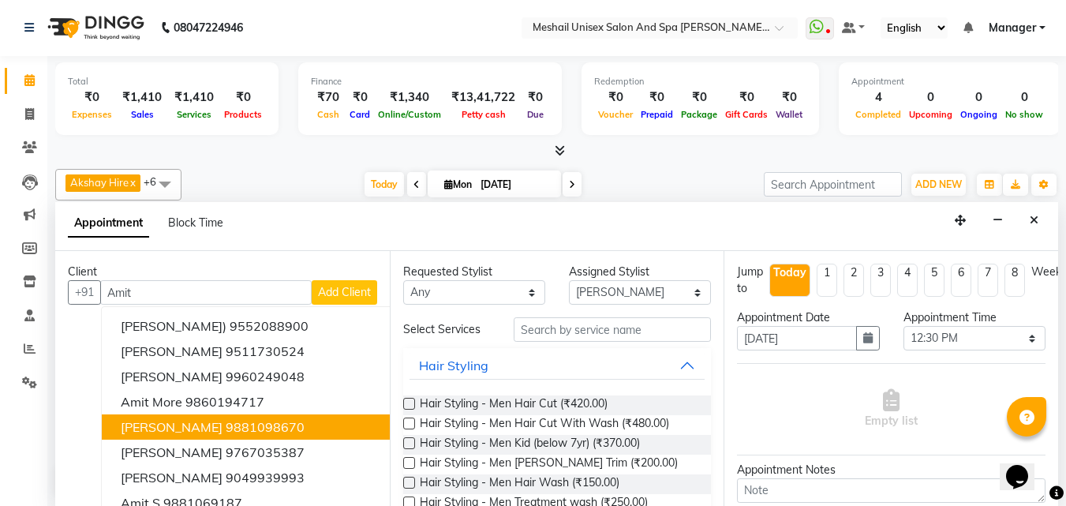
scroll to position [0, 0]
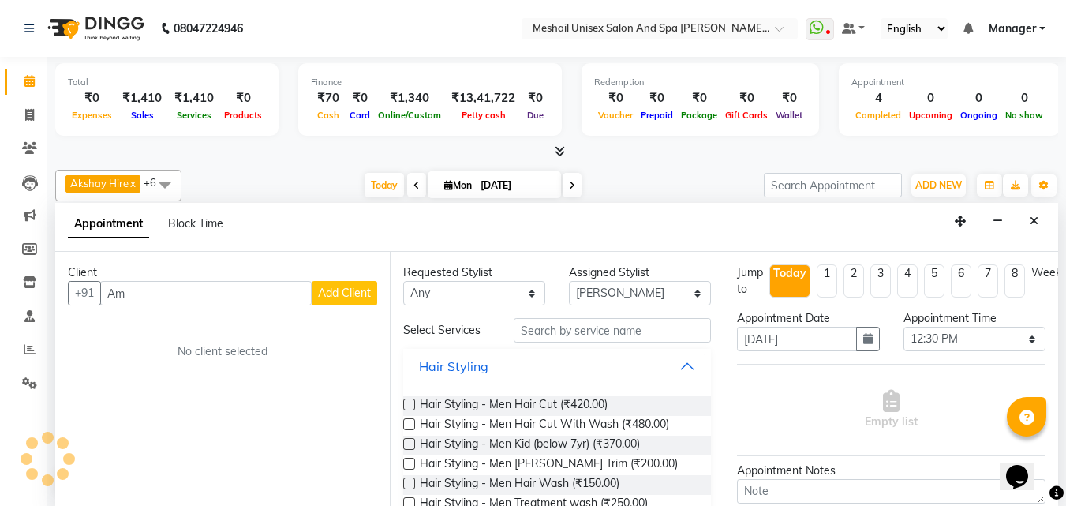
type input "A"
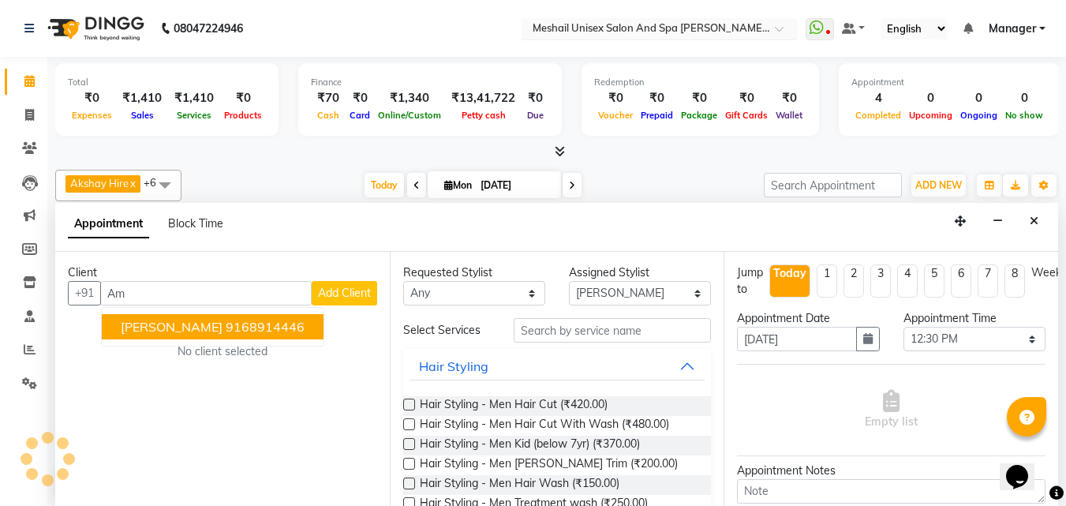
type input "A"
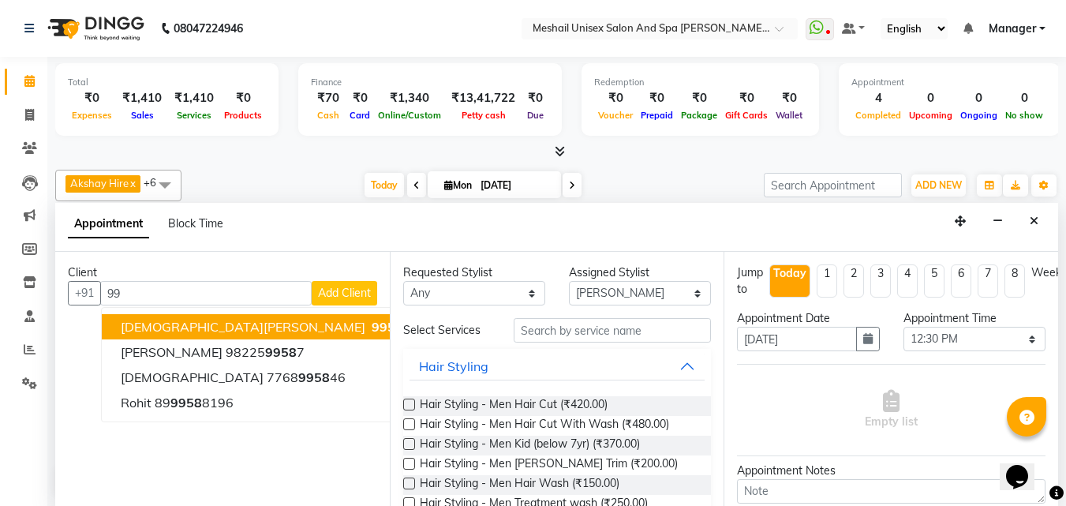
type input "9"
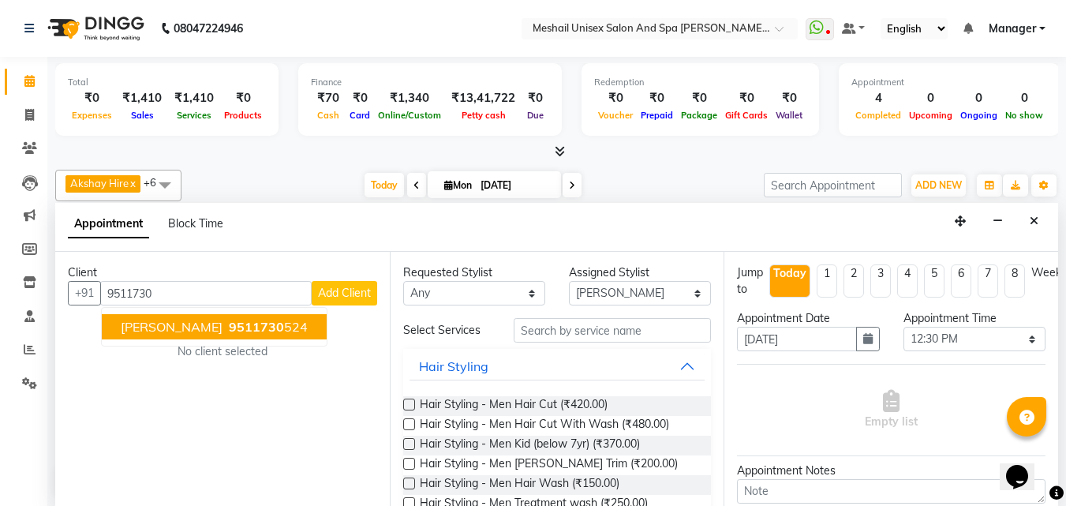
click at [163, 323] on span "[PERSON_NAME]" at bounding box center [172, 327] width 102 height 16
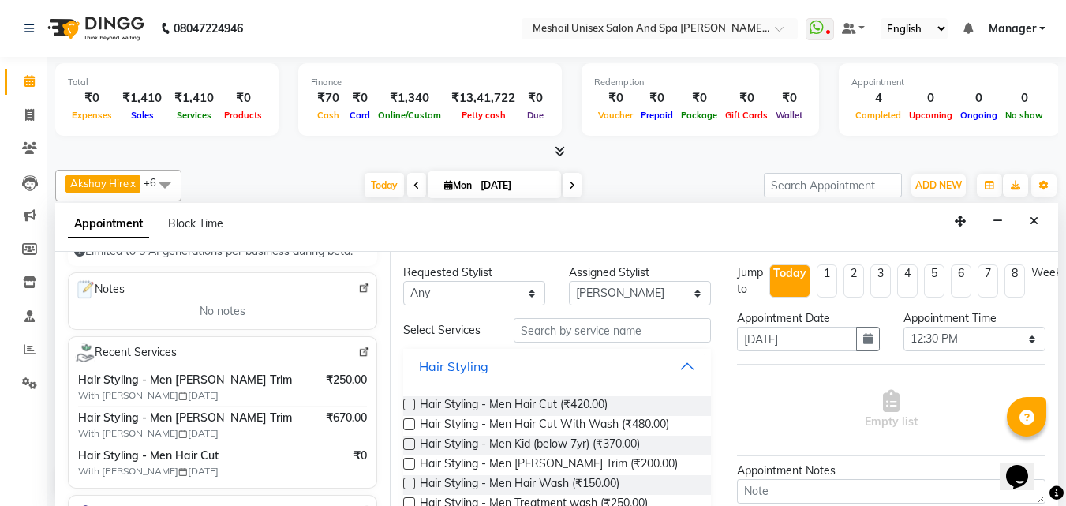
scroll to position [158, 0]
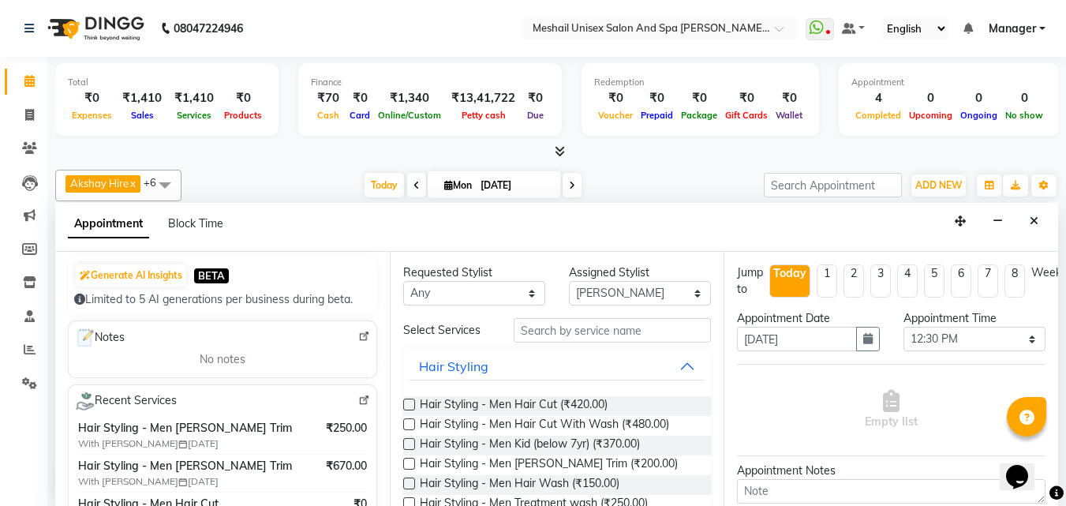
type input "9511730524"
click at [404, 460] on label at bounding box center [409, 464] width 12 height 12
click at [404, 460] on input "checkbox" at bounding box center [408, 465] width 10 height 10
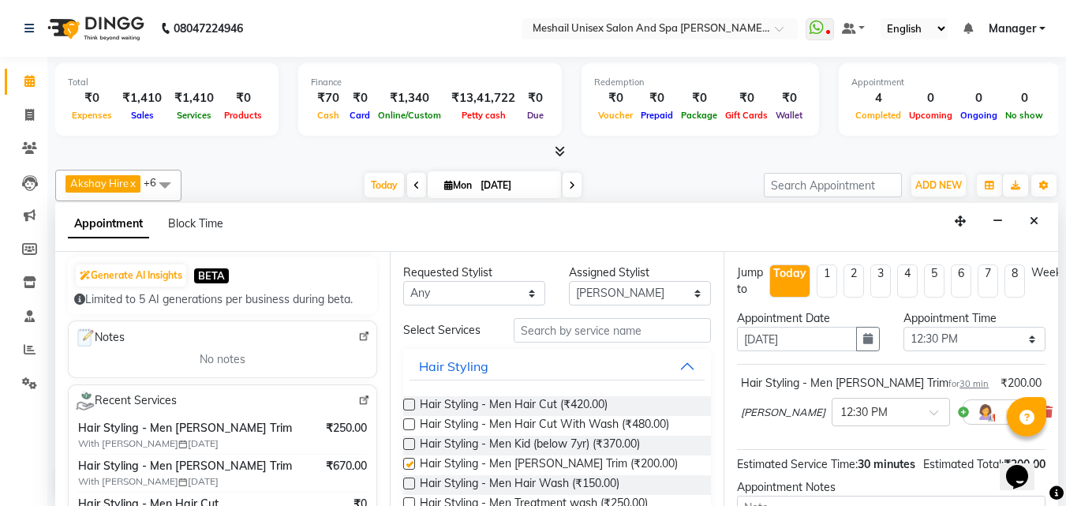
checkbox input "false"
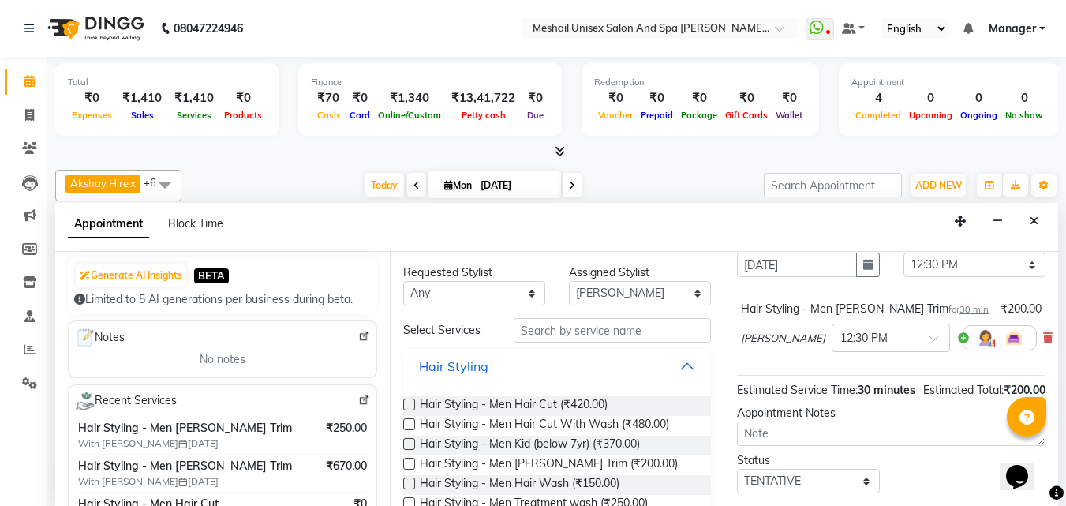
scroll to position [191, 0]
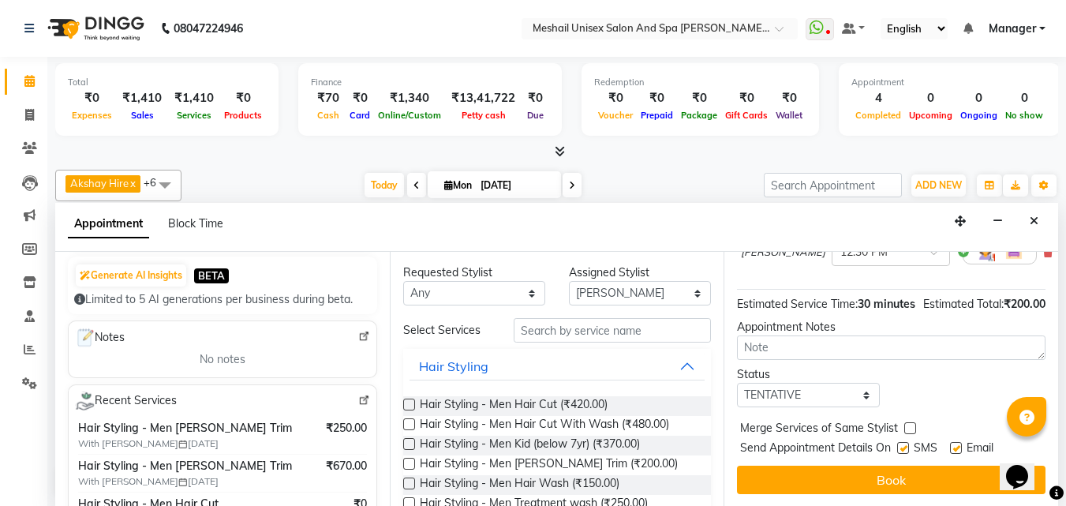
click at [902, 442] on label at bounding box center [903, 448] width 12 height 12
click at [902, 444] on input "checkbox" at bounding box center [902, 449] width 10 height 10
checkbox input "false"
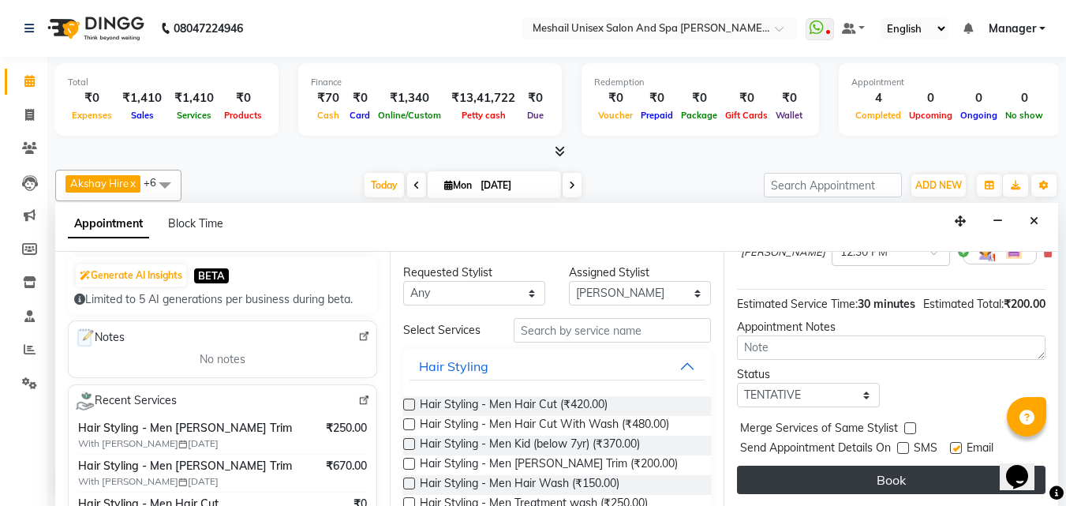
click at [901, 469] on button "Book" at bounding box center [891, 479] width 308 height 28
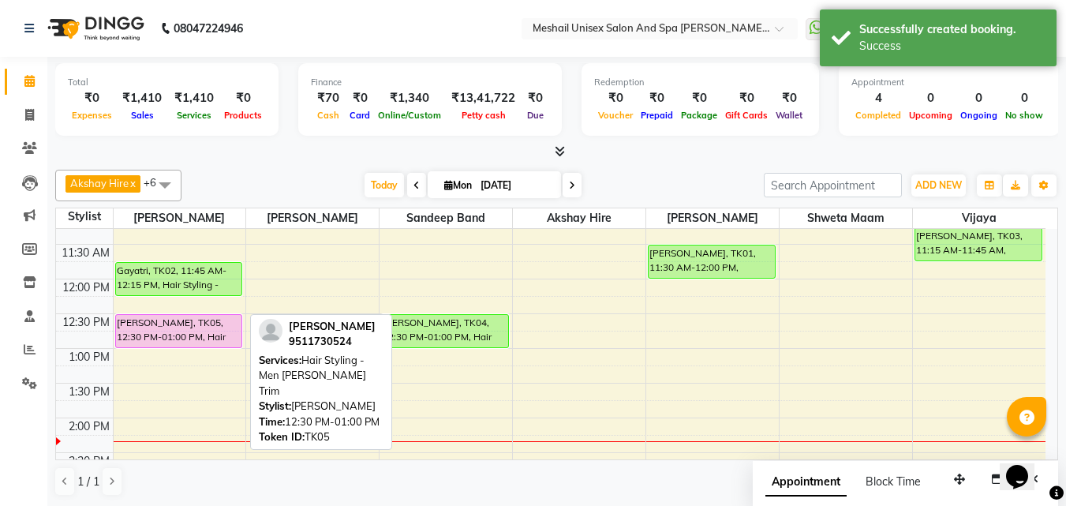
click at [187, 323] on div "[PERSON_NAME], TK05, 12:30 PM-01:00 PM, Hair Styling - Men [PERSON_NAME] Trim" at bounding box center [179, 331] width 126 height 32
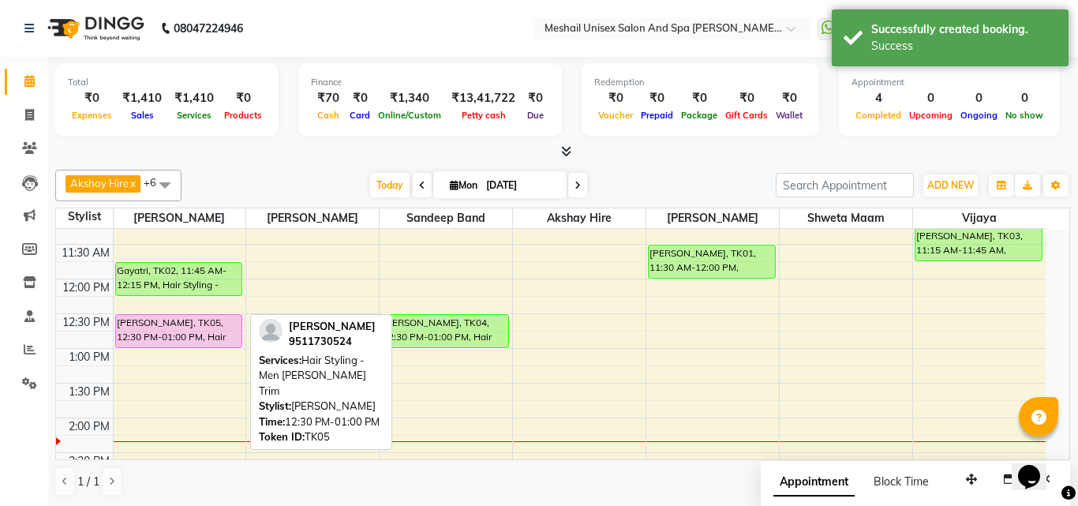
select select "7"
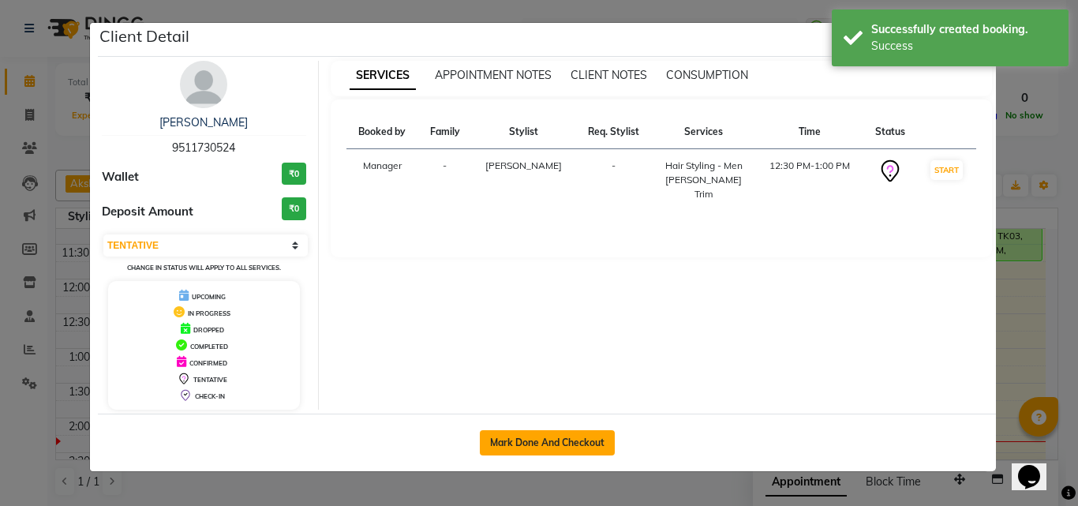
click at [495, 441] on button "Mark Done And Checkout" at bounding box center [547, 442] width 135 height 25
select select "service"
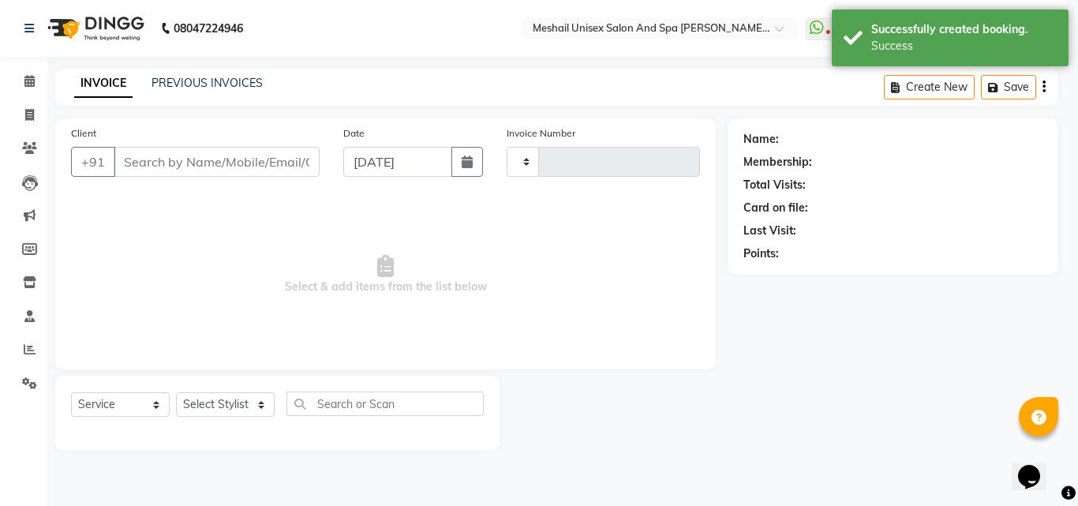
type input "2476"
select select "6713"
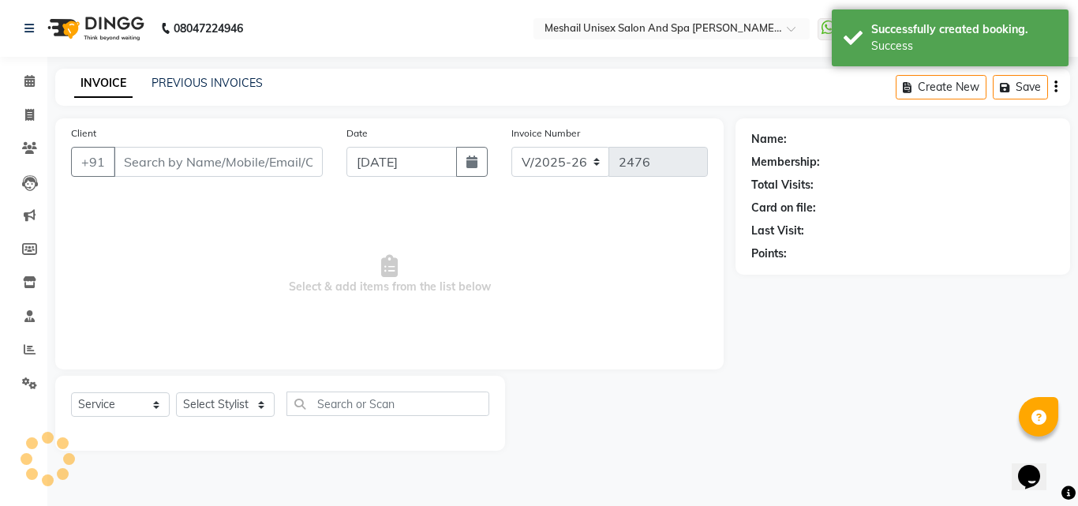
type input "9511730524"
select select "52966"
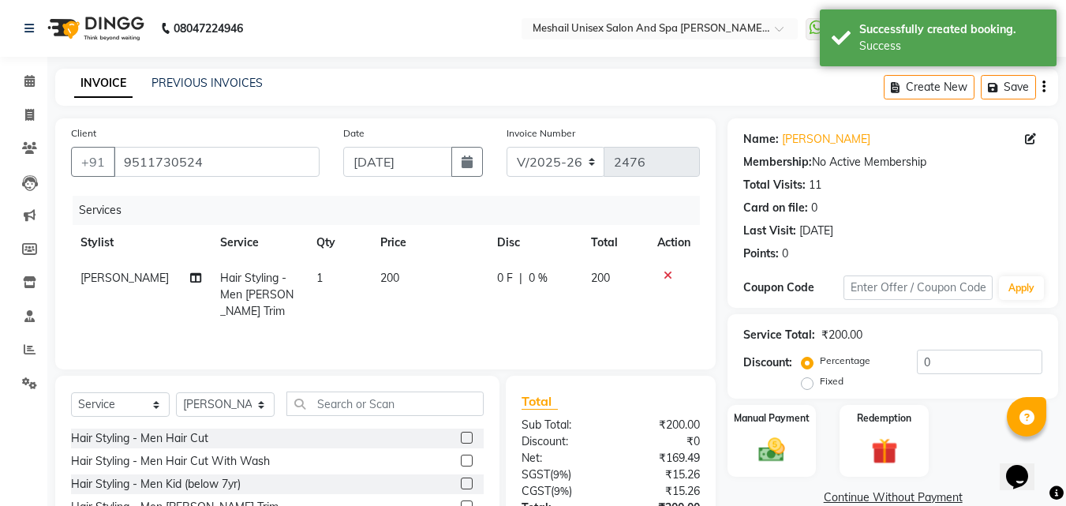
click at [404, 275] on td "200" at bounding box center [429, 294] width 117 height 69
select select "52966"
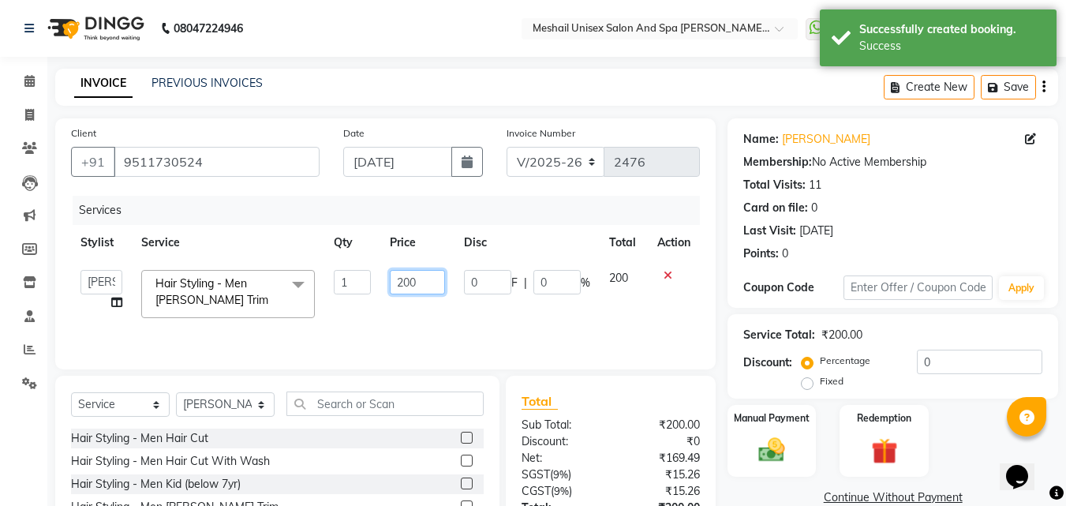
click at [406, 275] on input "200" at bounding box center [417, 282] width 54 height 24
click at [412, 279] on input "200" at bounding box center [417, 282] width 54 height 24
click at [427, 279] on input "200" at bounding box center [417, 282] width 54 height 24
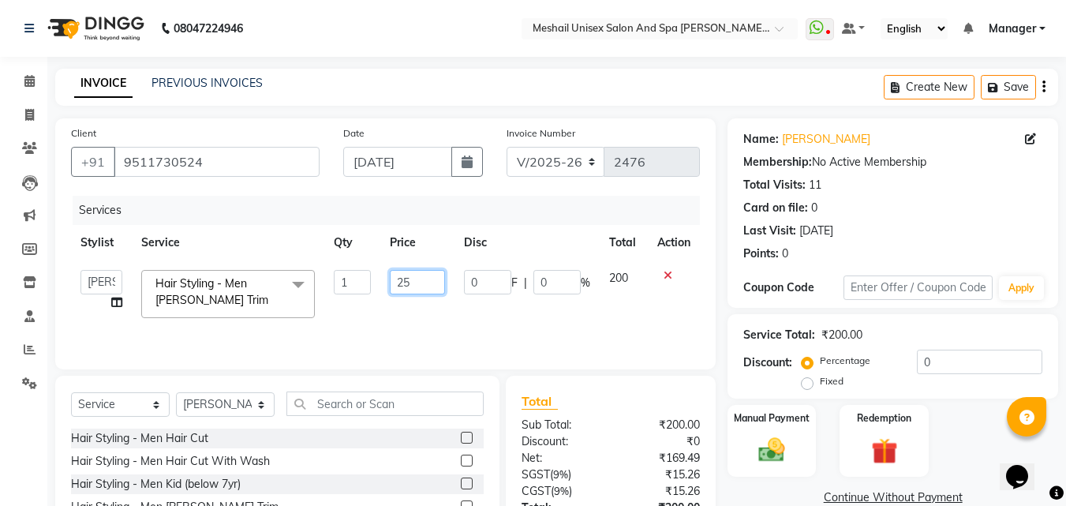
type input "250"
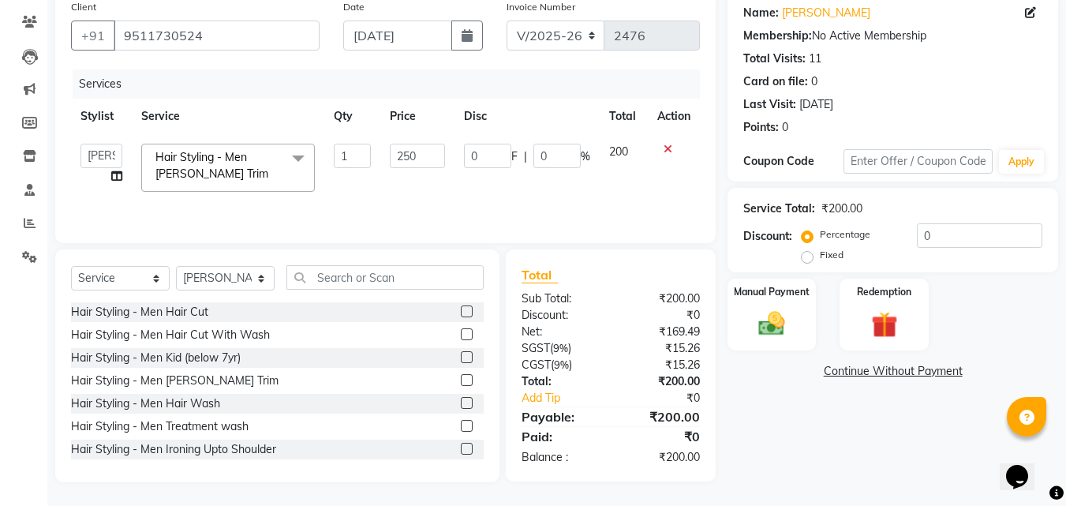
click at [557, 435] on div "Paid:" at bounding box center [560, 436] width 101 height 19
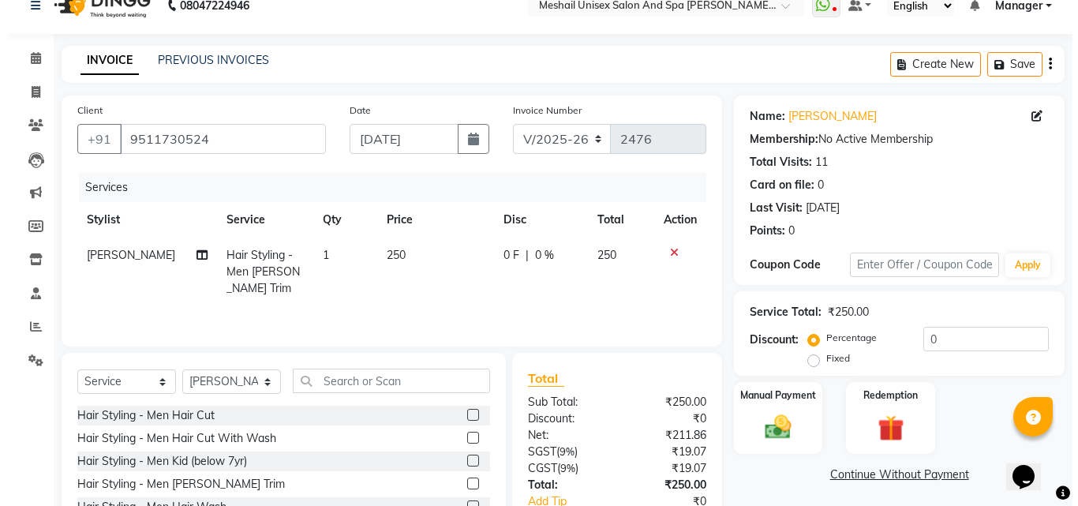
scroll to position [0, 0]
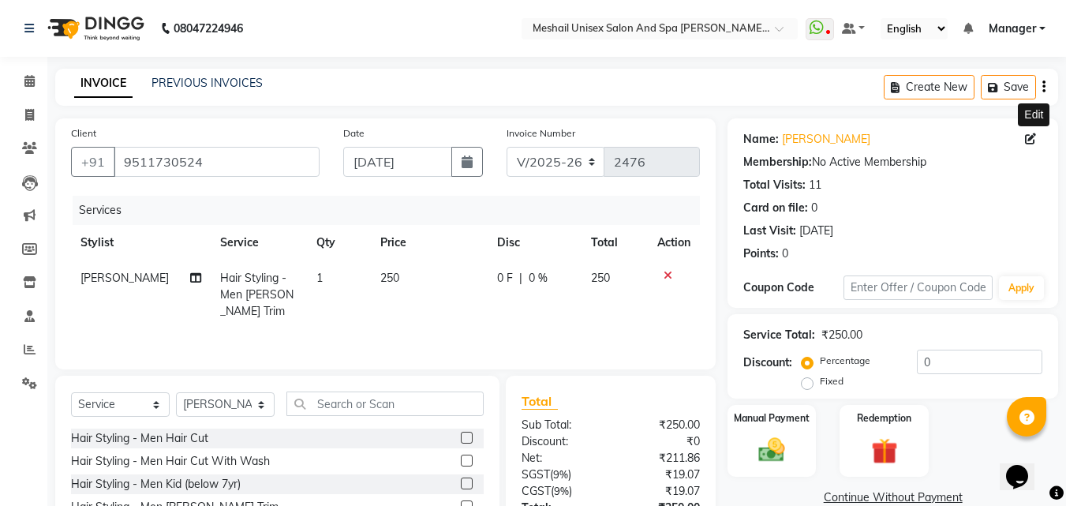
click at [1028, 136] on icon at bounding box center [1030, 138] width 11 height 11
select select "[DEMOGRAPHIC_DATA]"
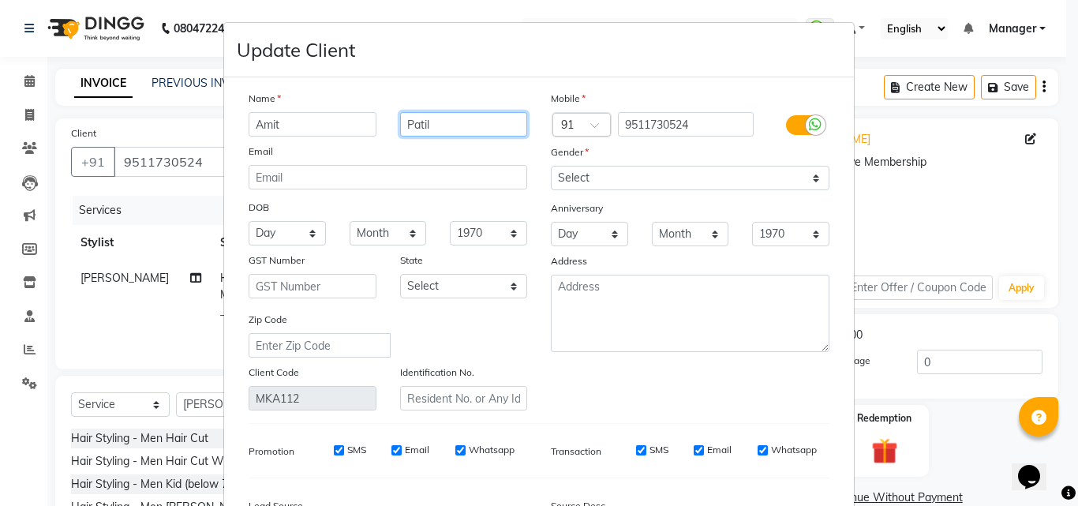
click at [440, 132] on input "Patil" at bounding box center [464, 124] width 128 height 24
type input "P"
type input "w"
type input "[PERSON_NAME]"
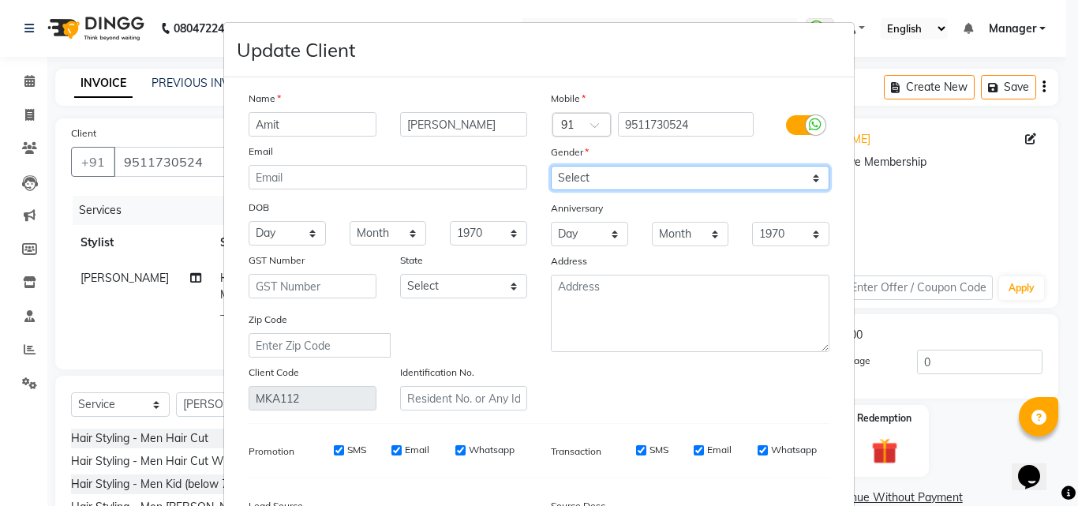
click at [571, 177] on select "Select [DEMOGRAPHIC_DATA] [DEMOGRAPHIC_DATA] Other Prefer Not To Say" at bounding box center [690, 178] width 278 height 24
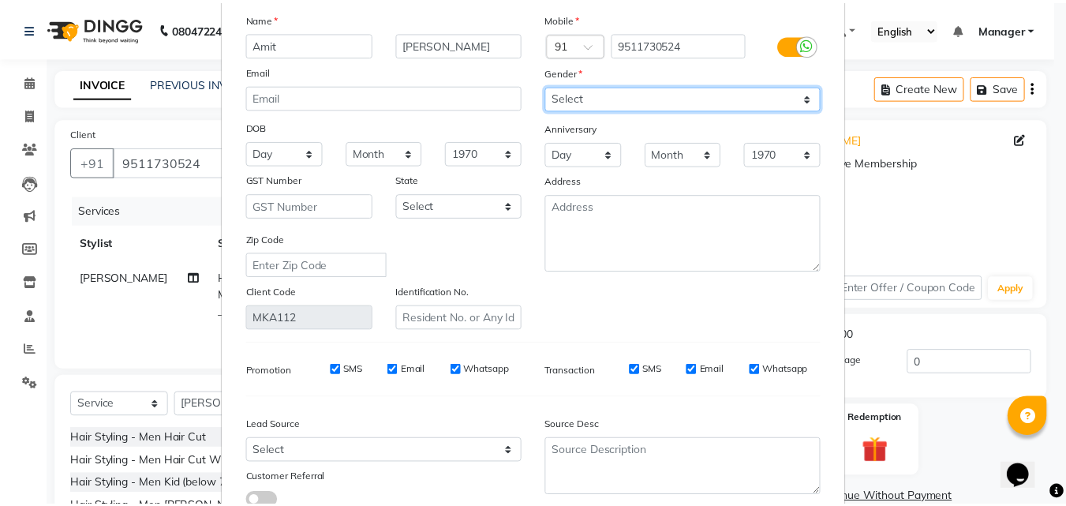
scroll to position [194, 0]
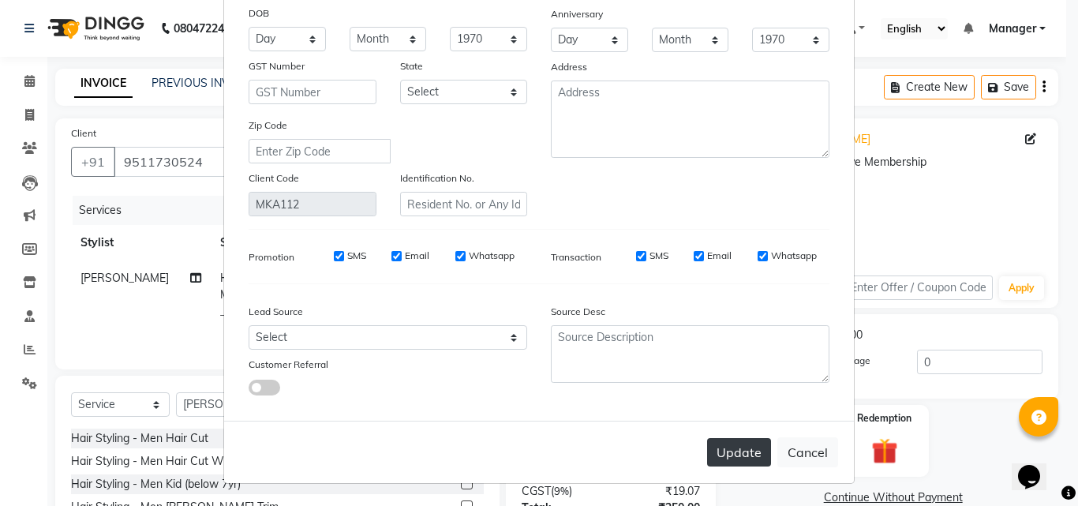
click at [731, 447] on button "Update" at bounding box center [739, 452] width 64 height 28
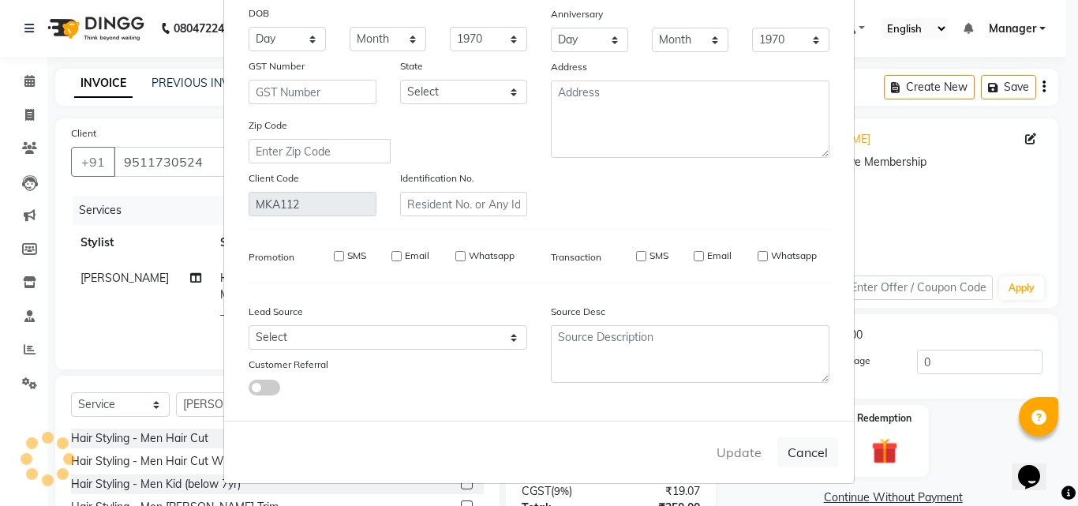
select select
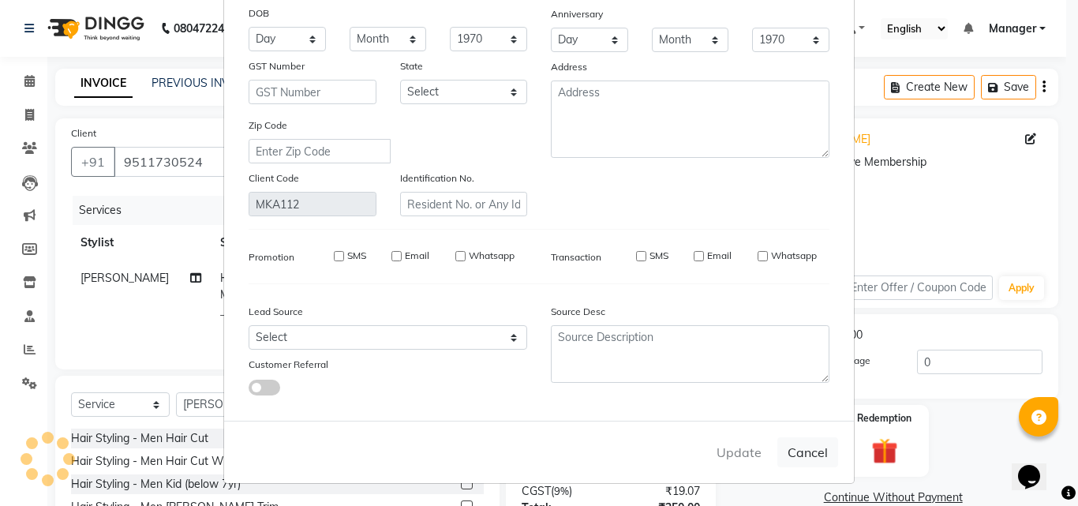
select select
checkbox input "false"
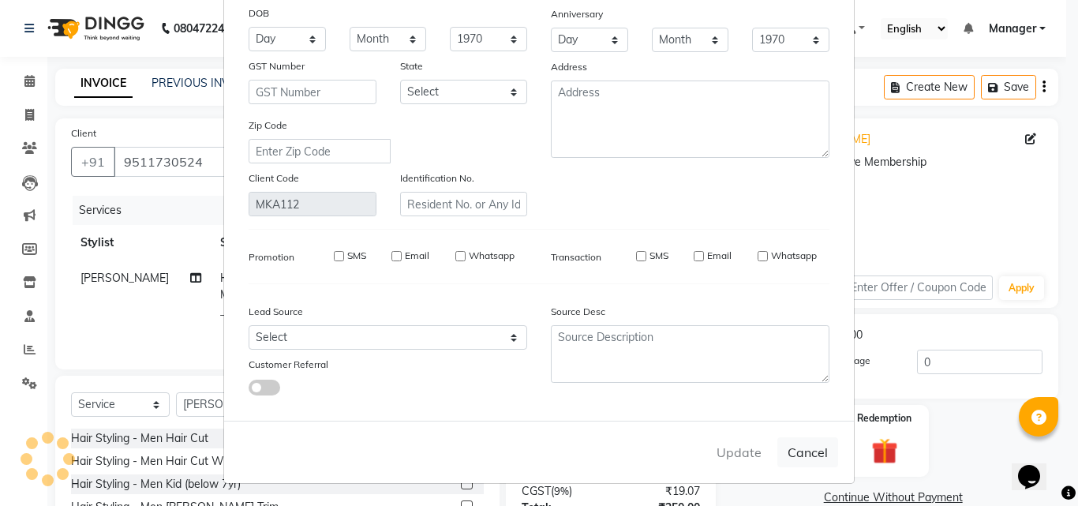
checkbox input "false"
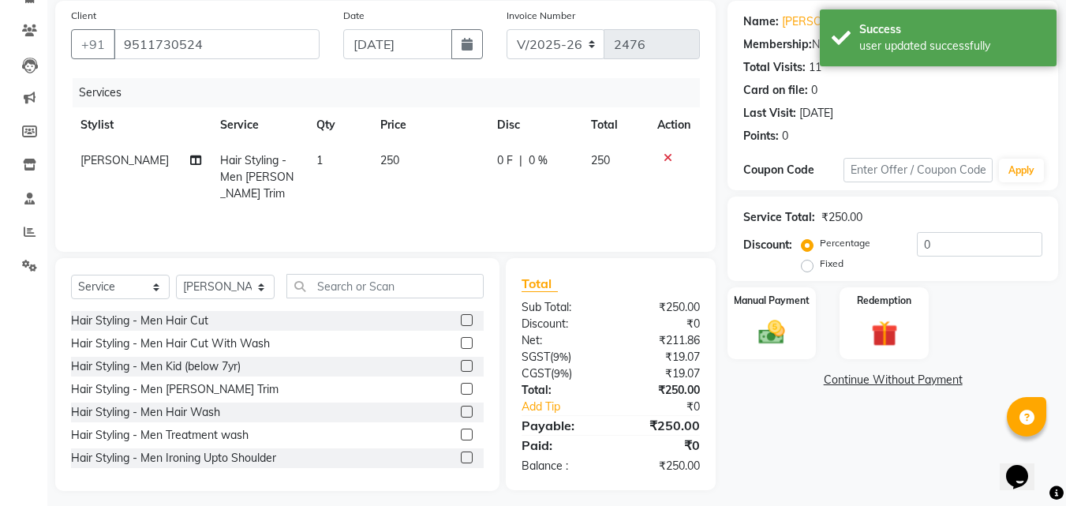
scroll to position [126, 0]
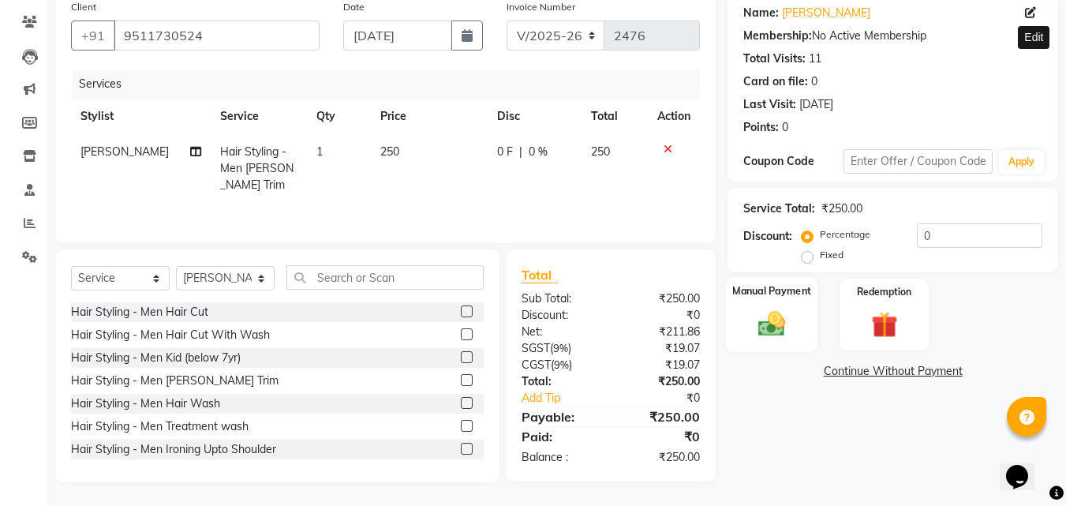
click at [787, 323] on img at bounding box center [771, 324] width 44 height 32
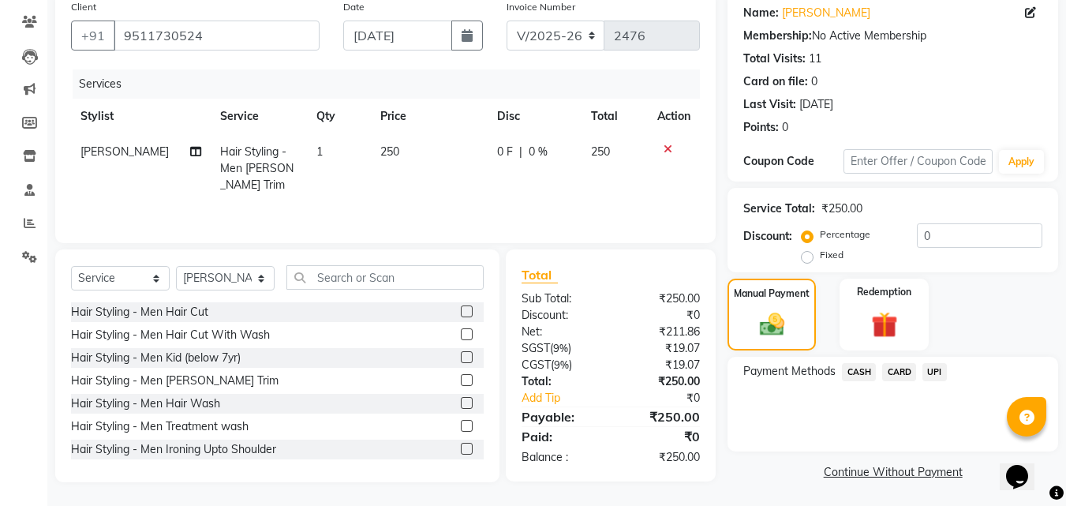
click at [934, 371] on span "UPI" at bounding box center [934, 372] width 24 height 18
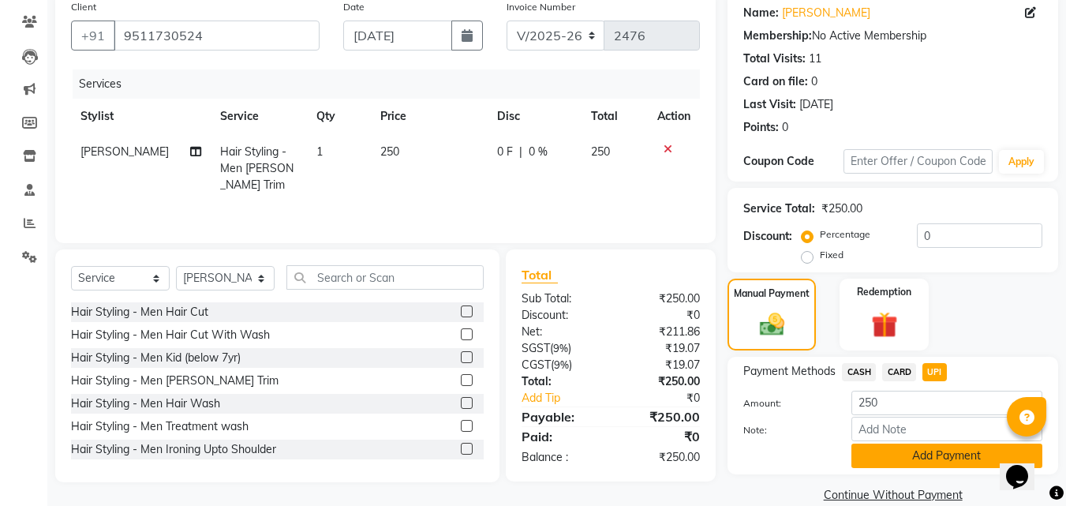
click at [860, 459] on button "Add Payment" at bounding box center [946, 455] width 191 height 24
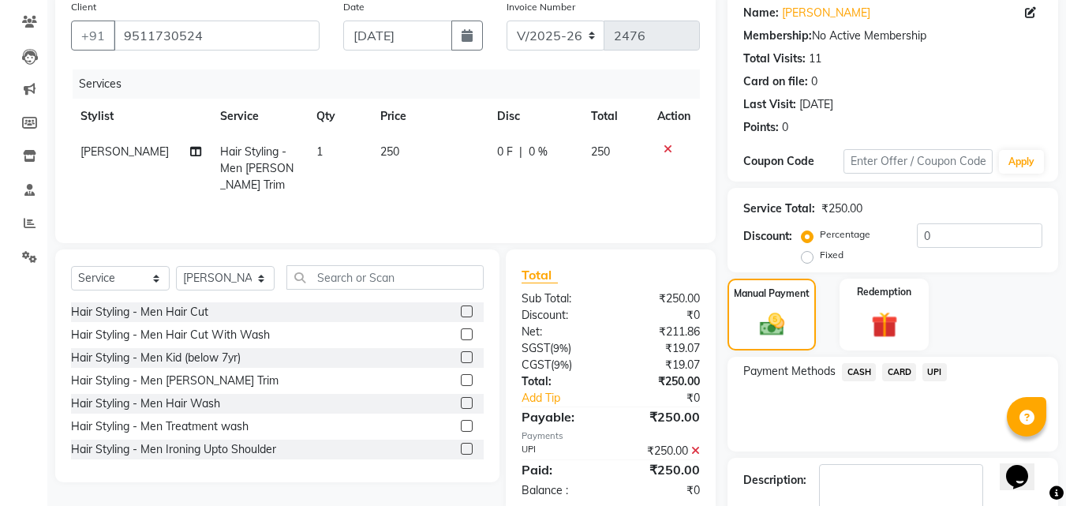
scroll to position [217, 0]
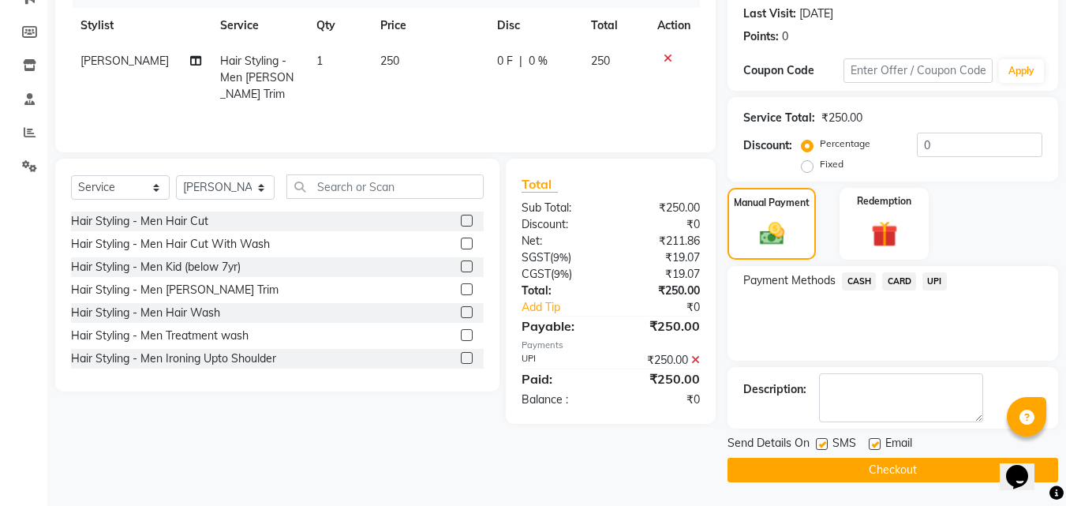
click at [817, 438] on label at bounding box center [822, 444] width 12 height 12
click at [817, 439] on input "checkbox" at bounding box center [821, 444] width 10 height 10
checkbox input "false"
click at [871, 444] on label at bounding box center [875, 444] width 12 height 12
click at [871, 444] on input "checkbox" at bounding box center [874, 444] width 10 height 10
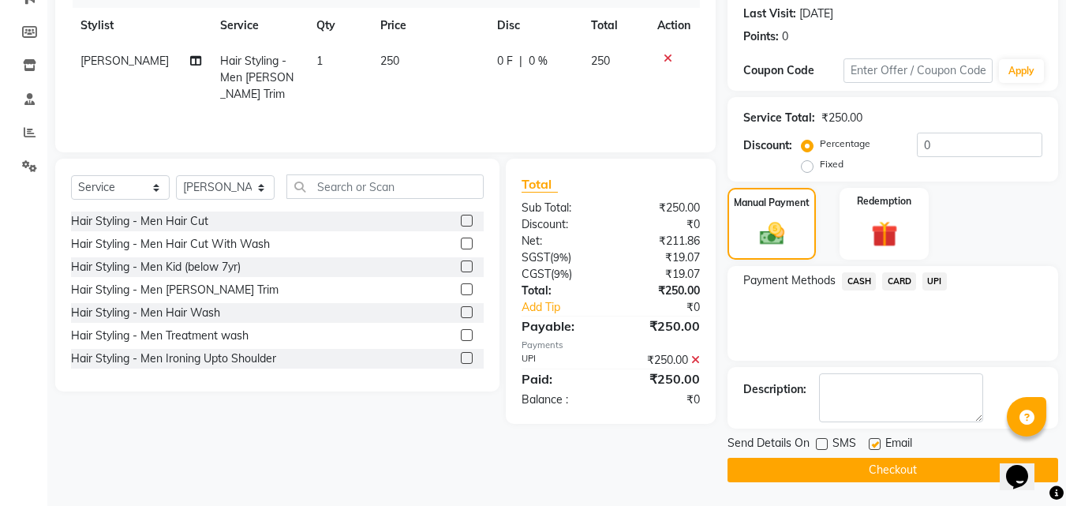
checkbox input "false"
click at [848, 464] on button "Checkout" at bounding box center [892, 470] width 331 height 24
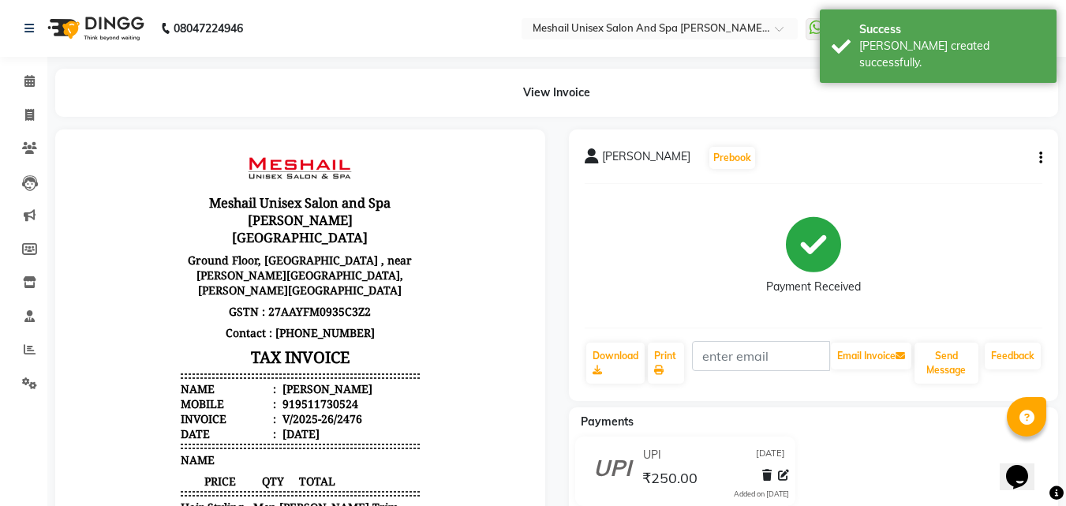
scroll to position [13, 0]
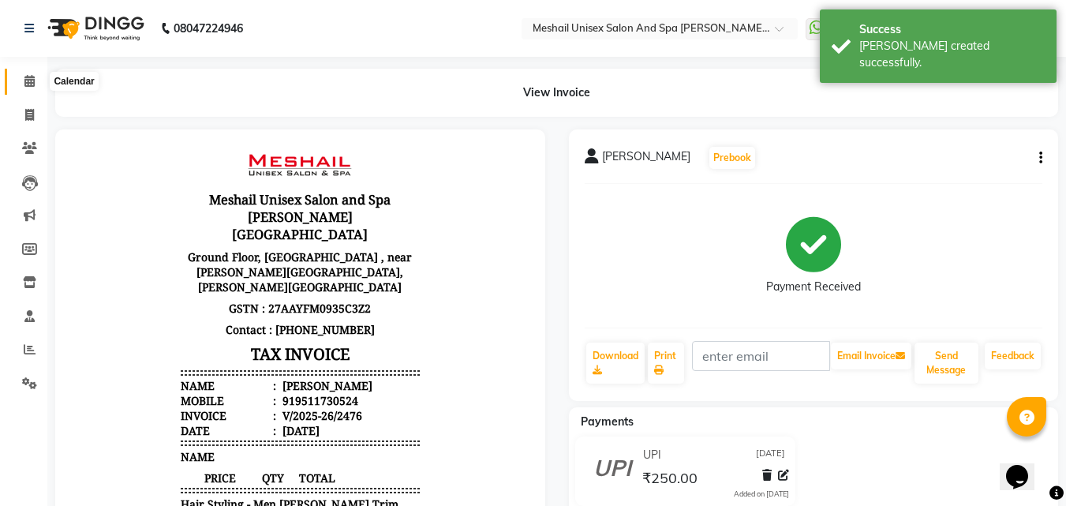
click at [29, 76] on icon at bounding box center [29, 81] width 10 height 12
